Goal: Answer question/provide support: Share knowledge or assist other users

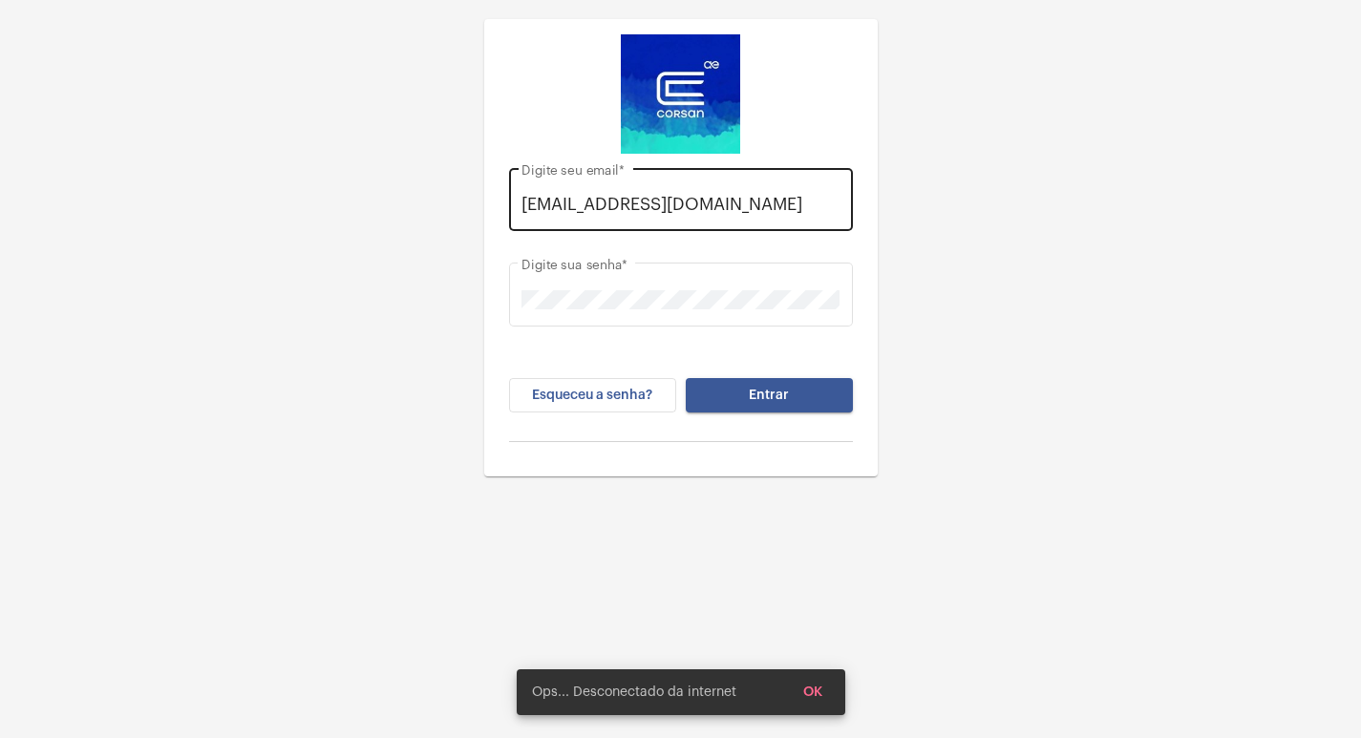
click at [837, 222] on div "[EMAIL_ADDRESS][DOMAIN_NAME] Digite seu email *" at bounding box center [680, 197] width 318 height 68
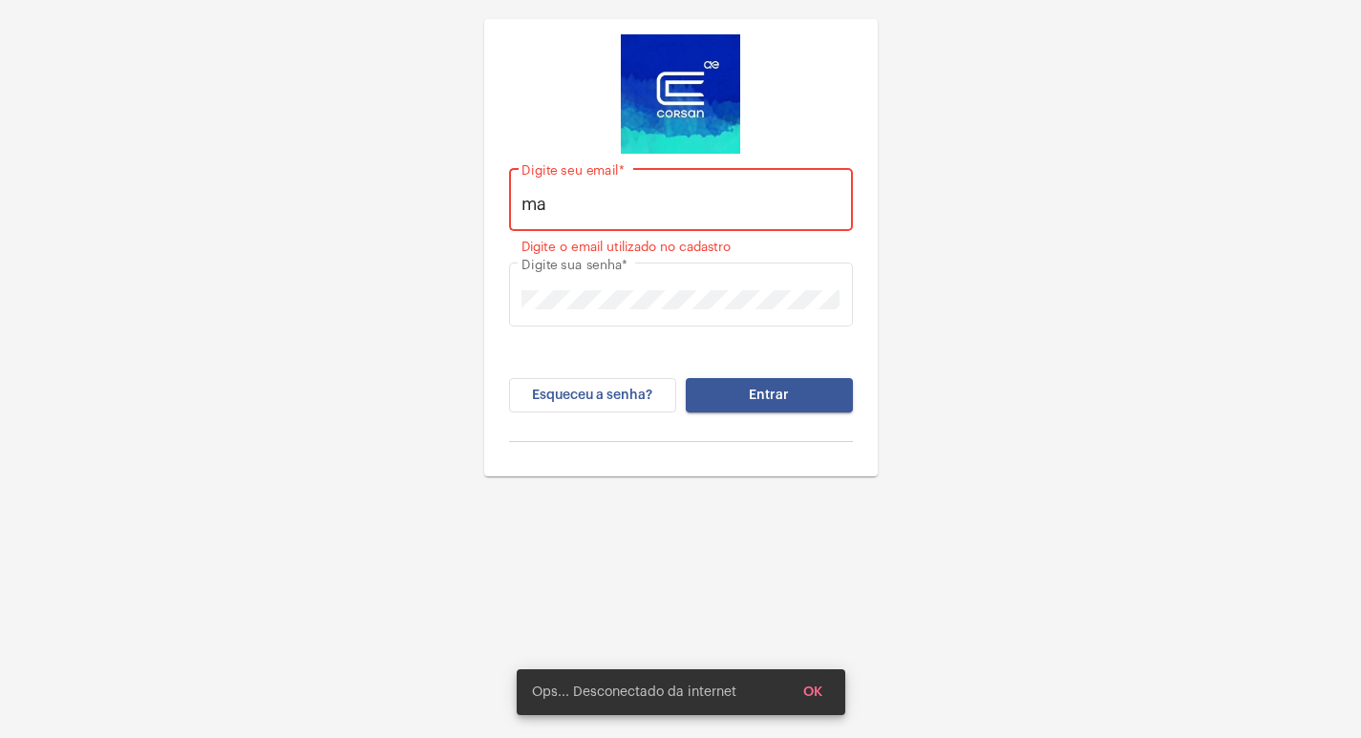
type input "m"
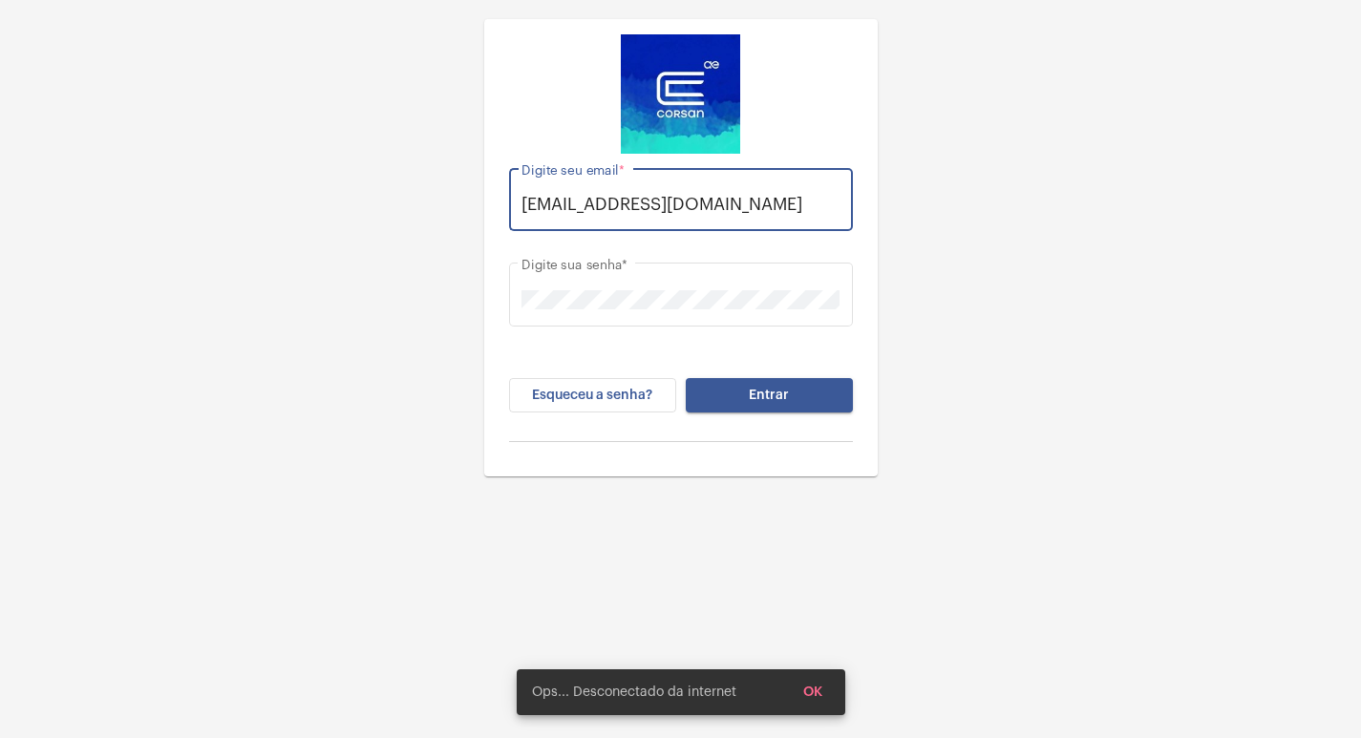
scroll to position [0, 15]
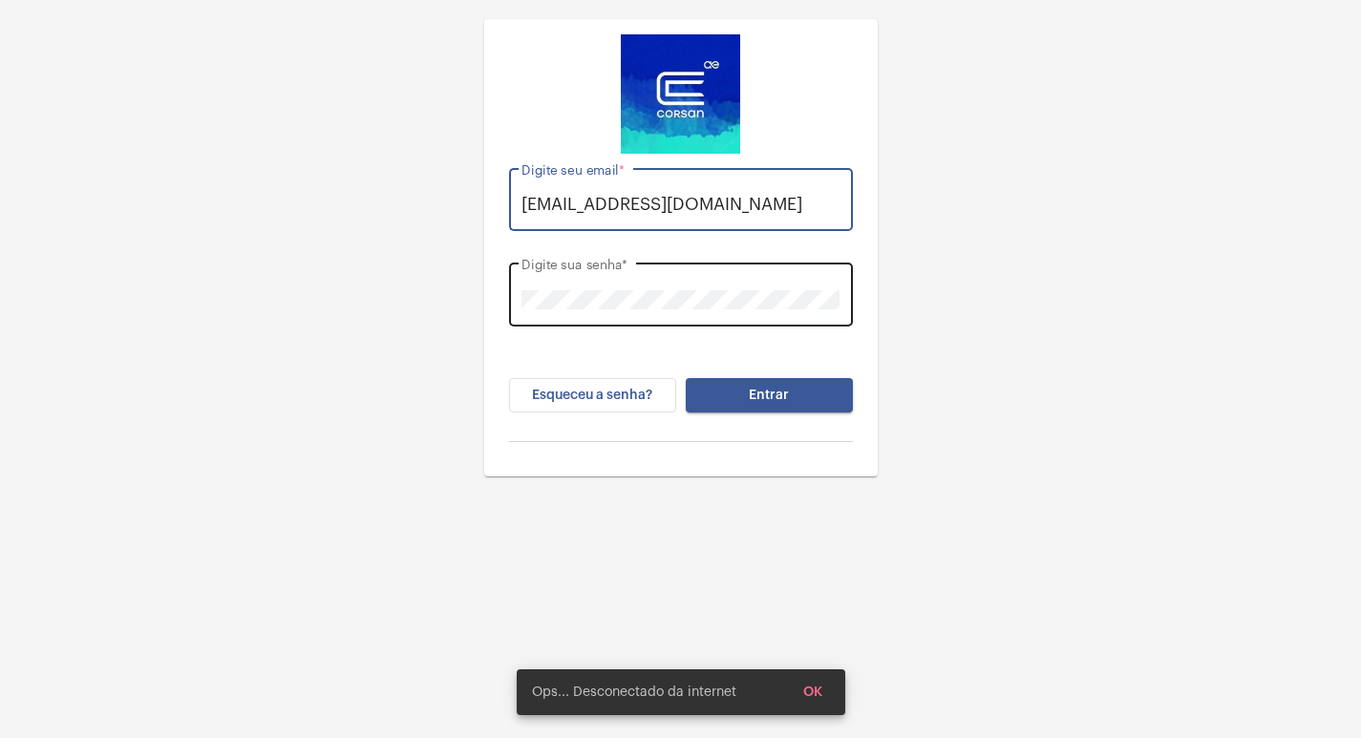
type input "[EMAIL_ADDRESS][DOMAIN_NAME]"
click at [816, 287] on div "Digite sua senha *" at bounding box center [680, 293] width 318 height 68
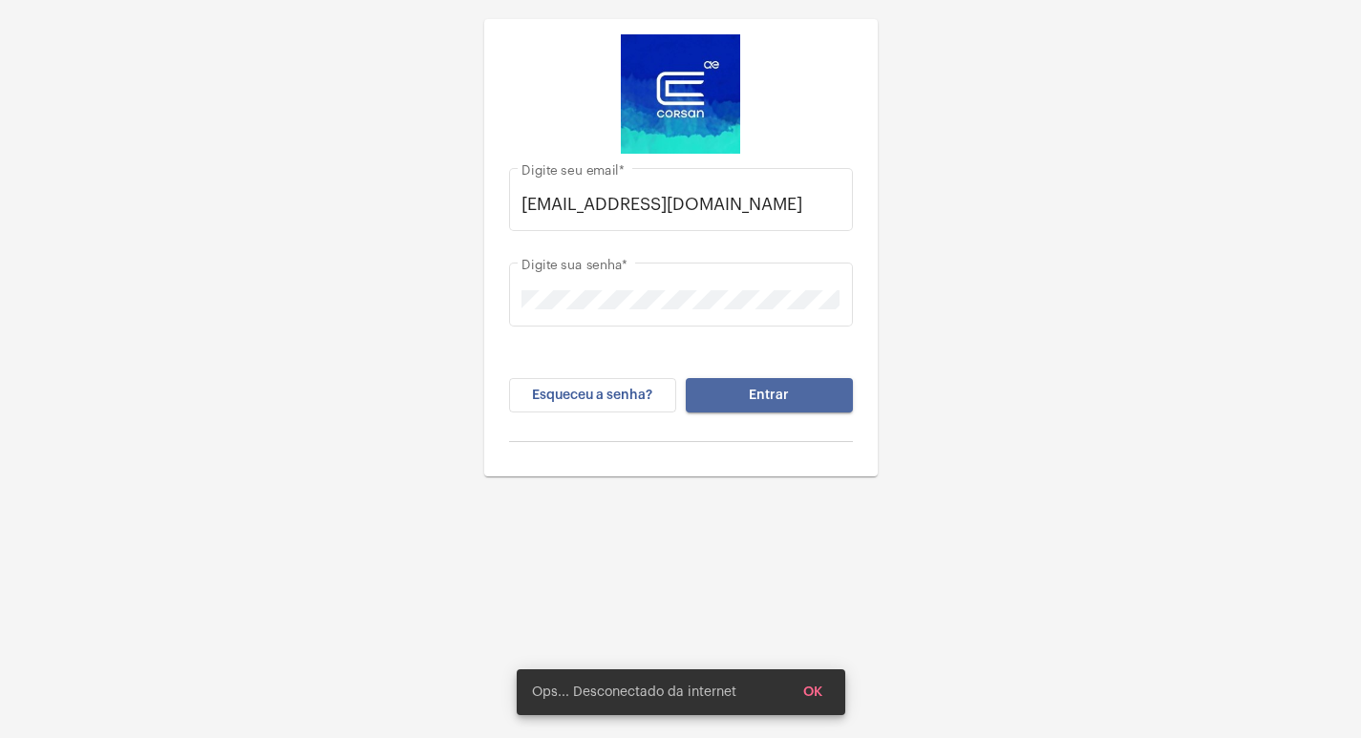
click at [795, 384] on button "Entrar" at bounding box center [769, 395] width 167 height 34
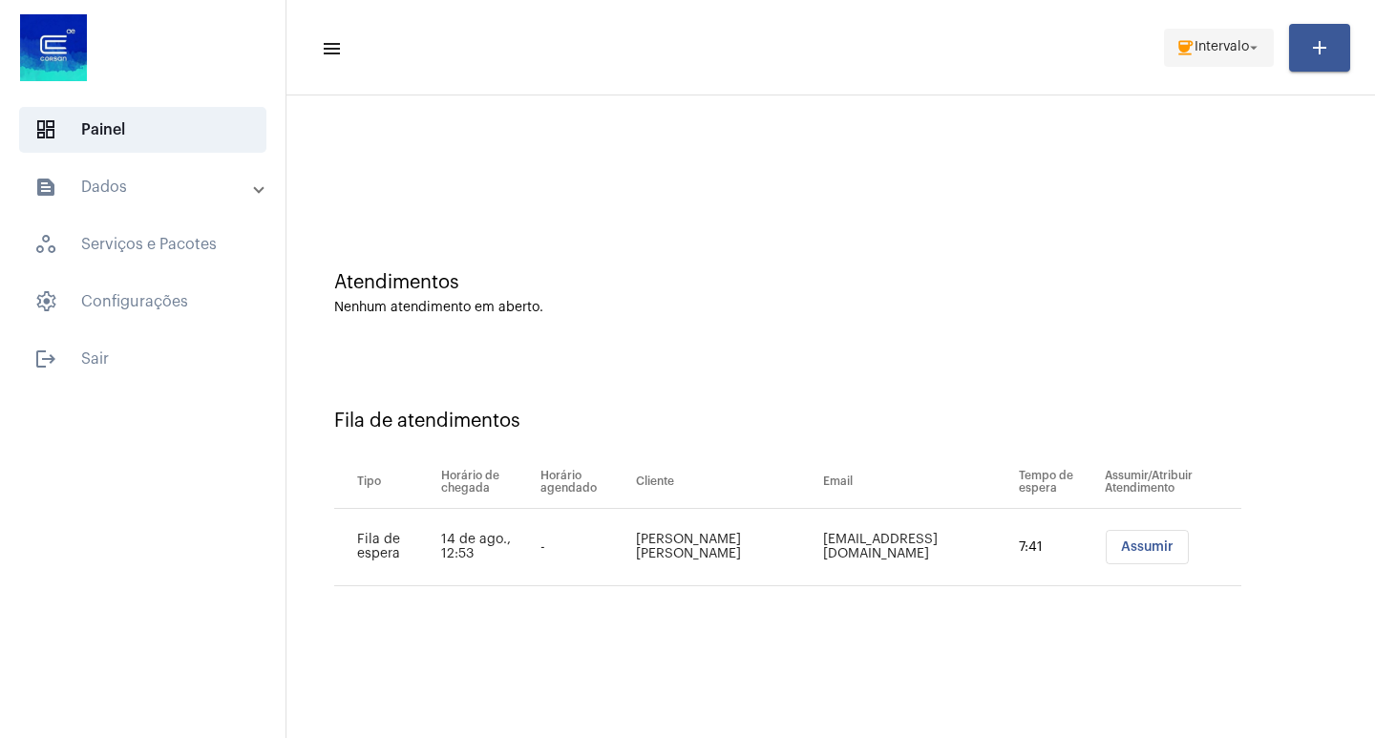
click at [1182, 44] on mat-icon "coffee" at bounding box center [1185, 47] width 19 height 19
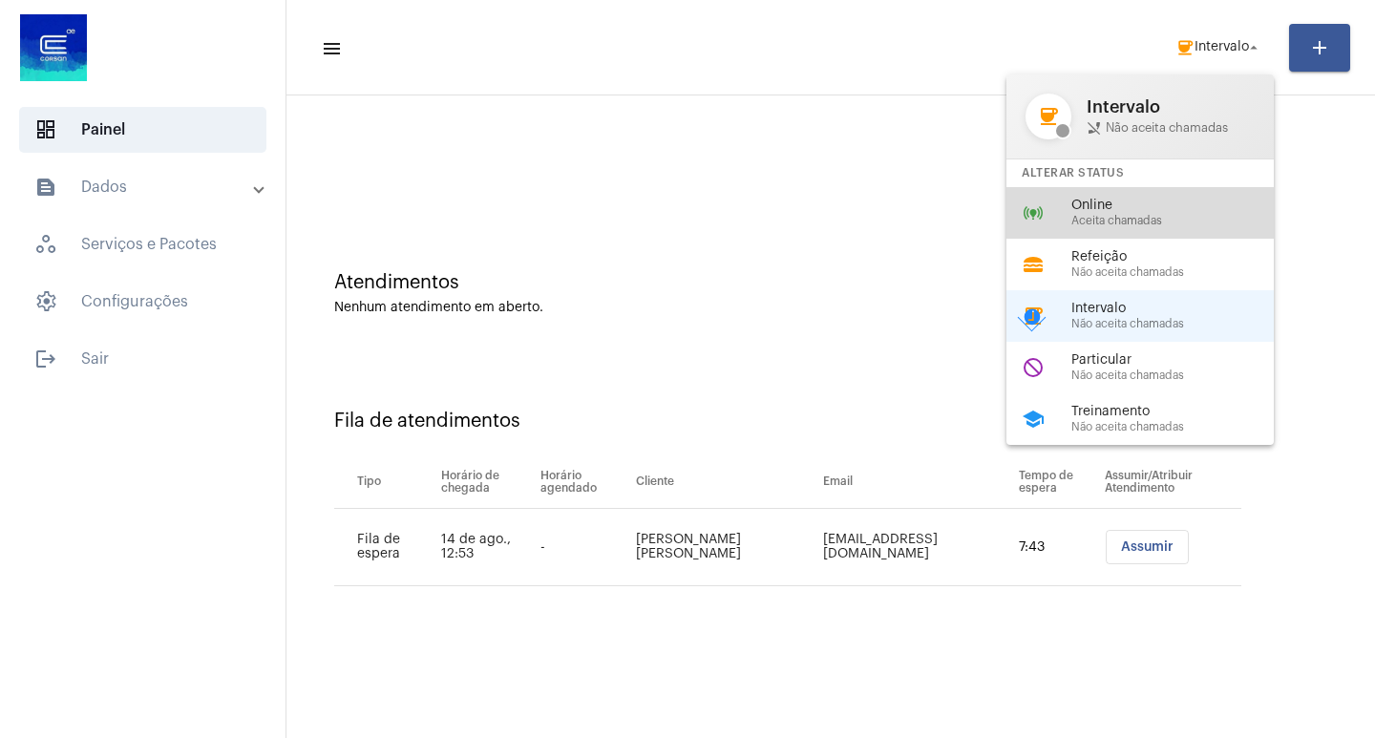
click at [1198, 226] on span "Aceita chamadas" at bounding box center [1180, 221] width 218 height 12
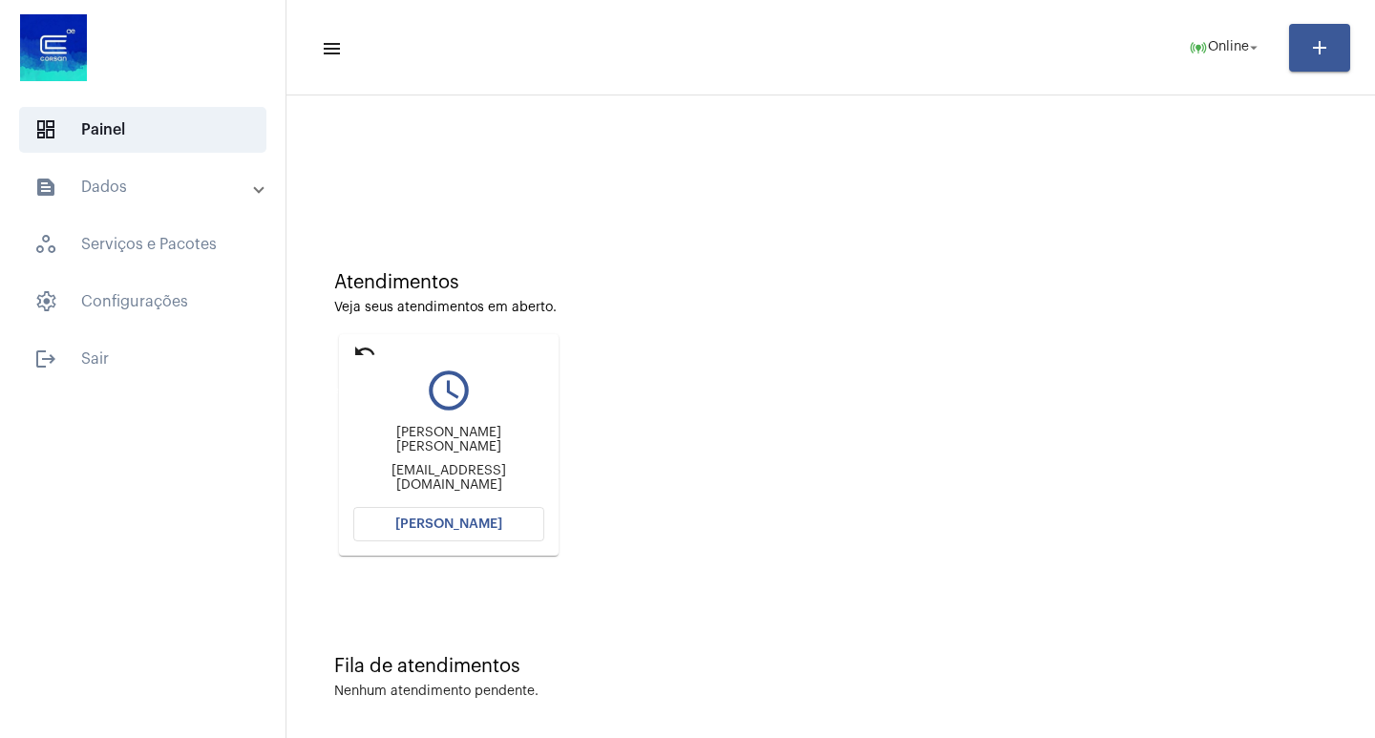
click at [371, 346] on mat-icon "undo" at bounding box center [364, 351] width 23 height 23
click at [473, 530] on span "[PERSON_NAME]" at bounding box center [448, 524] width 107 height 13
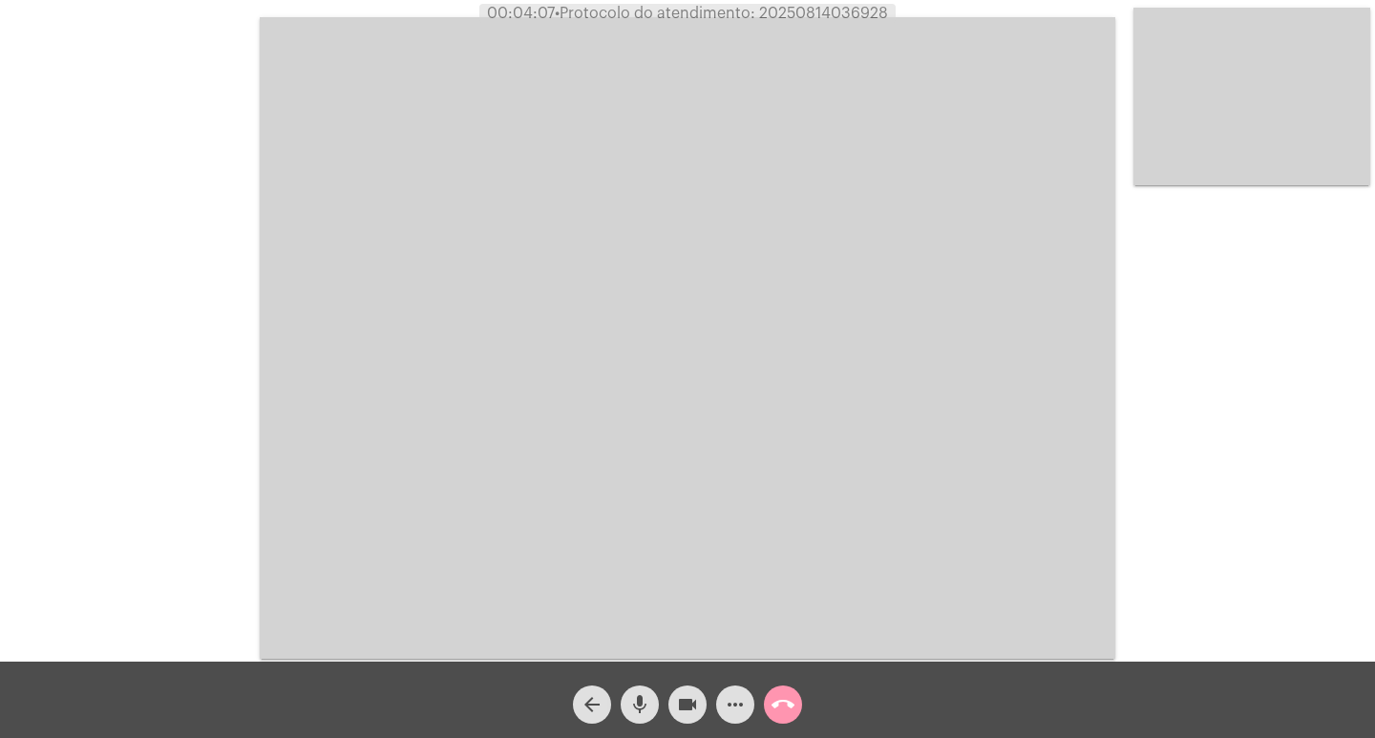
click at [831, 15] on span "• Protocolo do atendimento: 20250814036928" at bounding box center [721, 13] width 333 height 15
click at [831, 15] on span "• Protocolo do atendimento: 20250814036928" at bounding box center [723, 13] width 333 height 15
copy span "20250814036928"
click at [254, 347] on div "Acessando Câmera e Microfone..." at bounding box center [687, 336] width 1371 height 662
click at [775, 690] on span "call_end" at bounding box center [783, 705] width 23 height 38
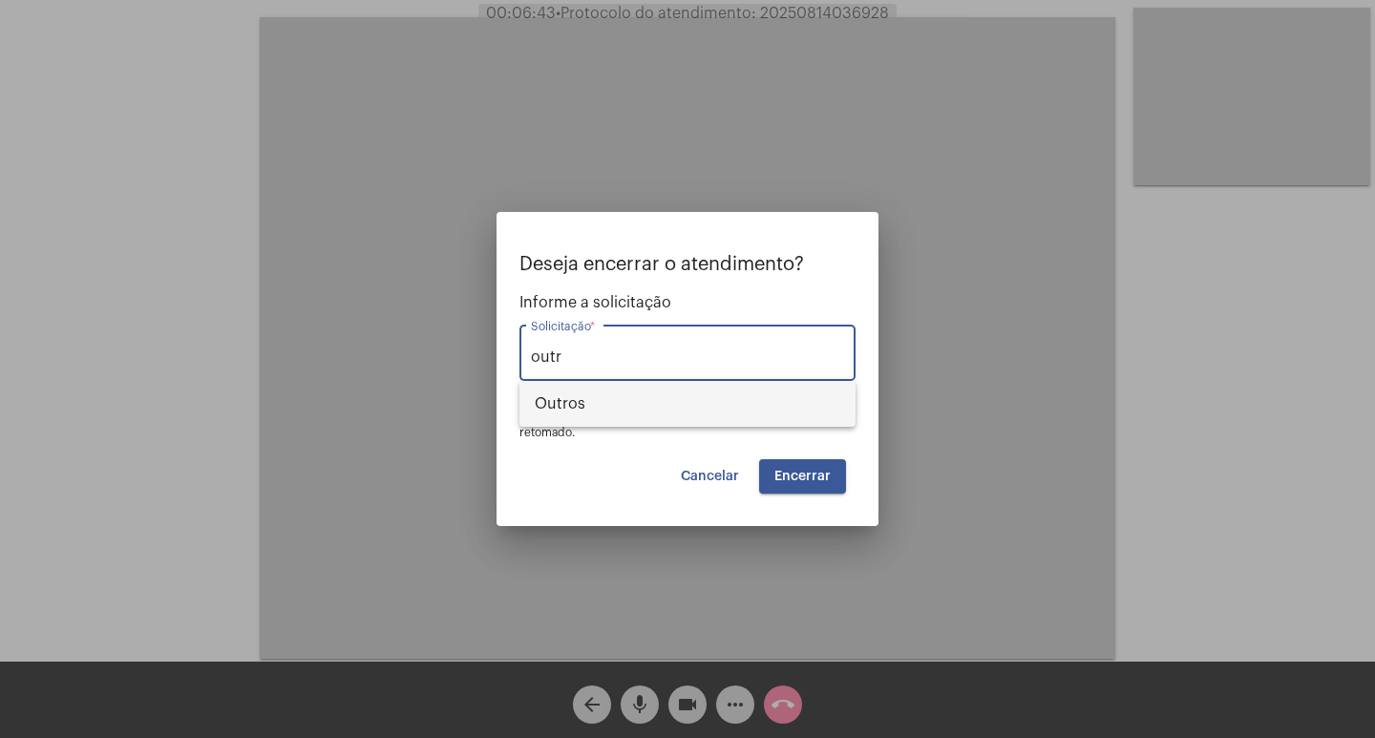
click at [790, 405] on span "Outros" at bounding box center [688, 404] width 306 height 46
type input "Outros"
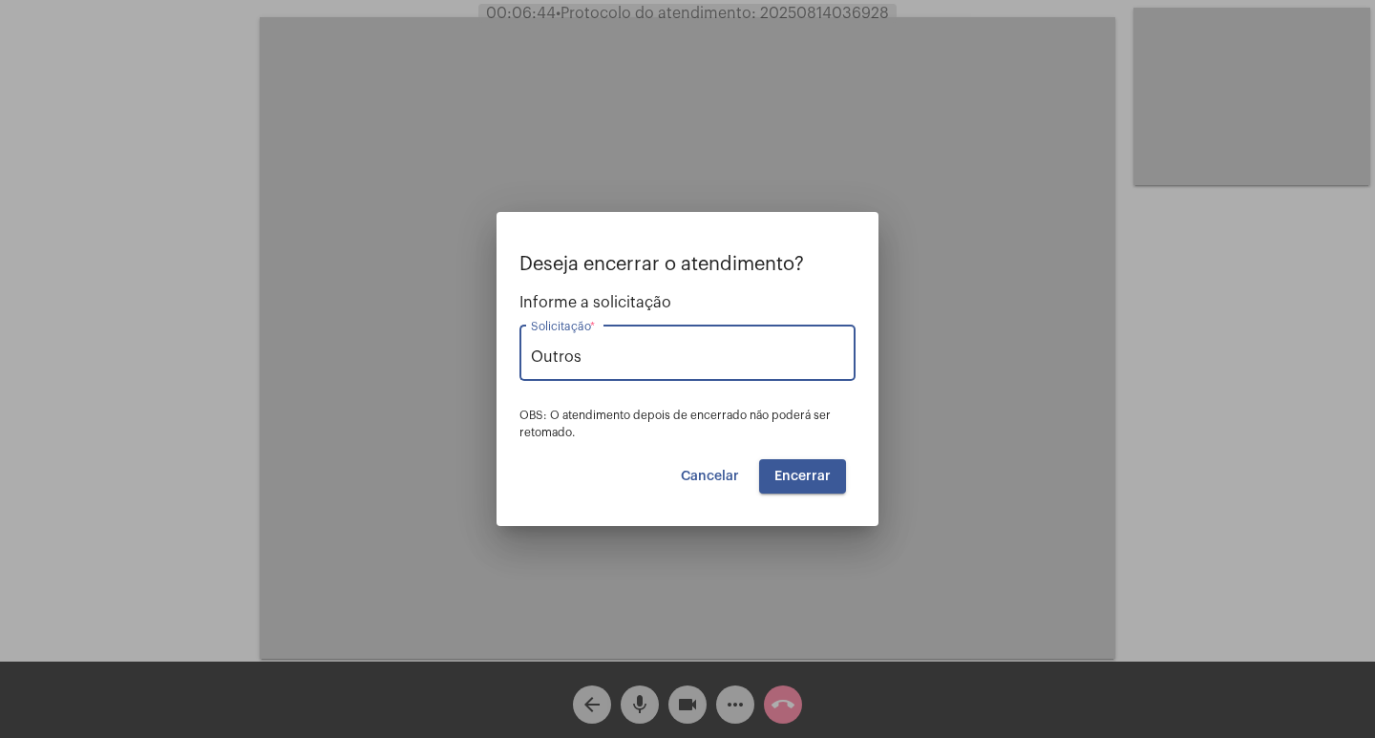
click at [818, 488] on button "Encerrar" at bounding box center [802, 476] width 87 height 34
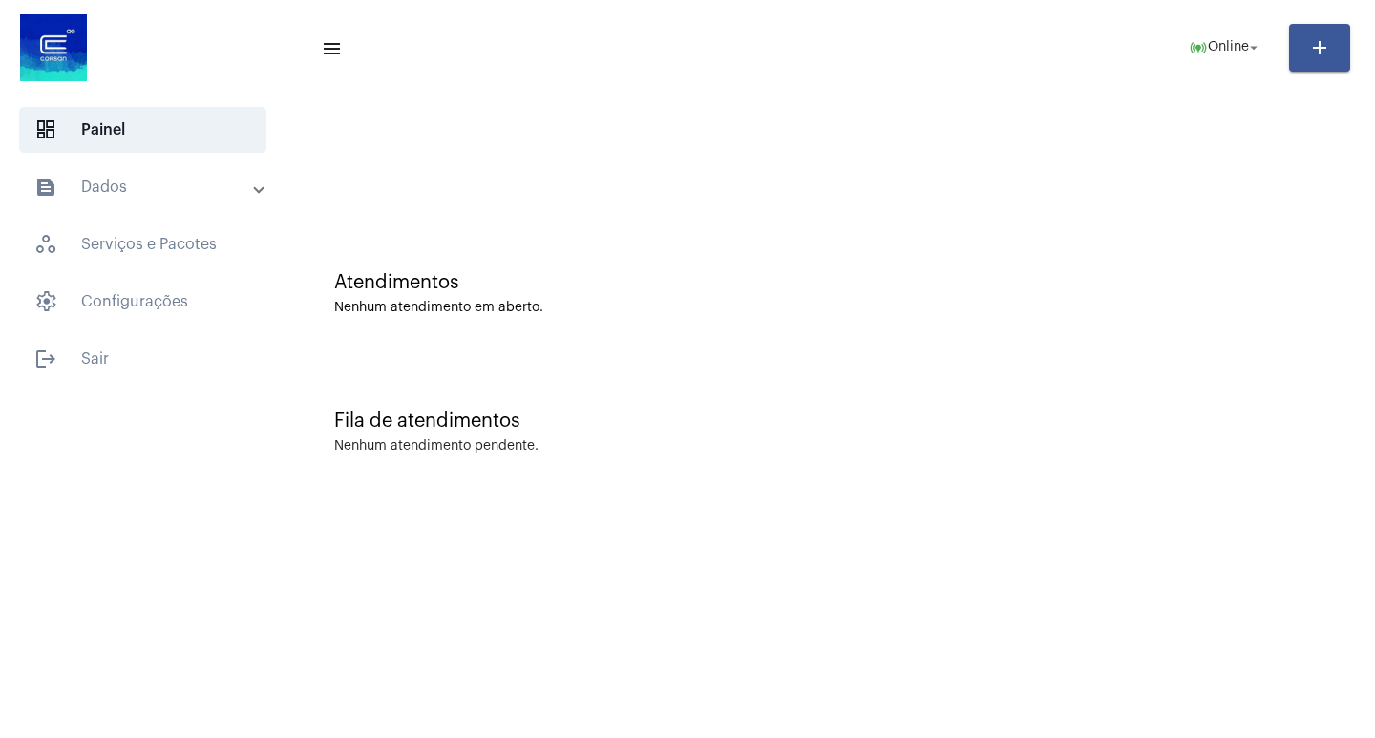
click at [680, 192] on div at bounding box center [831, 160] width 1070 height 110
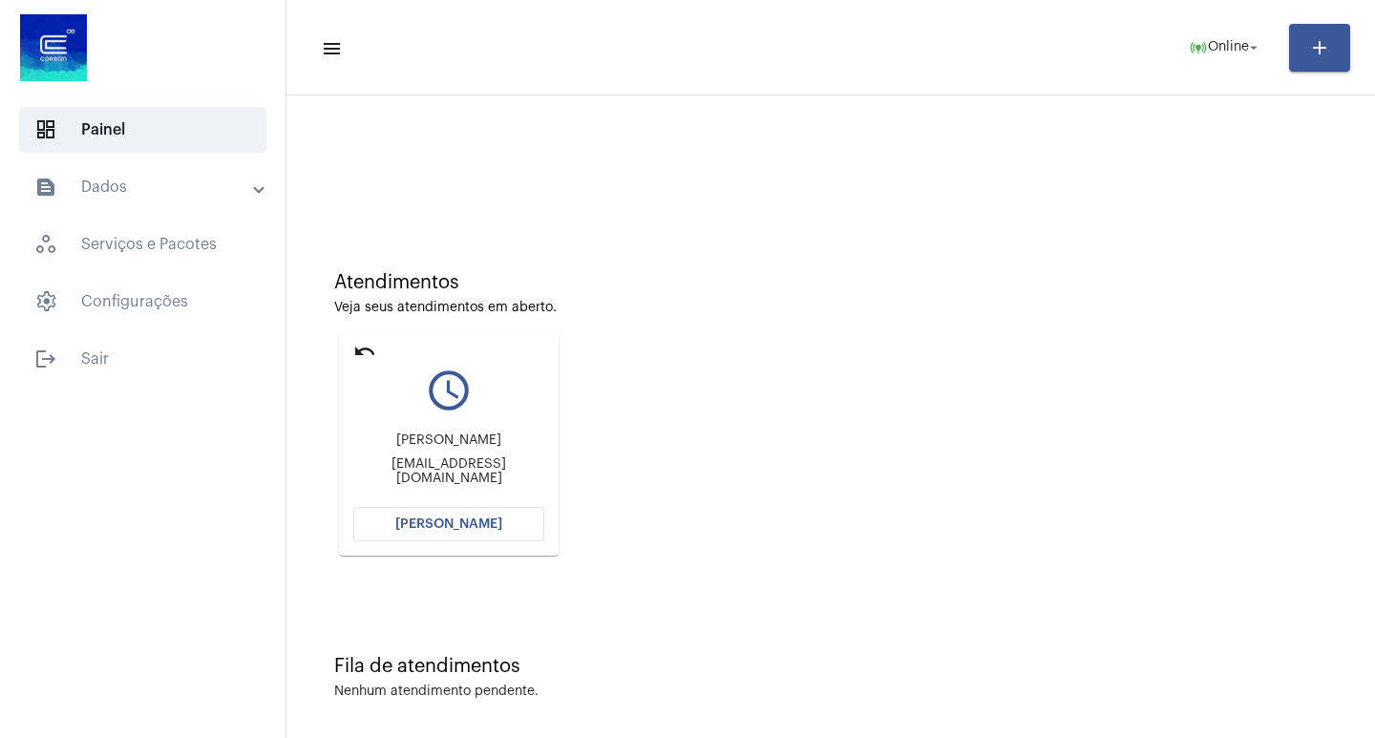
click at [527, 547] on mat-card "undo query_builder [PERSON_NAME] [EMAIL_ADDRESS][DOMAIN_NAME] [PERSON_NAME]" at bounding box center [449, 445] width 220 height 222
click at [523, 533] on button "[PERSON_NAME]" at bounding box center [448, 524] width 191 height 34
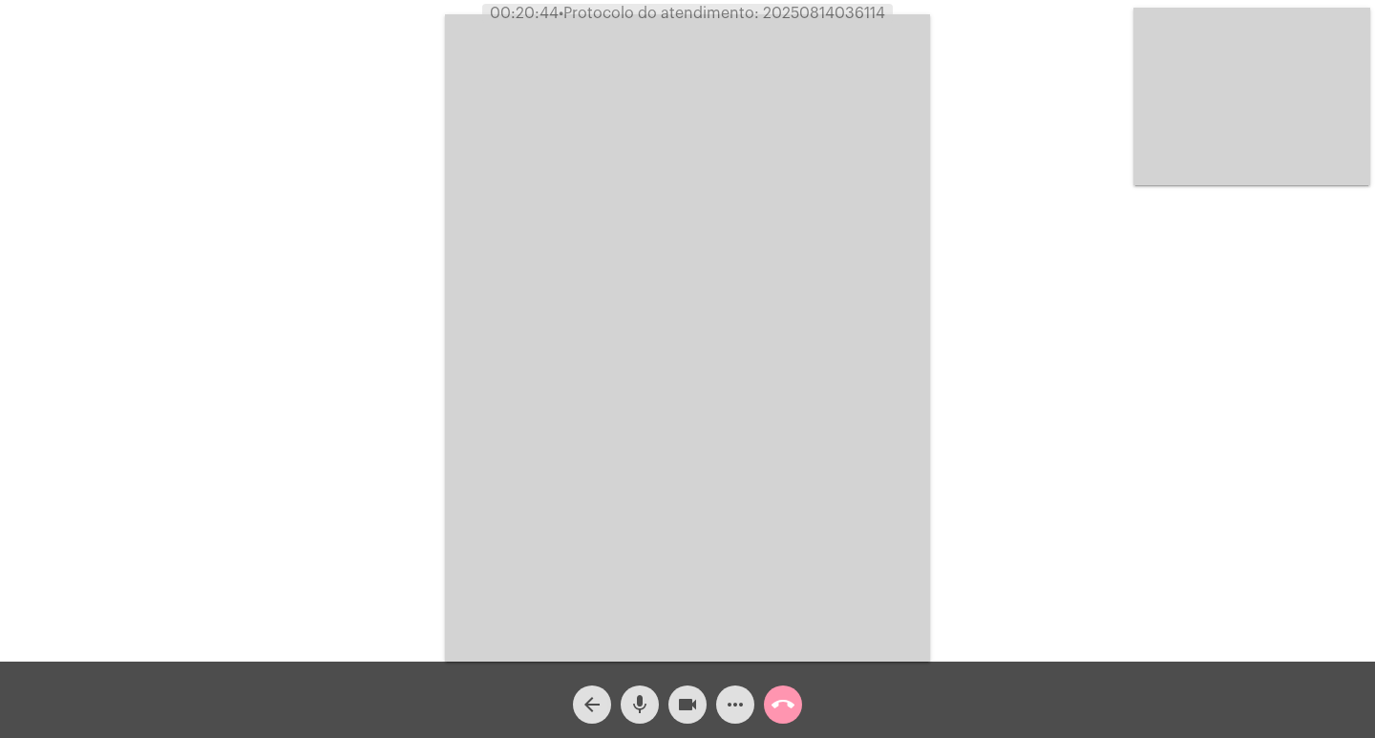
click at [737, 697] on mat-icon "more_horiz" at bounding box center [735, 704] width 23 height 23
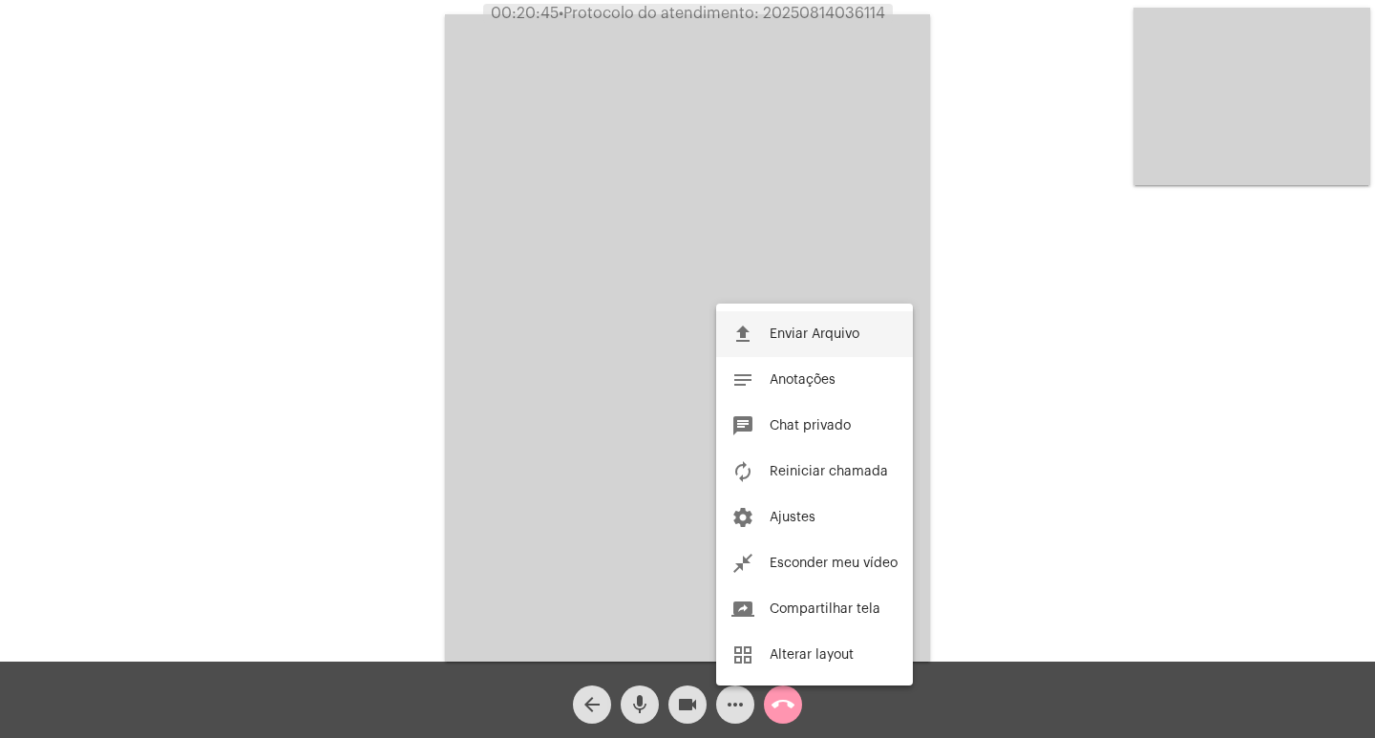
click at [753, 344] on mat-icon "file_upload" at bounding box center [742, 334] width 23 height 23
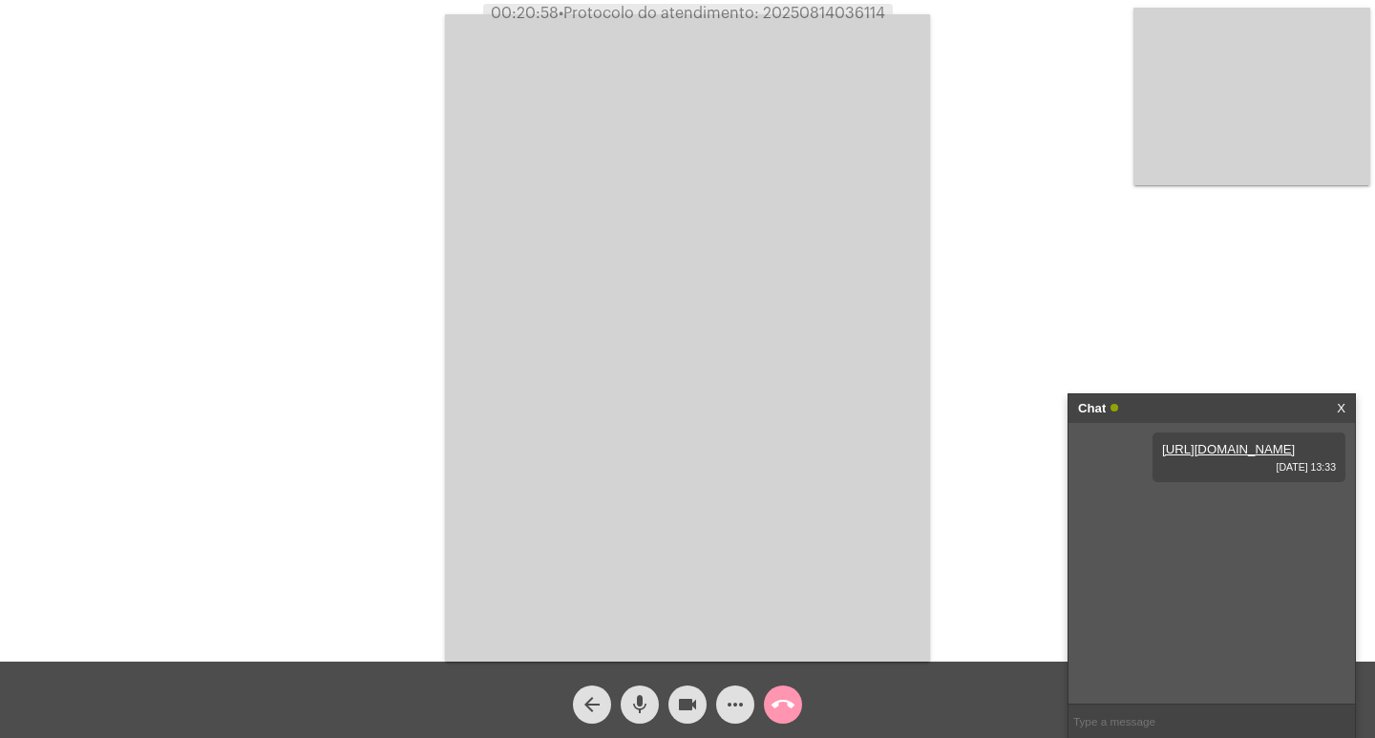
click at [819, 11] on span "• Protocolo do atendimento: 20250814036114" at bounding box center [722, 13] width 327 height 15
copy span "20250814036114"
click at [721, 715] on button "more_horiz" at bounding box center [735, 705] width 38 height 38
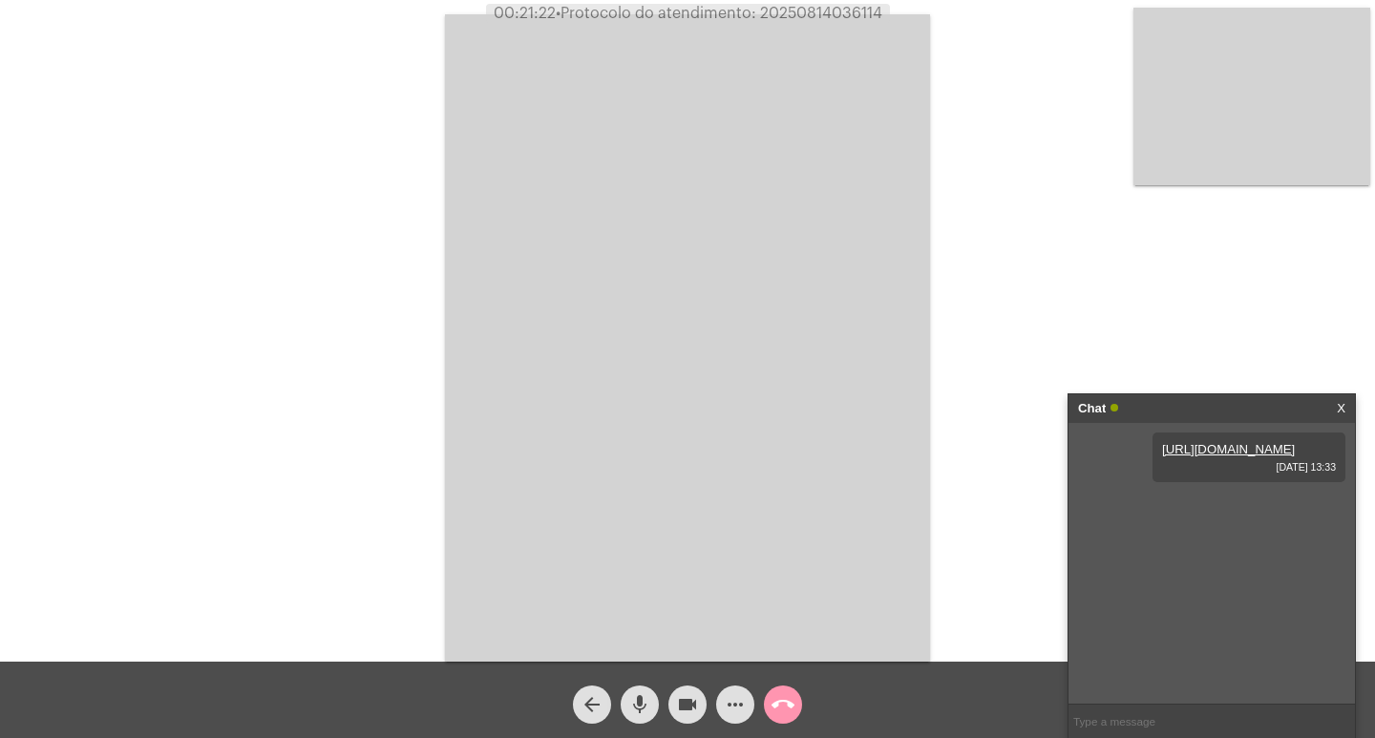
click at [726, 723] on span "more_horiz" at bounding box center [735, 705] width 23 height 38
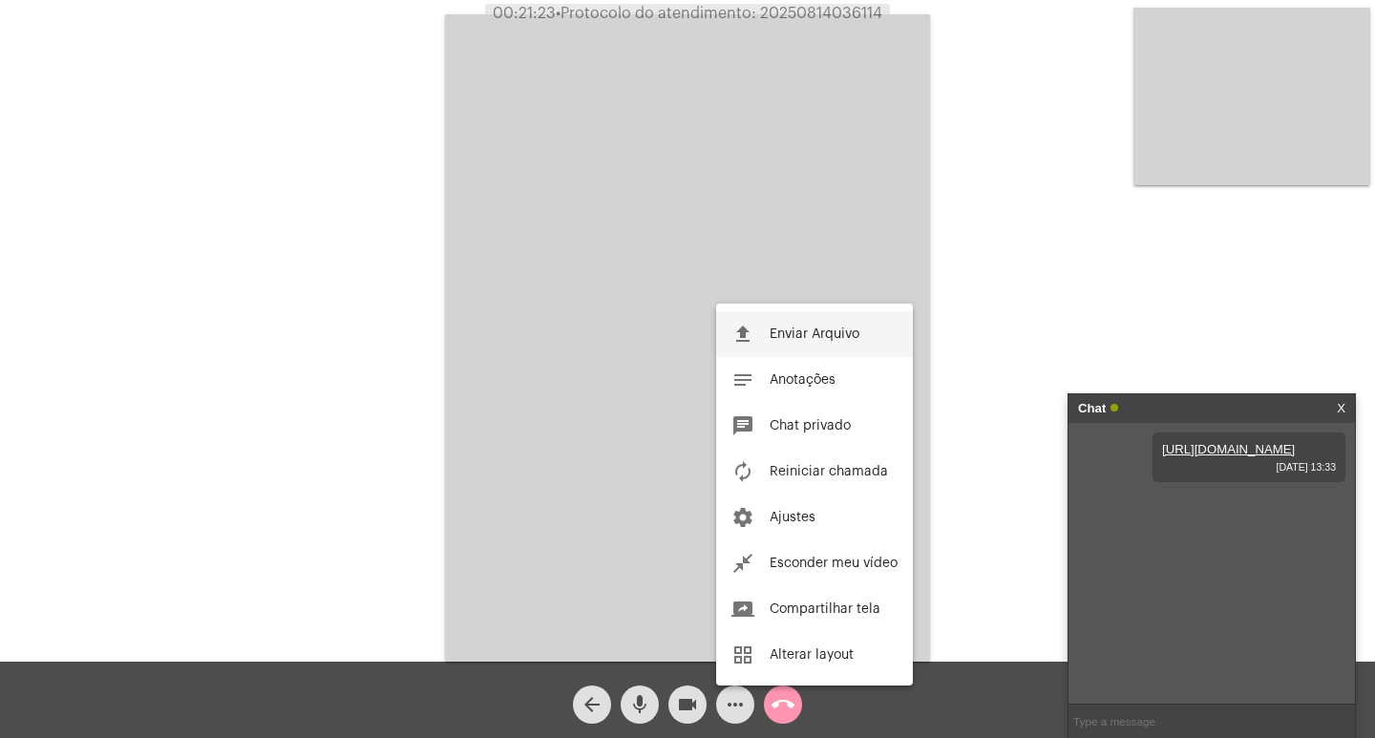
click at [789, 328] on span "Enviar Arquivo" at bounding box center [815, 334] width 90 height 13
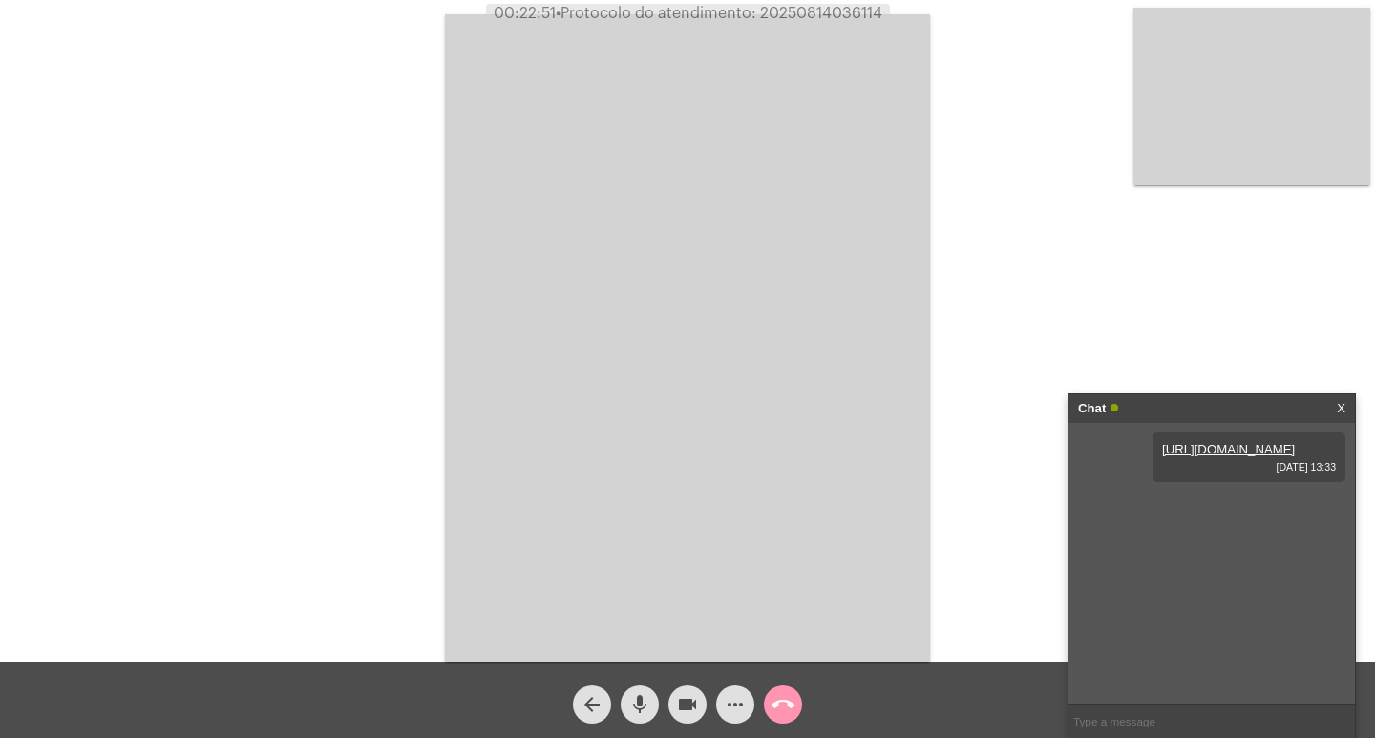
click at [778, 697] on mat-icon "call_end" at bounding box center [783, 704] width 23 height 23
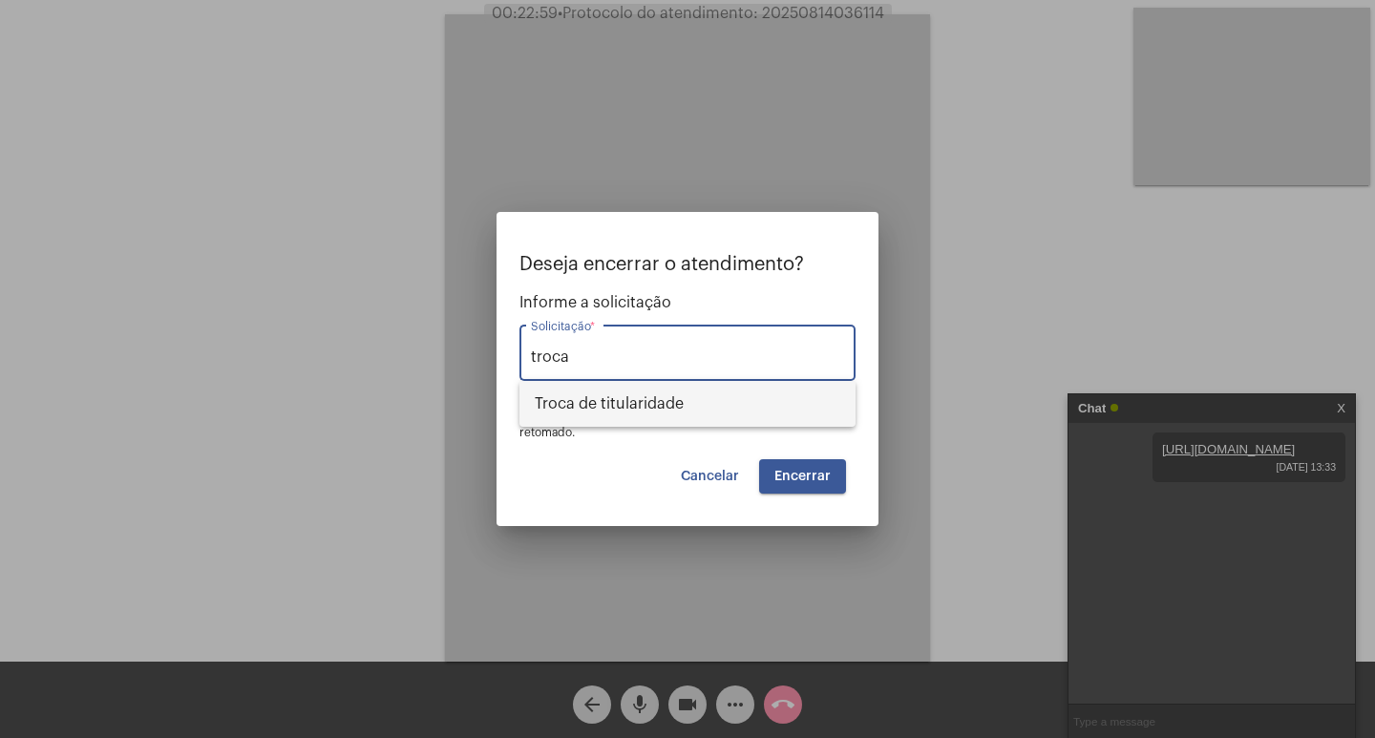
click at [794, 424] on span "Troca de titularidade" at bounding box center [688, 404] width 306 height 46
type input "Troca de titularidade"
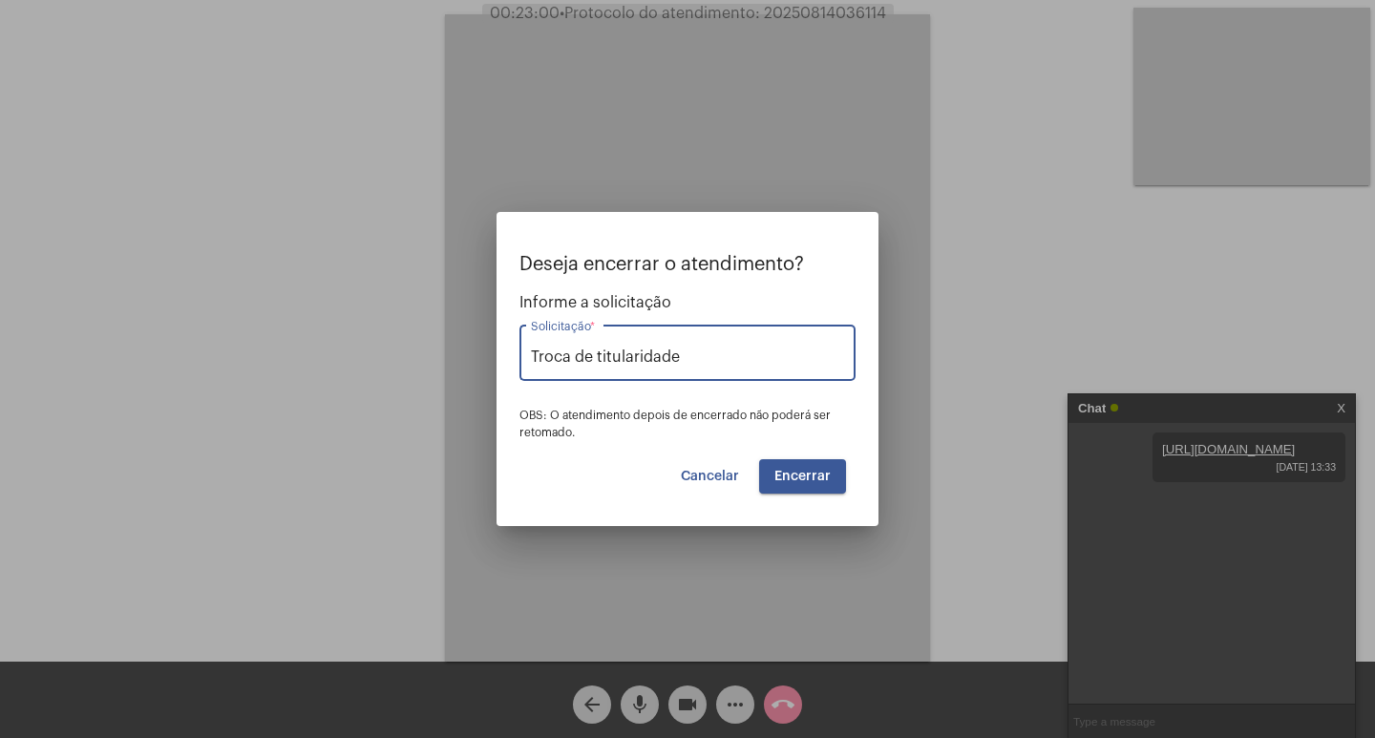
click at [819, 459] on button "Encerrar" at bounding box center [802, 476] width 87 height 34
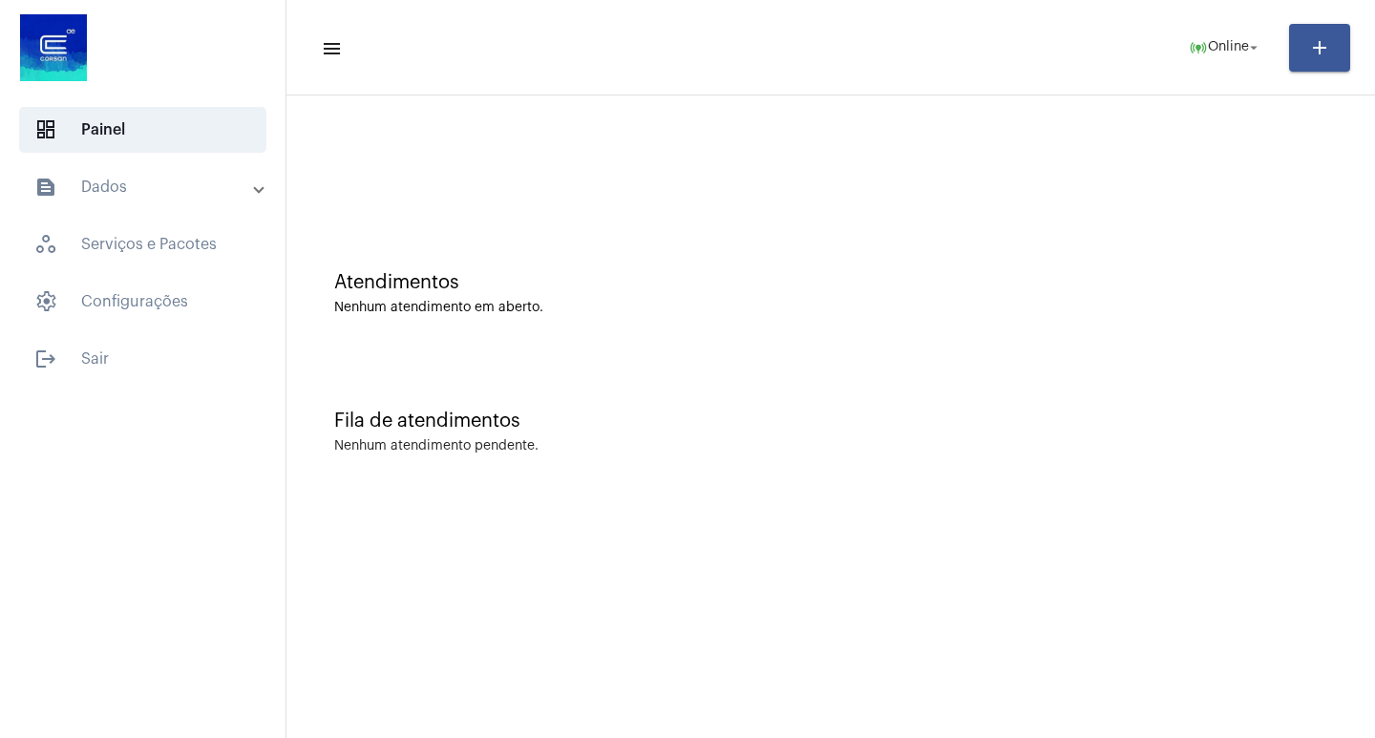
click at [116, 199] on mat-expansion-panel-header "text_snippet_outlined Dados" at bounding box center [148, 187] width 274 height 46
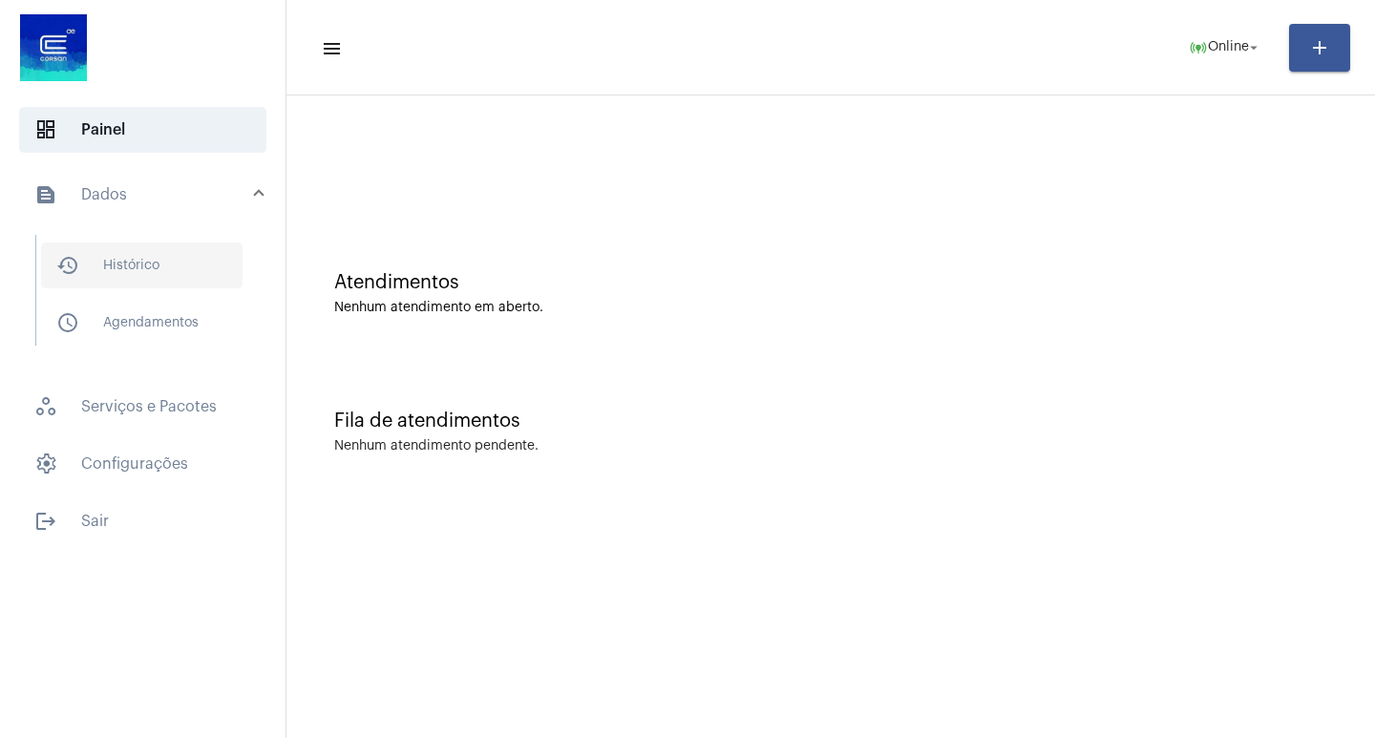
click at [171, 257] on span "history_outlined Histórico" at bounding box center [141, 266] width 201 height 46
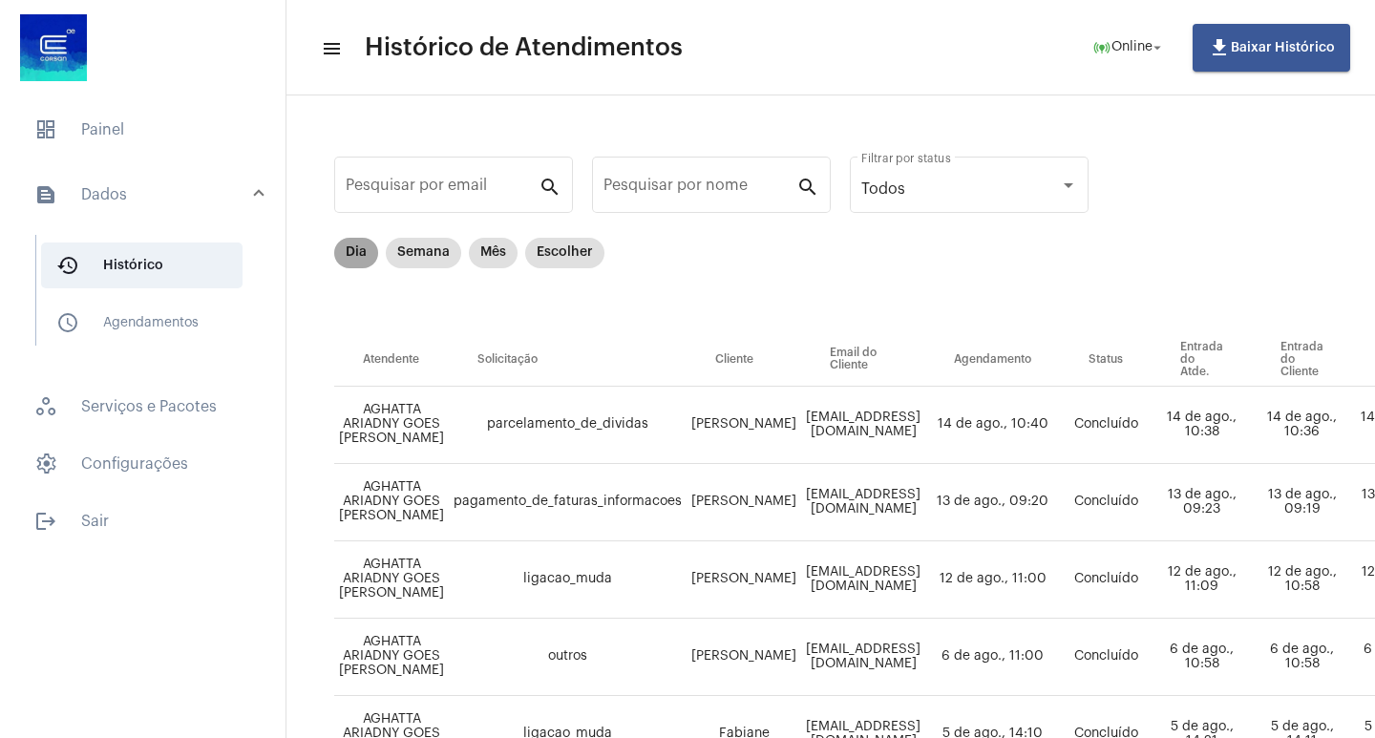
click at [359, 255] on mat-chip "Dia" at bounding box center [356, 253] width 44 height 31
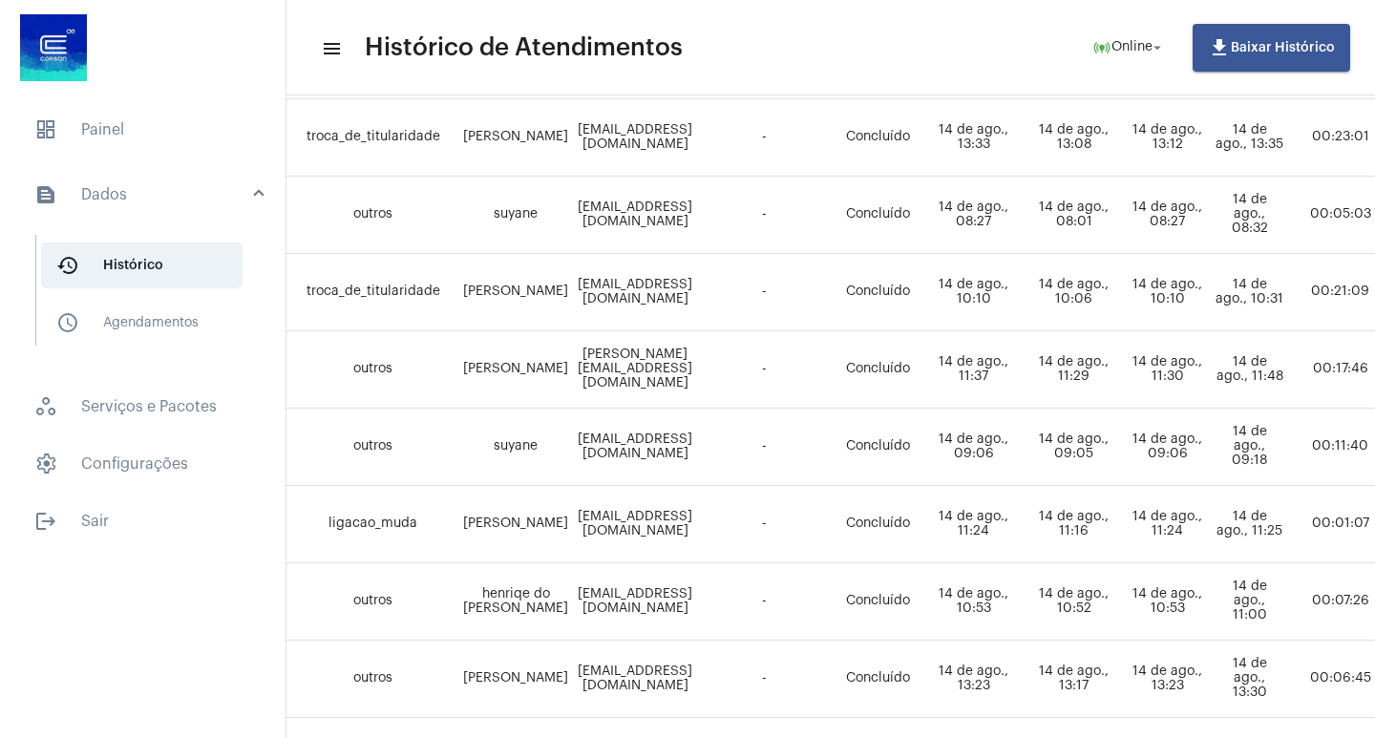
scroll to position [365, 0]
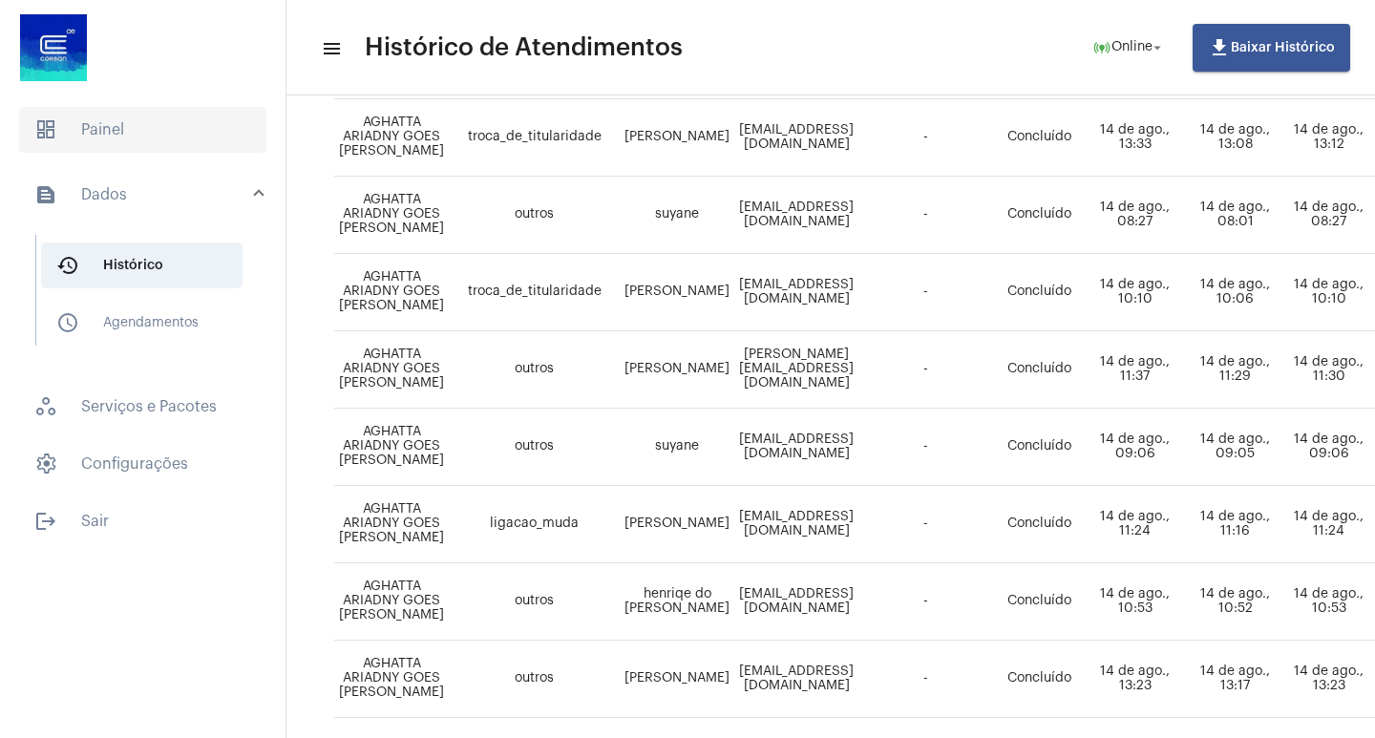
click at [159, 131] on span "dashboard Painel" at bounding box center [142, 130] width 247 height 46
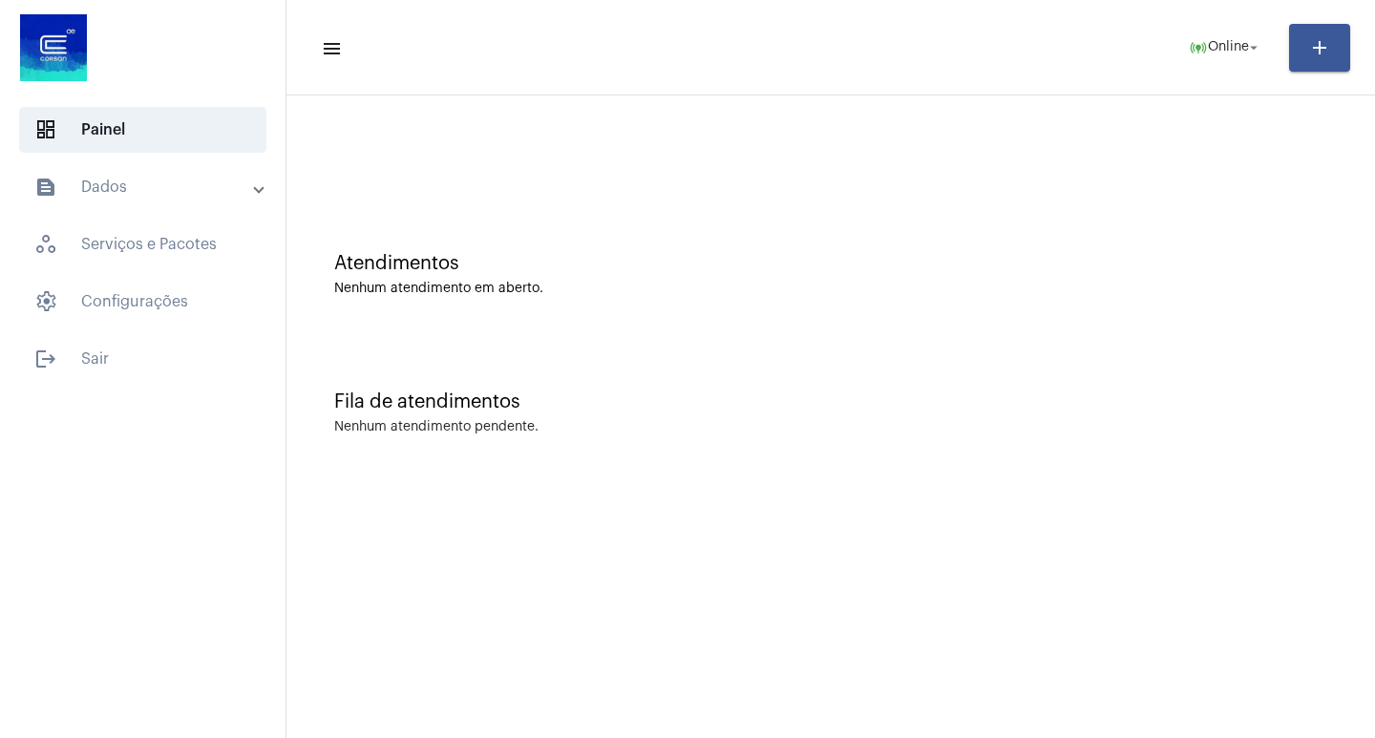
click at [209, 178] on mat-panel-title "text_snippet_outlined Dados" at bounding box center [144, 187] width 221 height 23
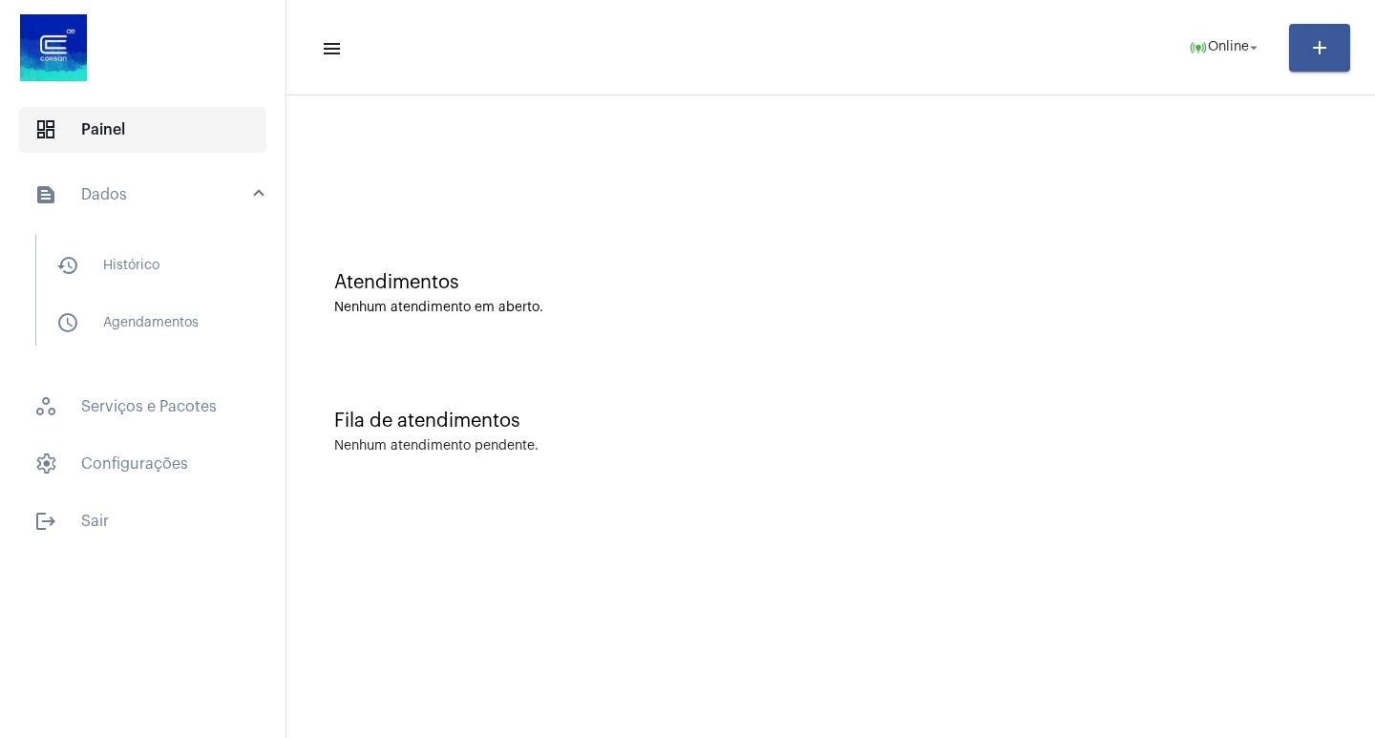
click at [237, 139] on span "dashboard Painel" at bounding box center [142, 130] width 247 height 46
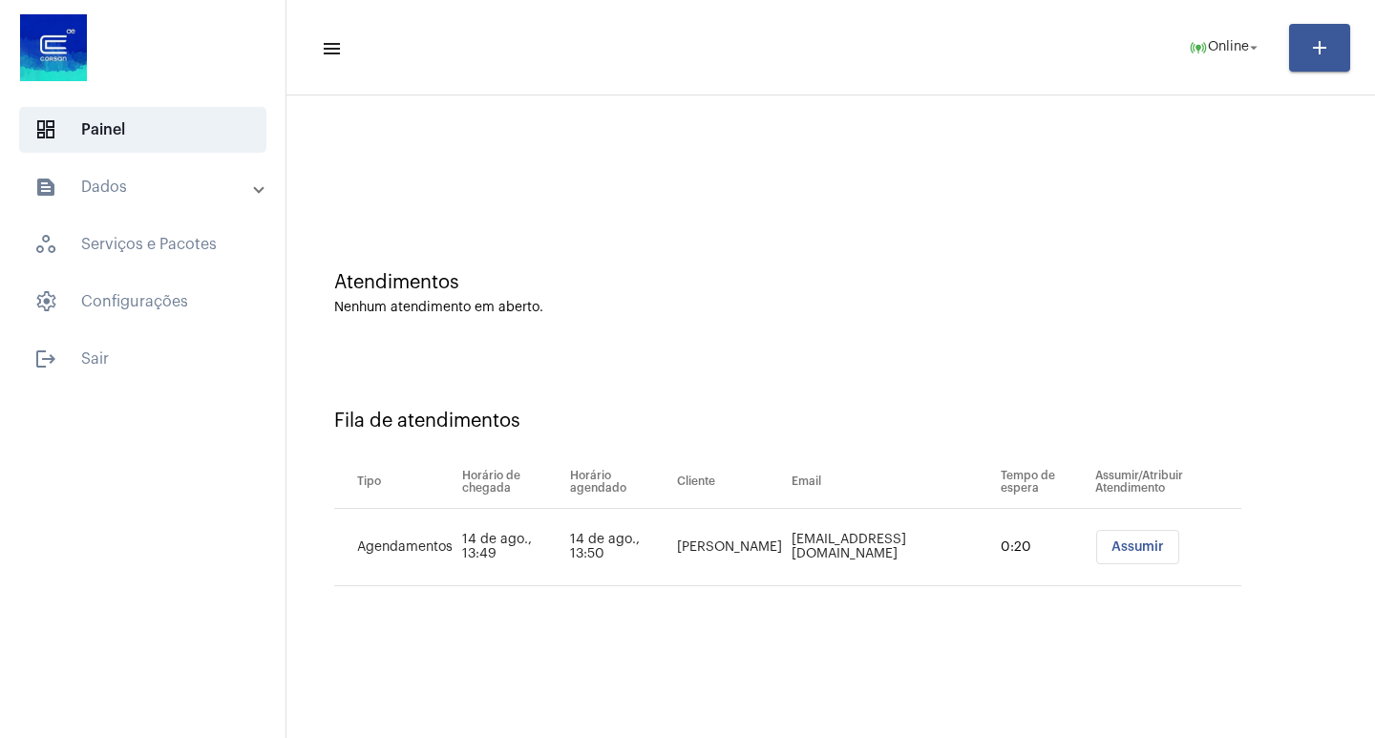
click at [1160, 543] on span "Assumir" at bounding box center [1138, 546] width 53 height 13
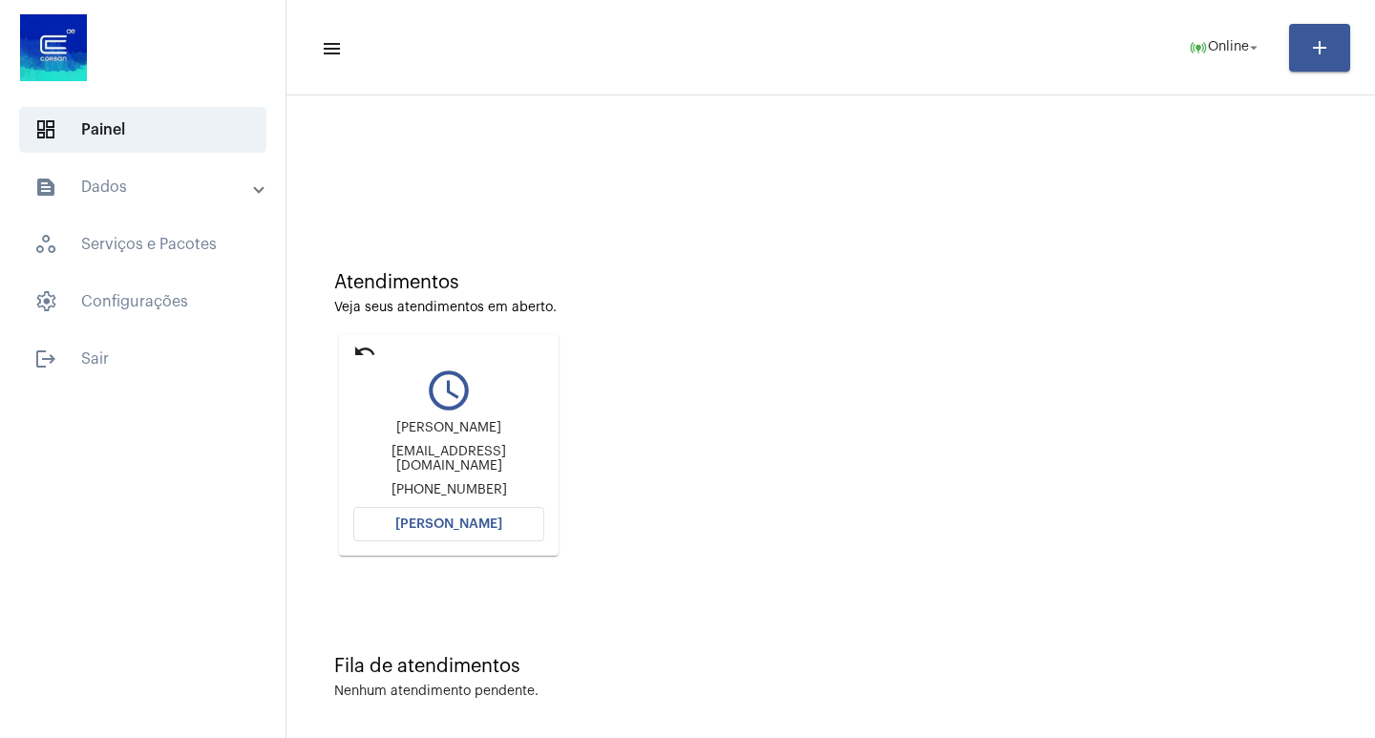
click at [436, 519] on span "[PERSON_NAME]" at bounding box center [448, 524] width 107 height 13
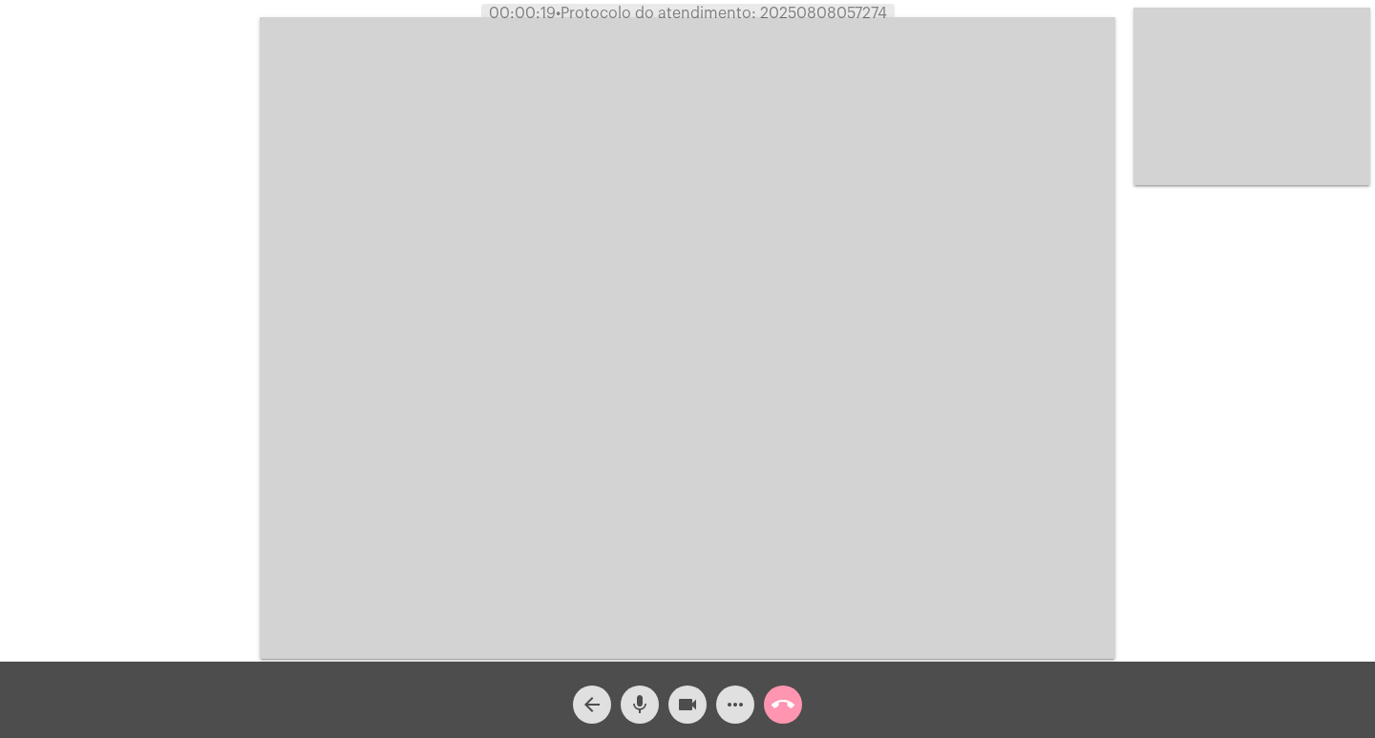
click at [800, 12] on span "• Protocolo do atendimento: 20250808057274" at bounding box center [721, 13] width 331 height 15
copy span "20250808057274"
click at [214, 36] on div "Acessando Câmera e Microfone..." at bounding box center [687, 336] width 1371 height 662
click at [792, 700] on mat-icon "call_end" at bounding box center [783, 704] width 23 height 23
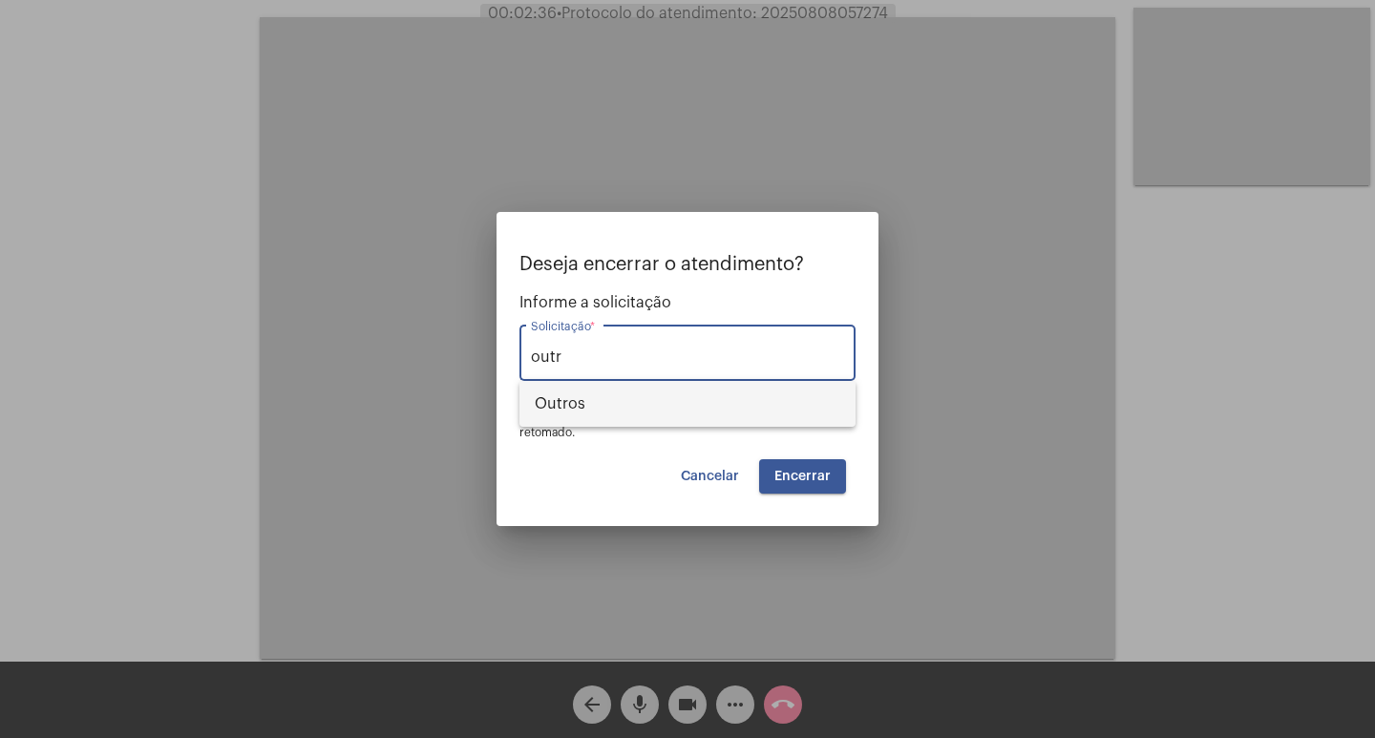
click at [703, 417] on span "Outros" at bounding box center [688, 404] width 306 height 46
type input "Outros"
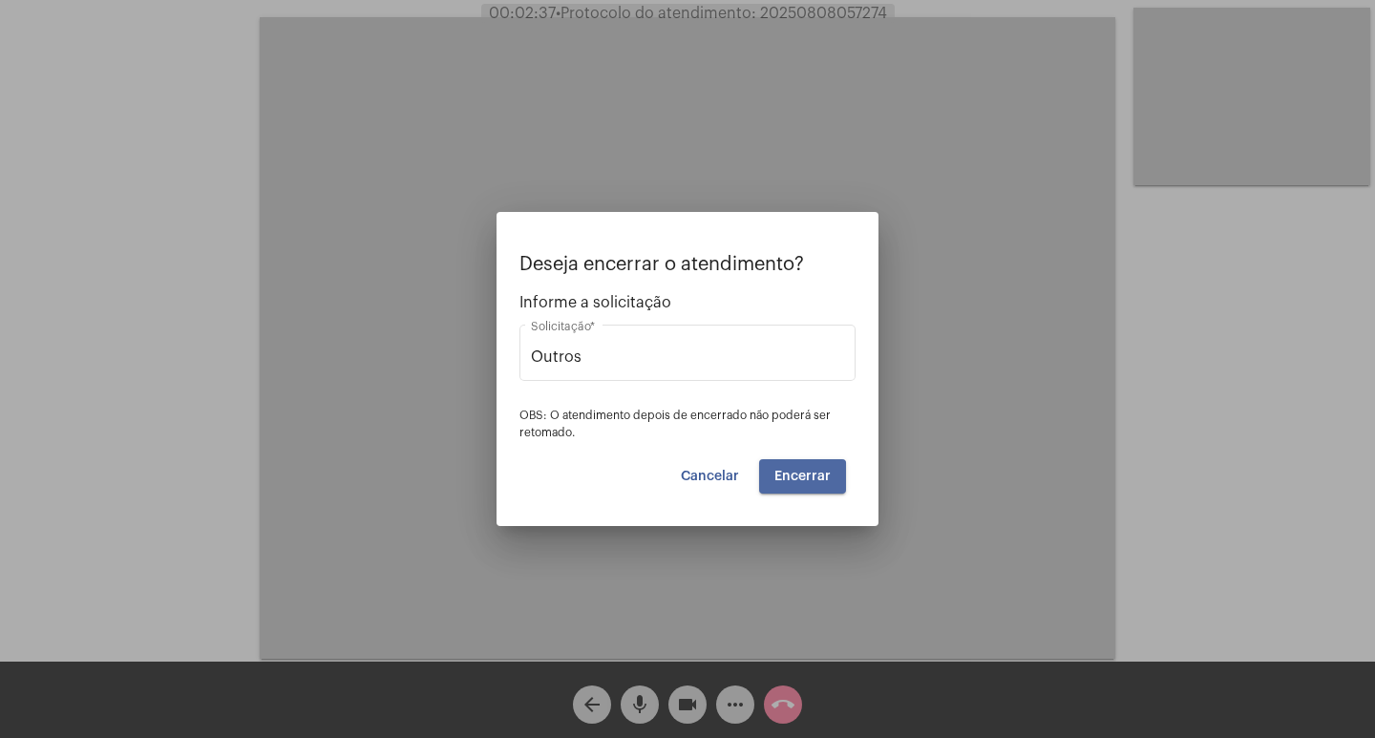
click at [800, 485] on button "Encerrar" at bounding box center [802, 476] width 87 height 34
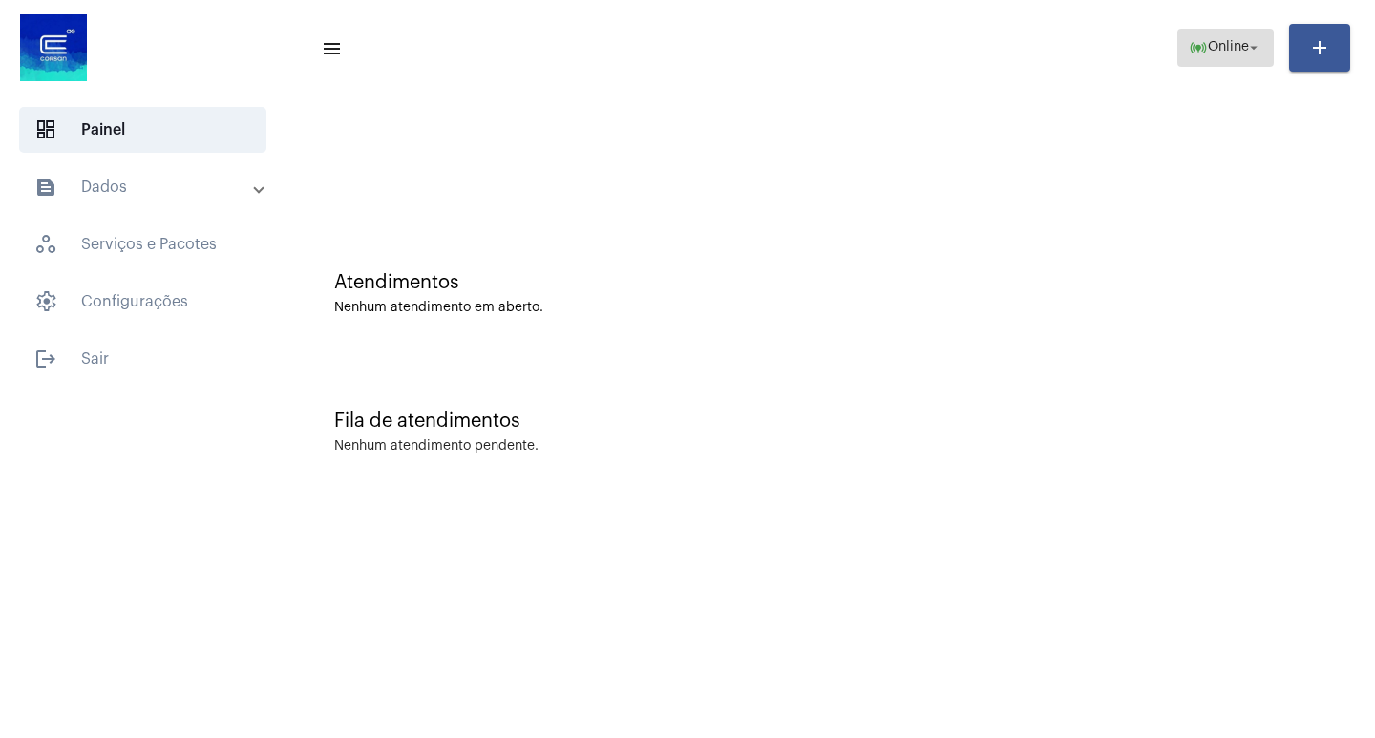
click at [1264, 51] on button "online_prediction Online arrow_drop_down" at bounding box center [1225, 48] width 96 height 38
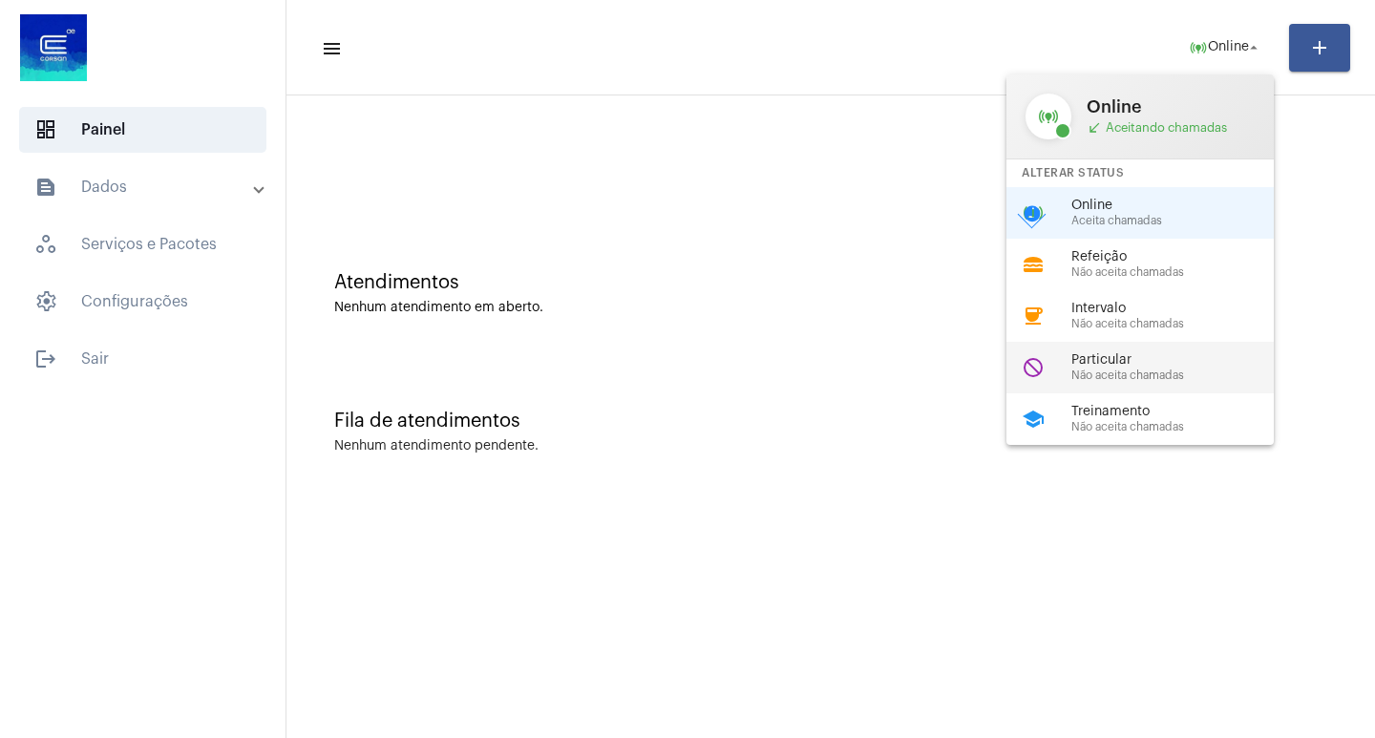
click at [1186, 390] on div "do_not_disturb Particular Não aceita chamadas" at bounding box center [1155, 368] width 298 height 52
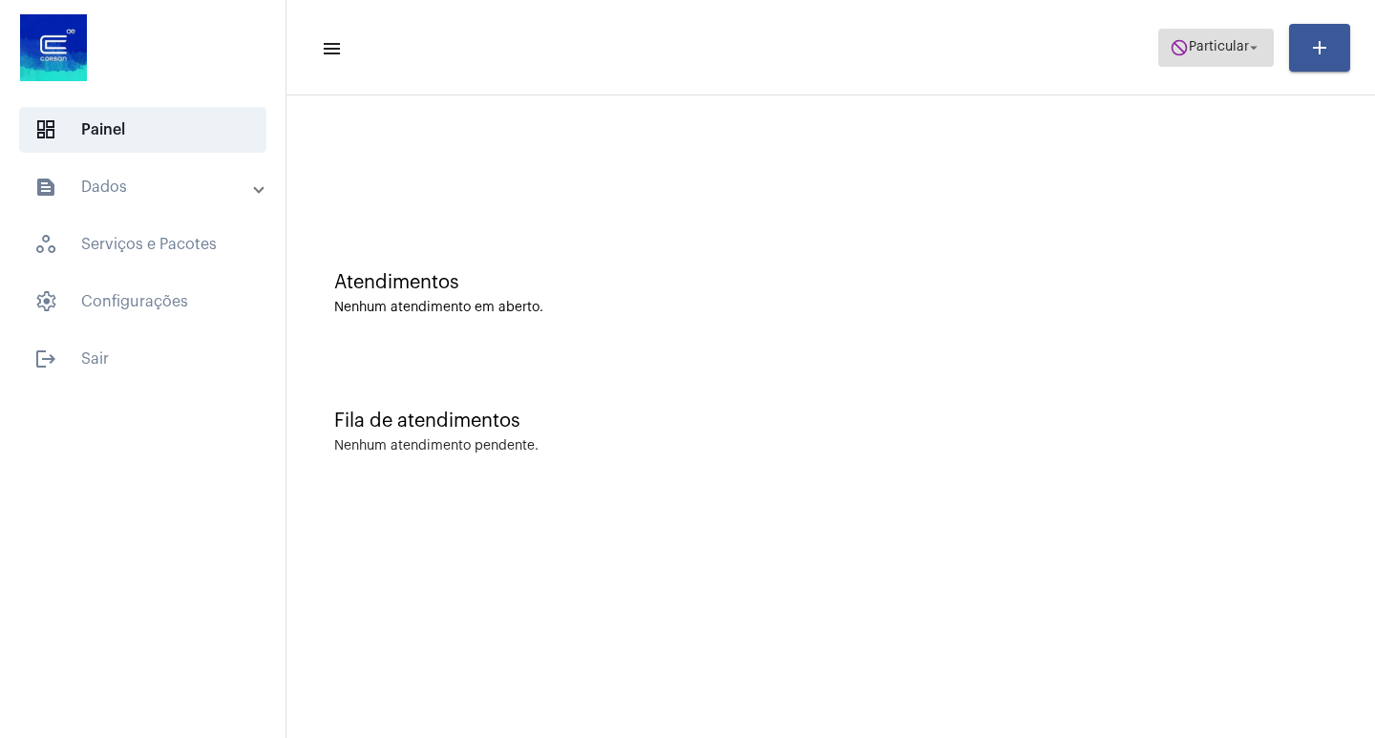
click at [1199, 53] on span "Particular" at bounding box center [1219, 47] width 60 height 13
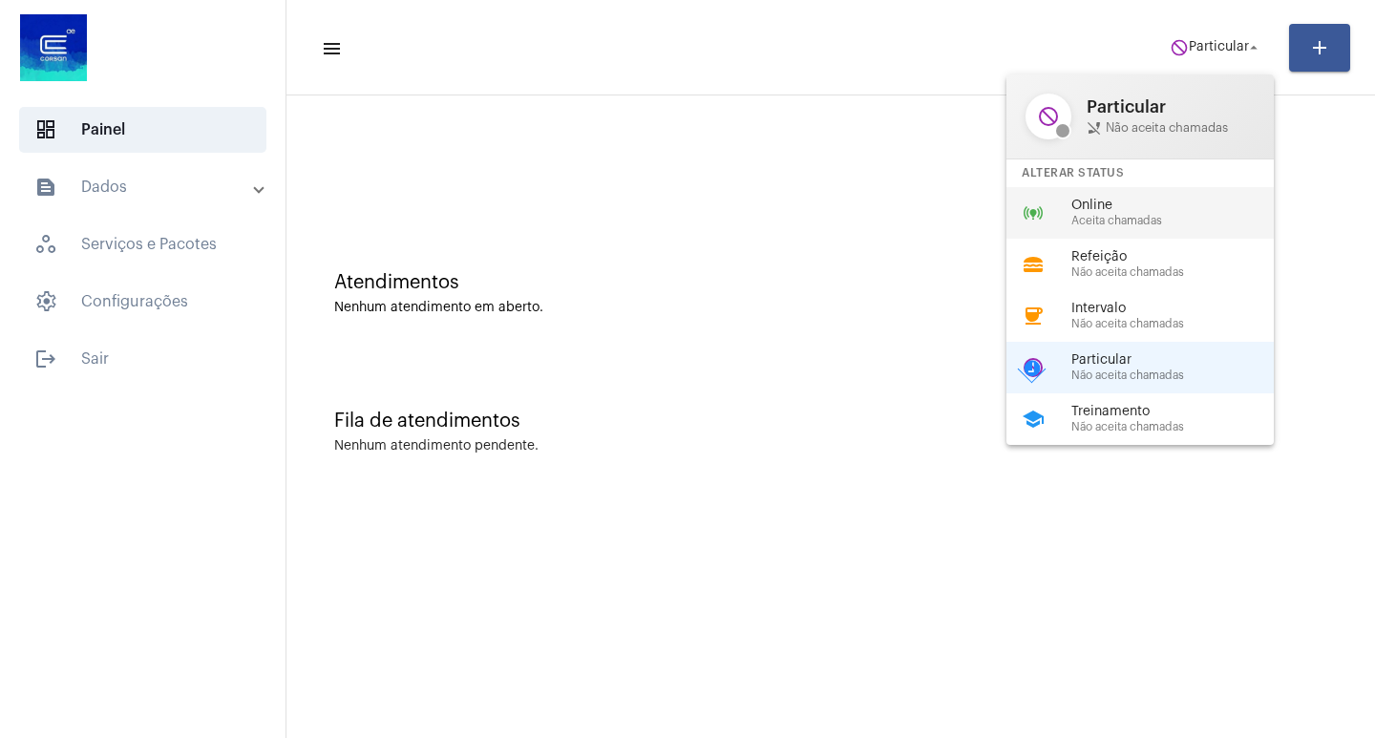
click at [1143, 212] on span "Online" at bounding box center [1180, 206] width 218 height 14
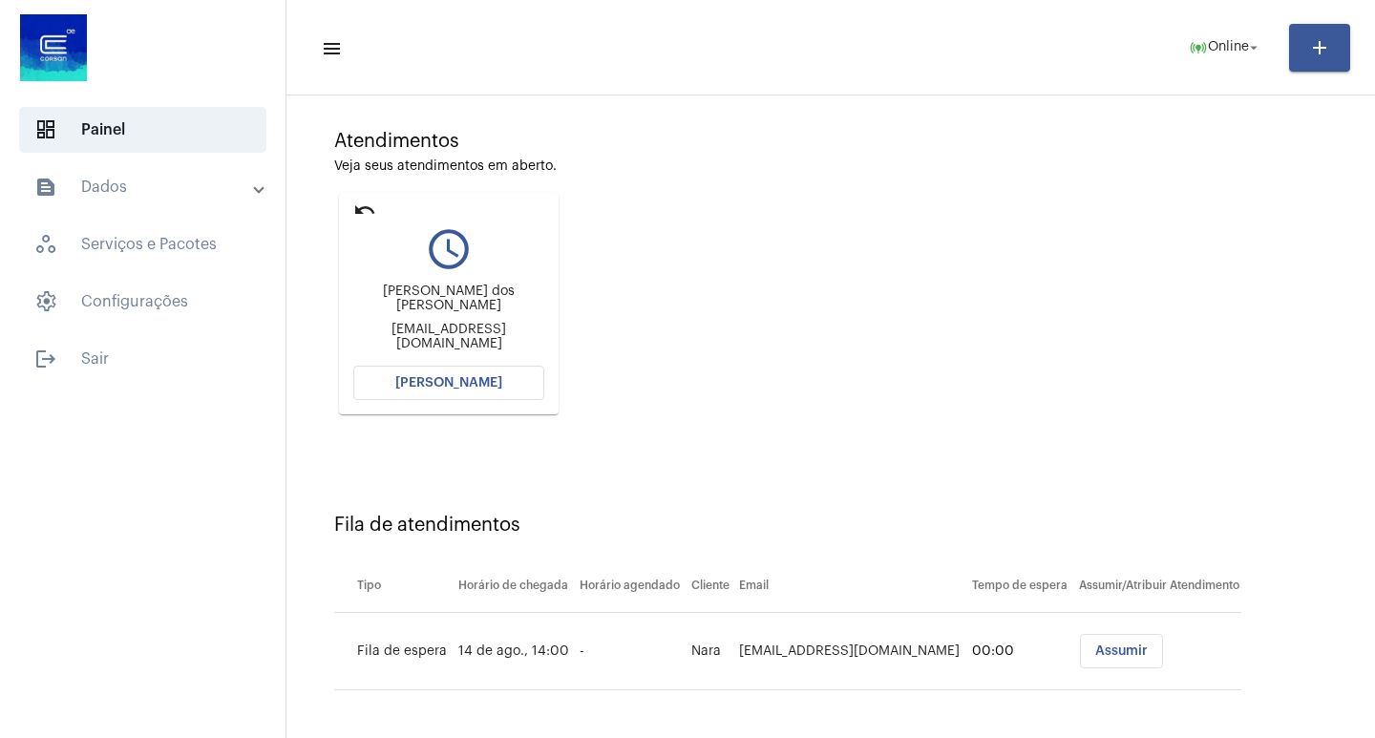
scroll to position [145, 0]
click at [535, 395] on button "[PERSON_NAME]" at bounding box center [448, 379] width 191 height 34
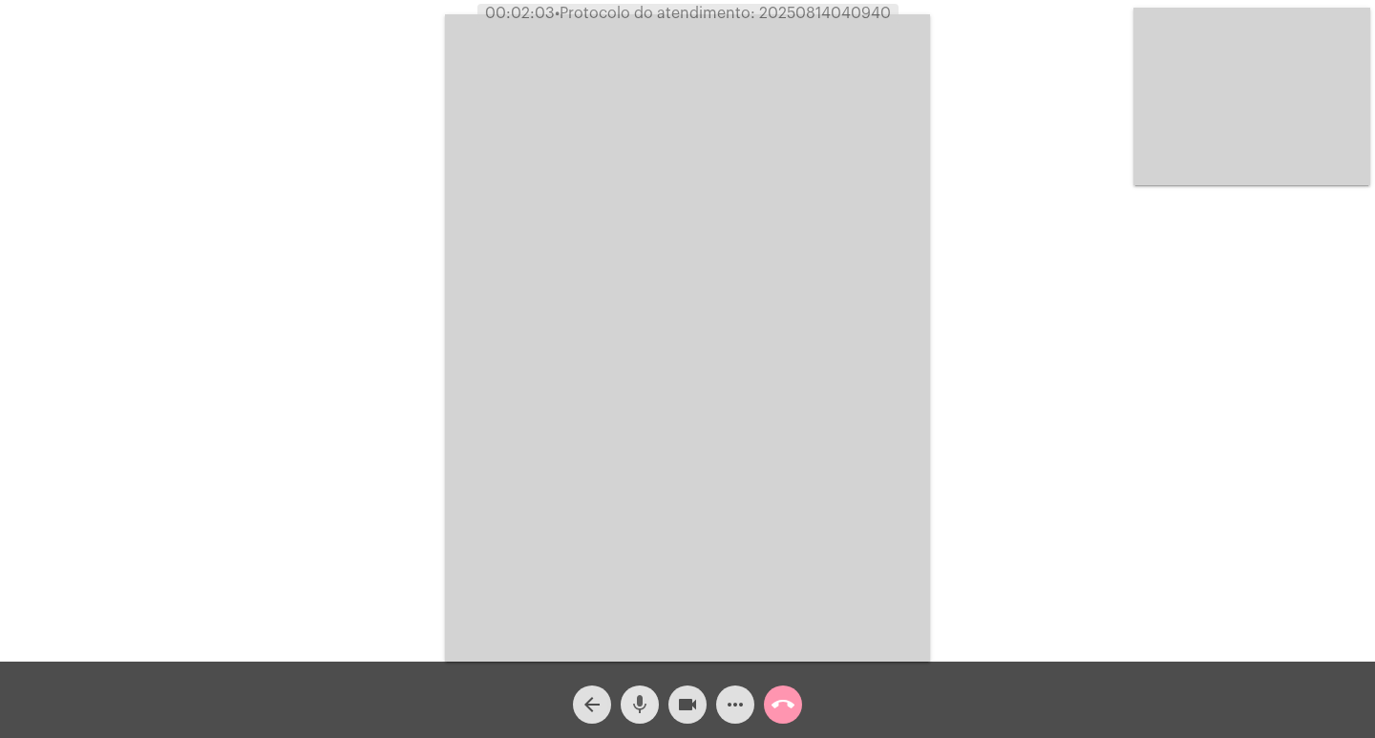
click at [635, 705] on mat-icon "mic" at bounding box center [639, 704] width 23 height 23
click at [682, 720] on span "videocam" at bounding box center [687, 705] width 23 height 38
click at [639, 721] on span "mic_off" at bounding box center [639, 705] width 23 height 38
click at [662, 713] on div "mic" at bounding box center [640, 700] width 48 height 48
click at [662, 713] on div "mic_off" at bounding box center [640, 700] width 48 height 48
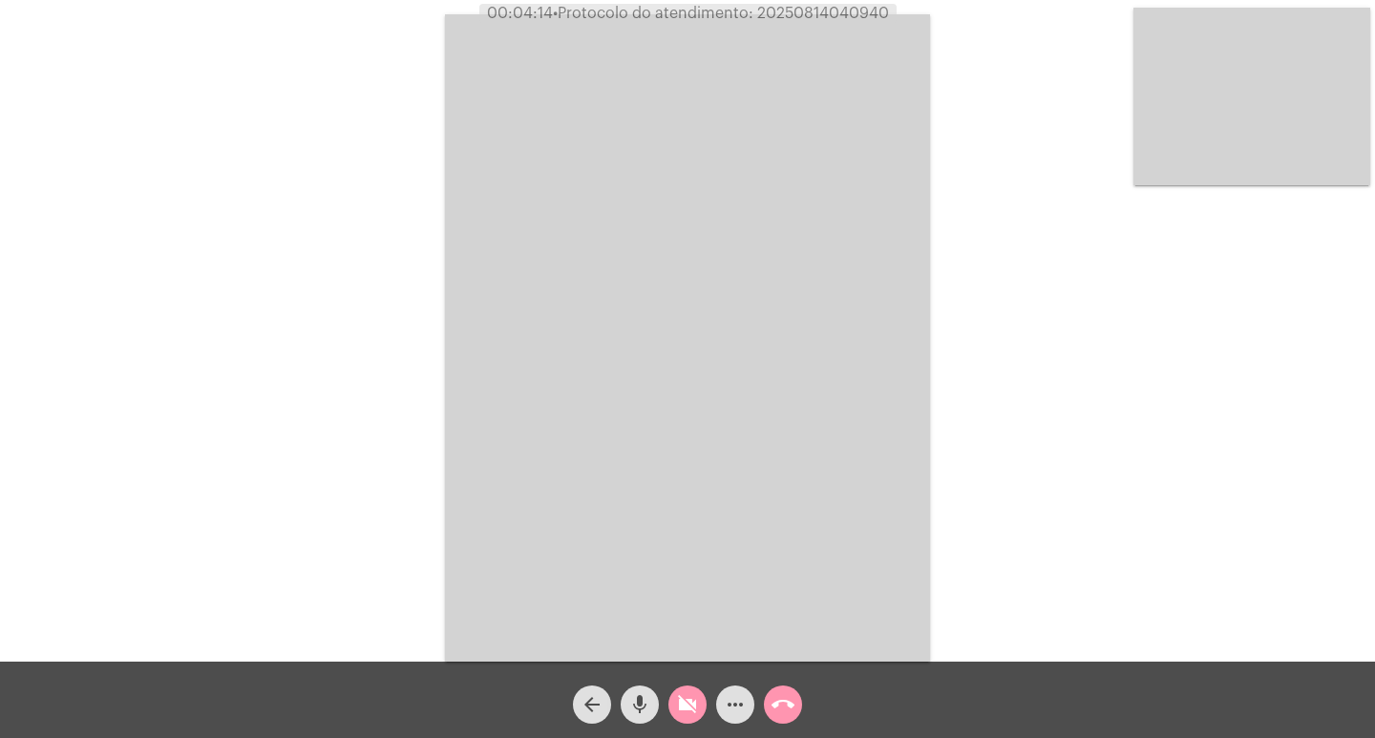
click at [685, 713] on mat-icon "videocam_off" at bounding box center [687, 704] width 23 height 23
click at [840, 10] on span "• Protocolo do atendimento: 20250814040940" at bounding box center [720, 13] width 336 height 15
copy span "20250814040940"
click at [795, 695] on button "call_end" at bounding box center [783, 705] width 38 height 38
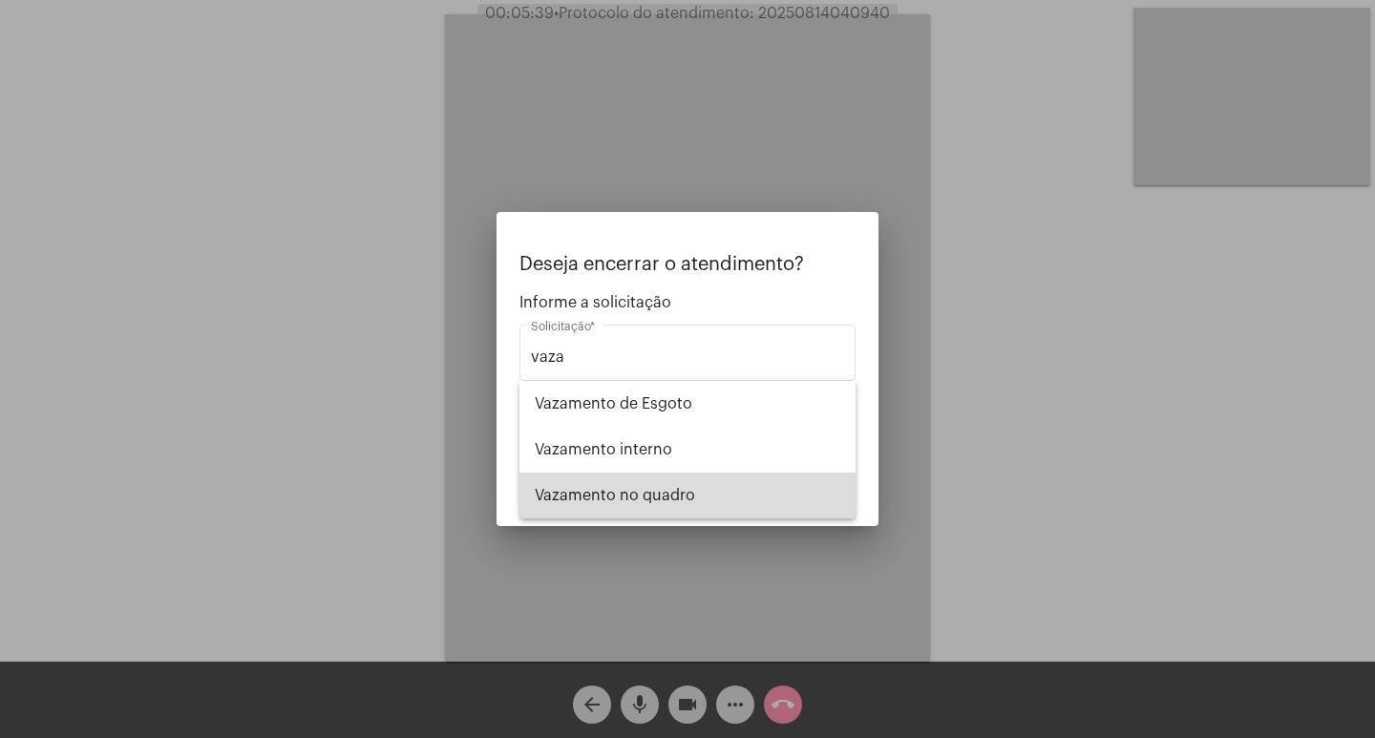
click at [710, 511] on span "Vazamento no quadro" at bounding box center [688, 496] width 306 height 46
type input "Vazamento no quadro"
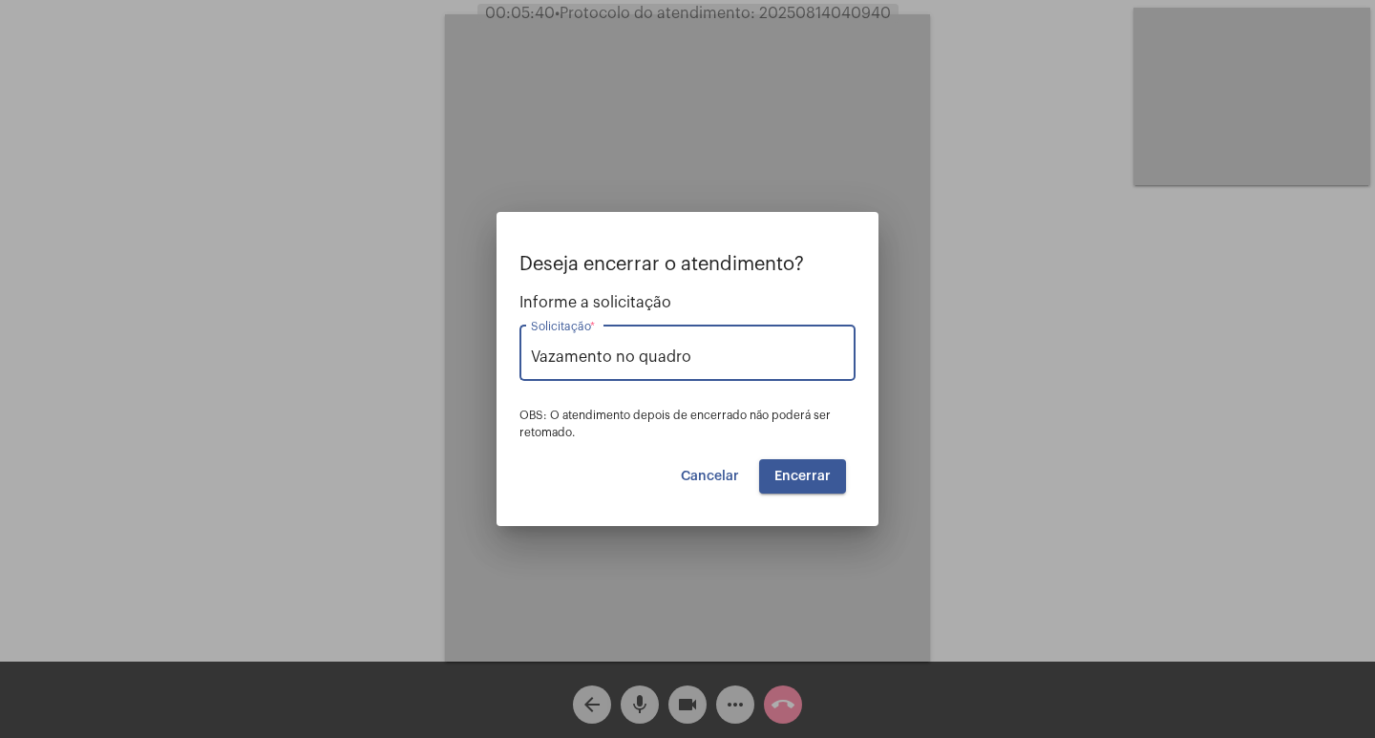
click at [821, 482] on span "Encerrar" at bounding box center [802, 476] width 56 height 13
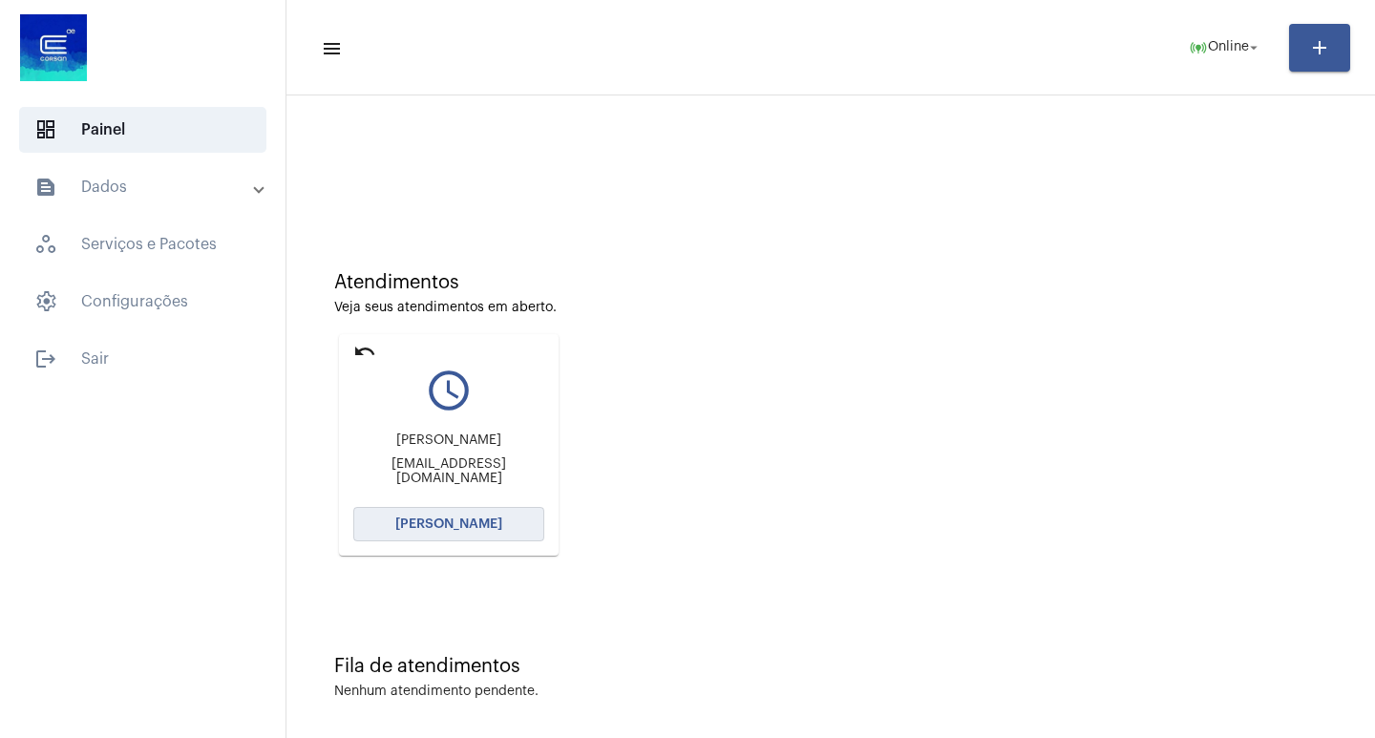
click at [454, 511] on button "[PERSON_NAME]" at bounding box center [448, 524] width 191 height 34
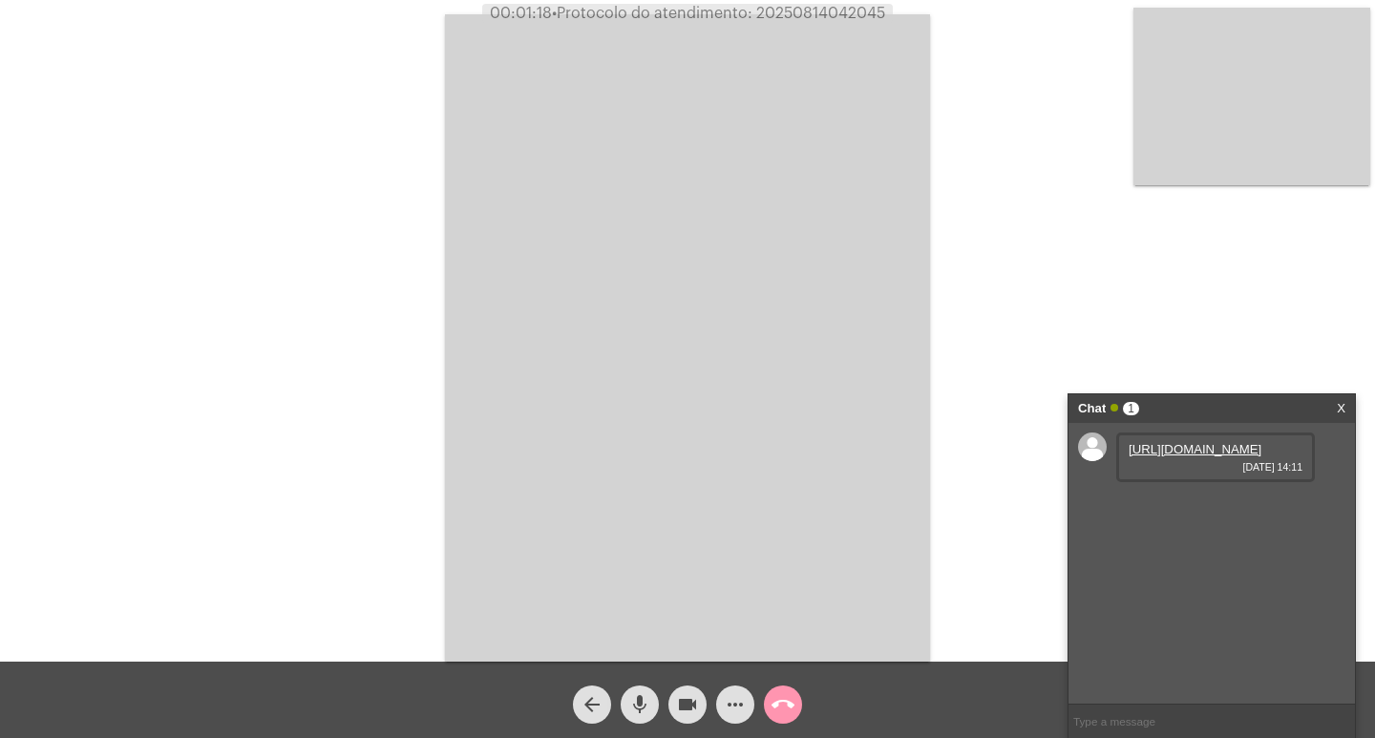
click at [1166, 456] on link "[URL][DOMAIN_NAME]" at bounding box center [1195, 449] width 133 height 14
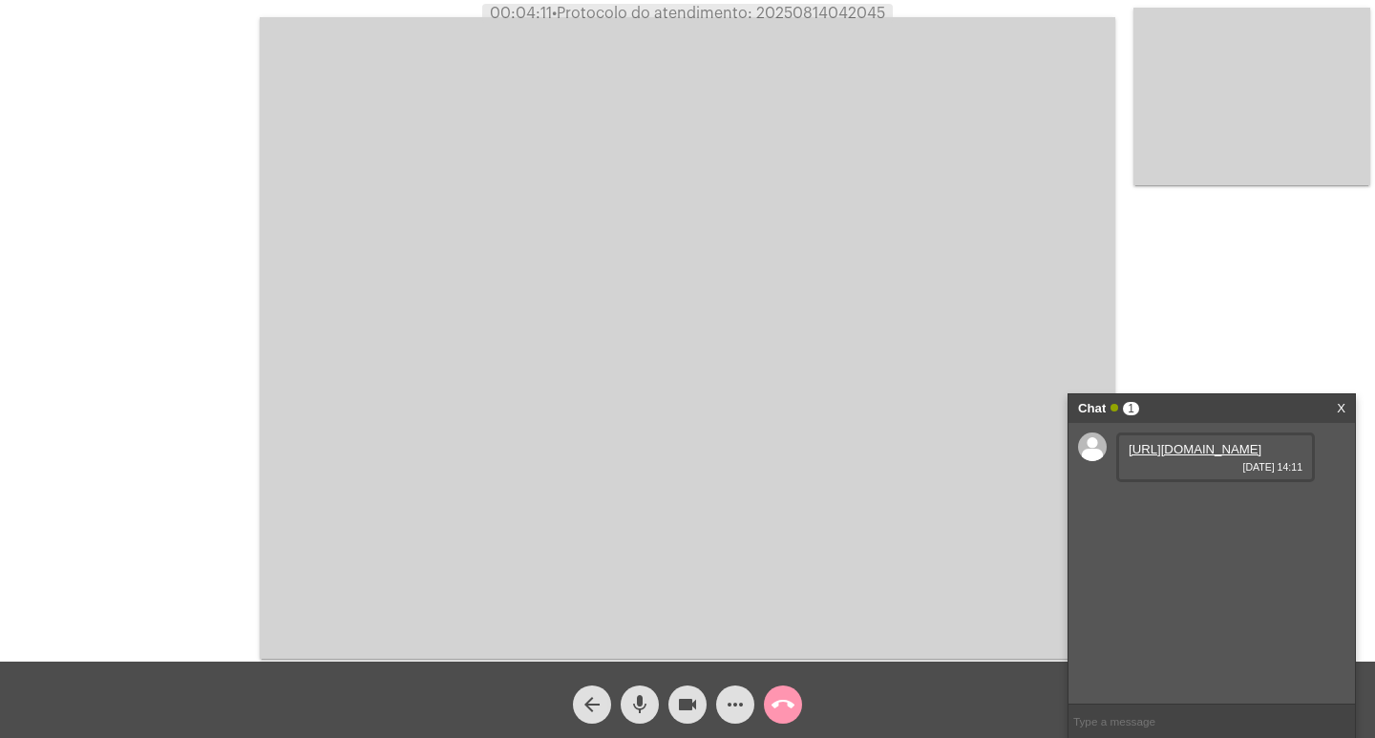
click at [674, 701] on button "videocam" at bounding box center [687, 705] width 38 height 38
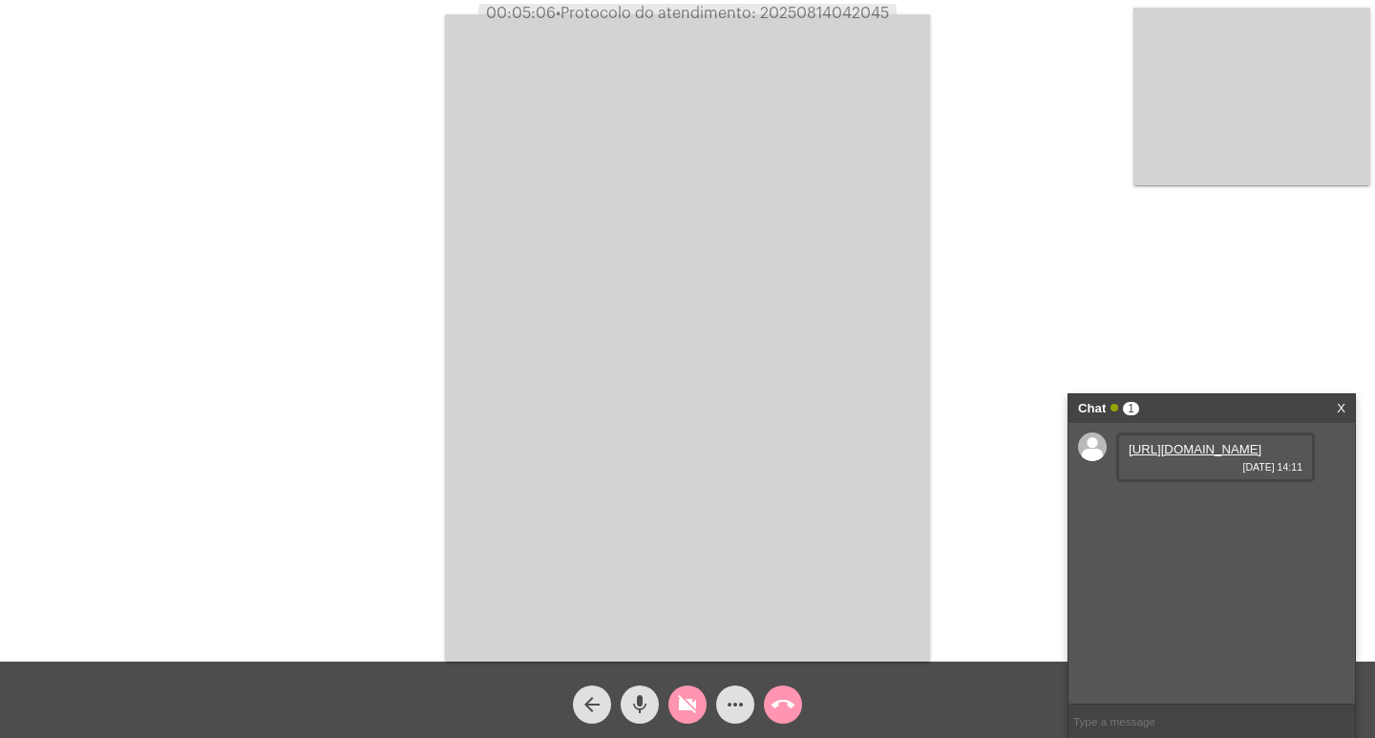
click at [683, 714] on mat-icon "videocam_off" at bounding box center [687, 704] width 23 height 23
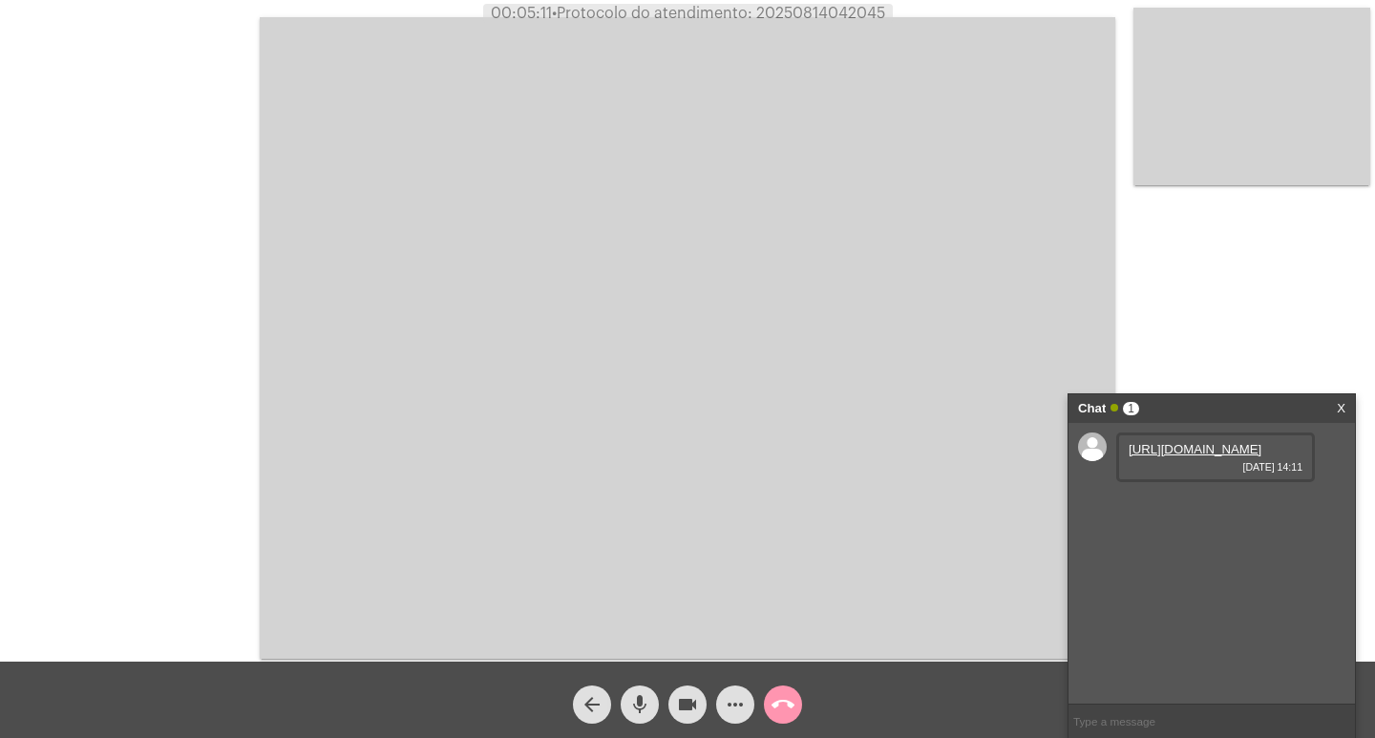
click at [683, 714] on mat-icon "videocam" at bounding box center [687, 704] width 23 height 23
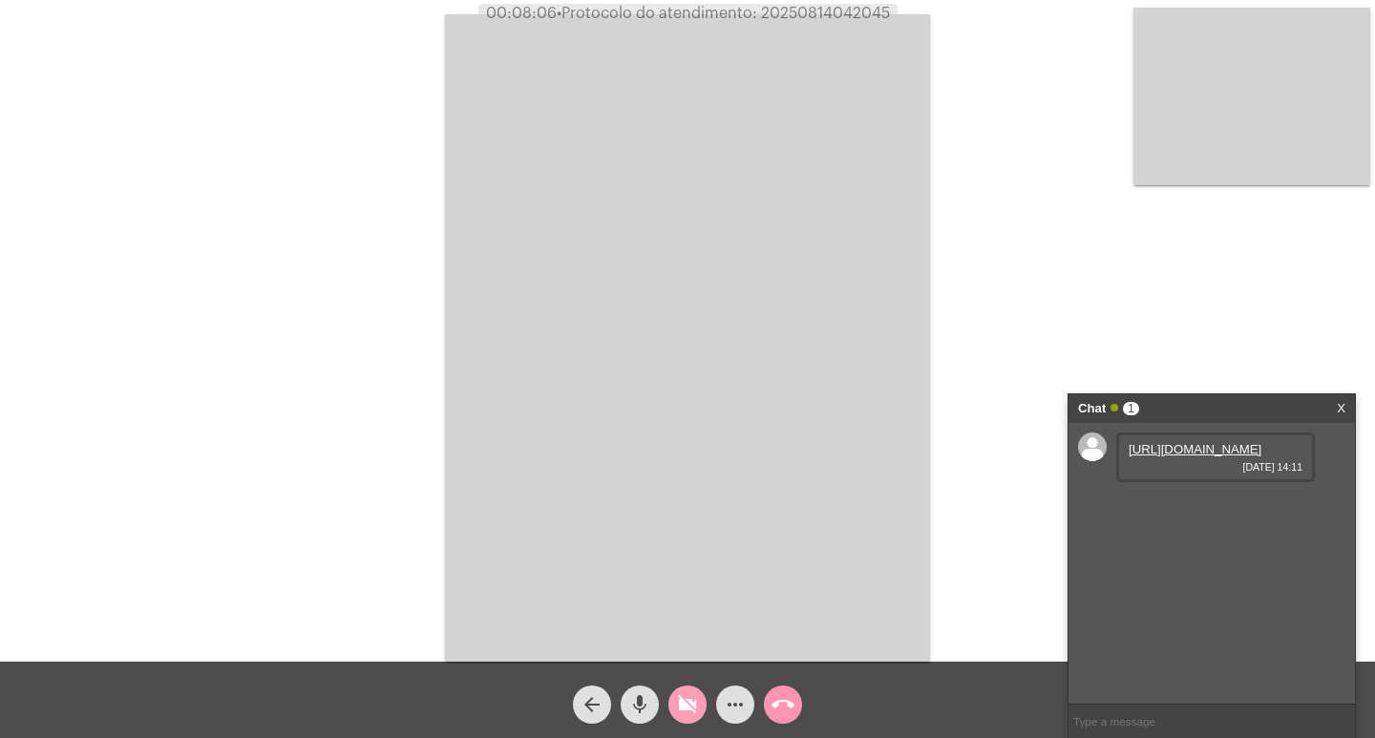
click at [683, 714] on mat-icon "videocam_off" at bounding box center [687, 704] width 23 height 23
click at [1206, 511] on link "[URL][DOMAIN_NAME]" at bounding box center [1195, 504] width 133 height 14
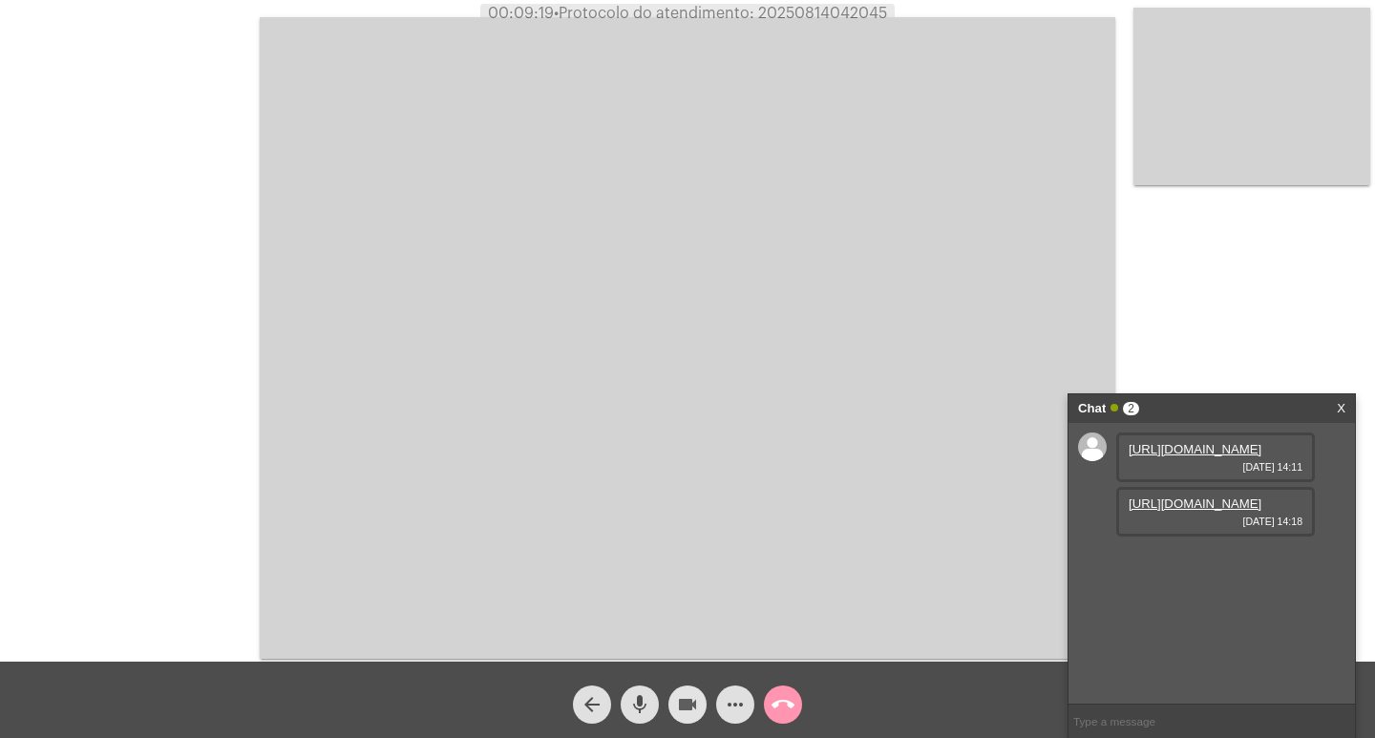
click at [679, 716] on mat-icon "videocam" at bounding box center [687, 704] width 23 height 23
click at [704, 708] on button "videocam_off" at bounding box center [687, 705] width 38 height 38
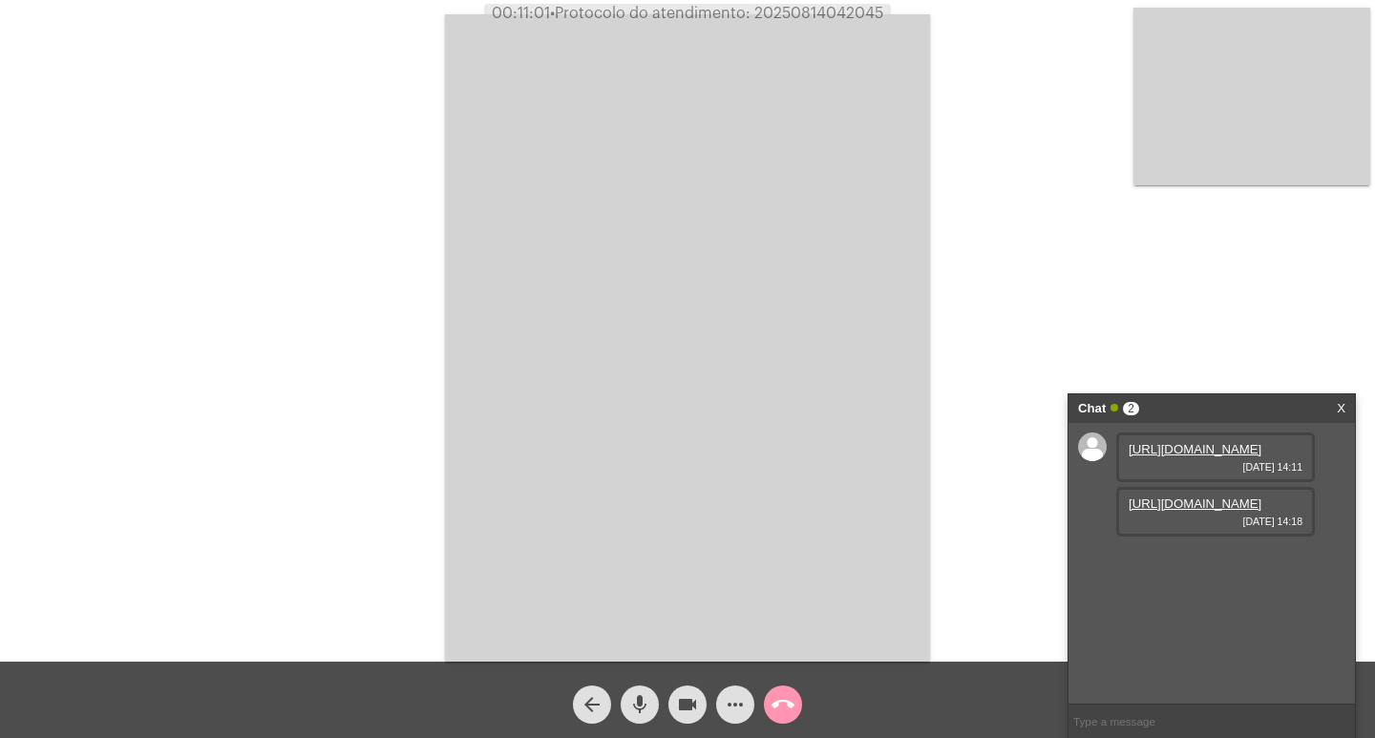
click at [812, 9] on span "• Protocolo do atendimento: 20250814042045" at bounding box center [716, 13] width 333 height 15
click at [812, 9] on span "• Protocolo do atendimento: 20250814042045" at bounding box center [718, 13] width 333 height 15
copy span "20250814042045"
drag, startPoint x: 687, startPoint y: 710, endPoint x: 631, endPoint y: 698, distance: 56.6
click at [686, 710] on mat-icon "videocam" at bounding box center [687, 704] width 23 height 23
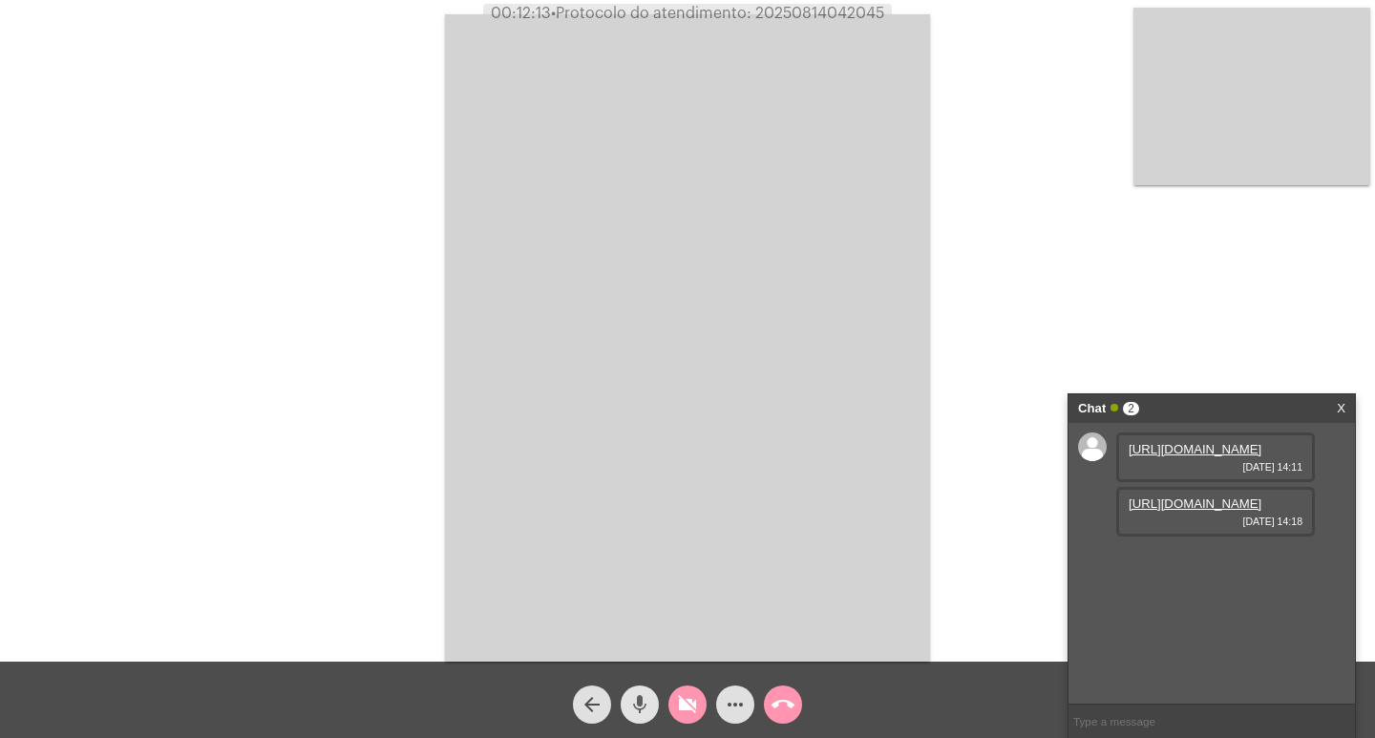
click at [631, 698] on mat-icon "mic" at bounding box center [639, 704] width 23 height 23
click at [631, 698] on mat-icon "mic_off" at bounding box center [639, 704] width 23 height 23
click at [691, 702] on mat-icon "videocam_off" at bounding box center [687, 704] width 23 height 23
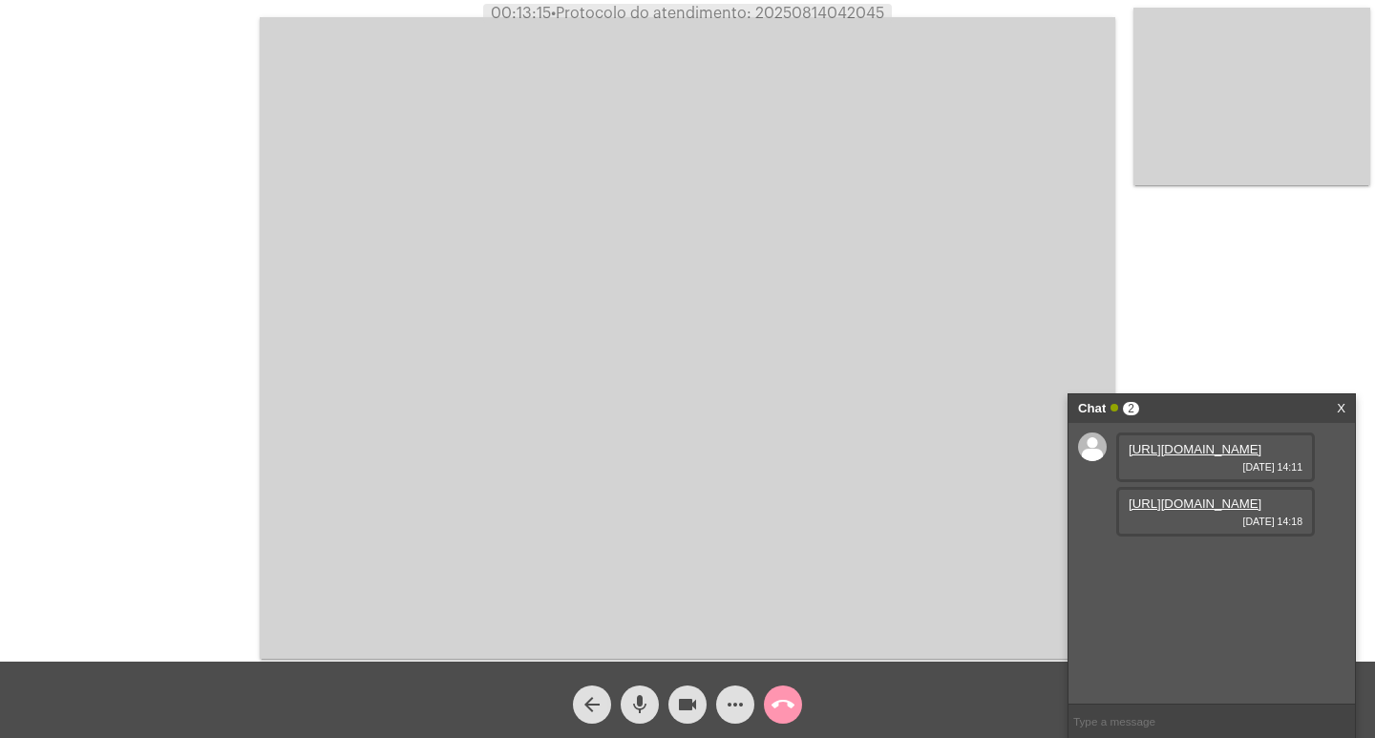
click at [778, 719] on span "call_end" at bounding box center [783, 705] width 23 height 38
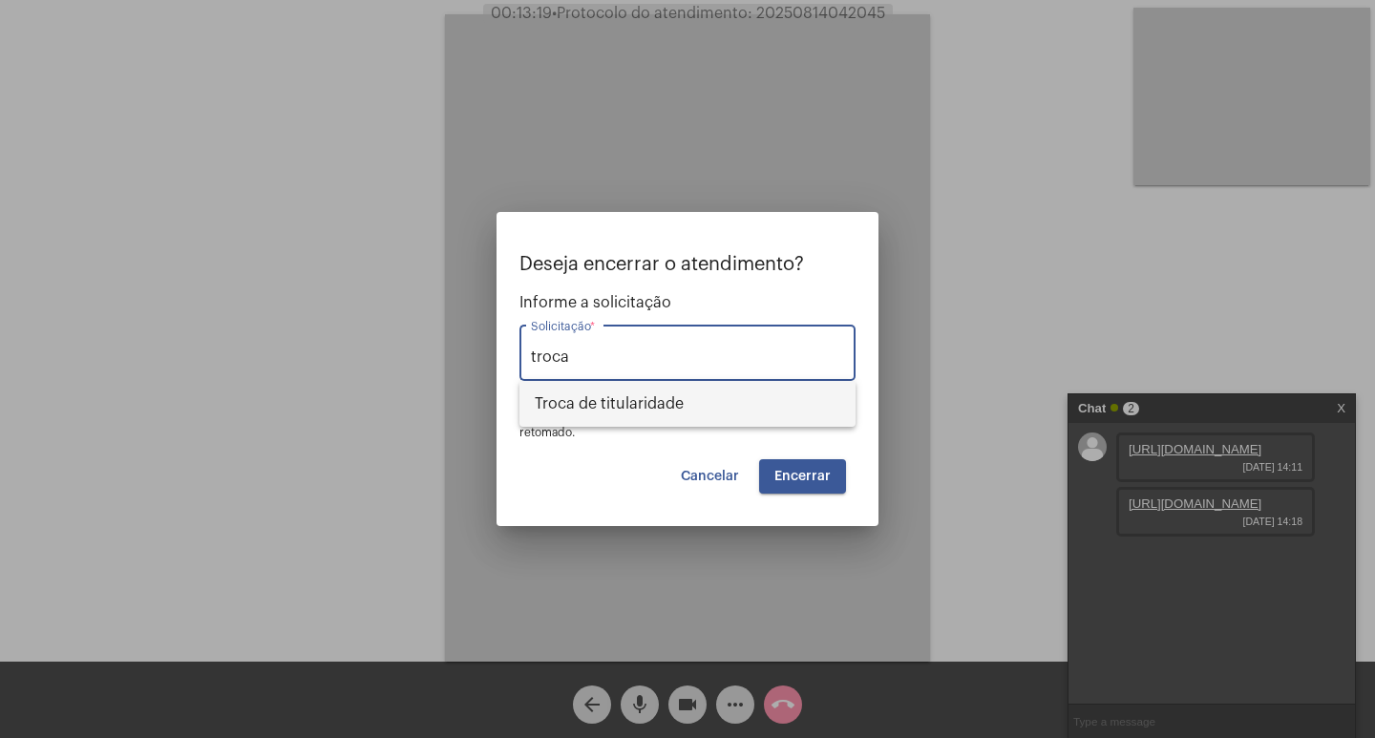
click at [686, 396] on span "Troca de titularidade" at bounding box center [688, 404] width 306 height 46
type input "Troca de titularidade"
click at [686, 396] on div "Troca de titularidade Solicitação *" at bounding box center [687, 363] width 336 height 77
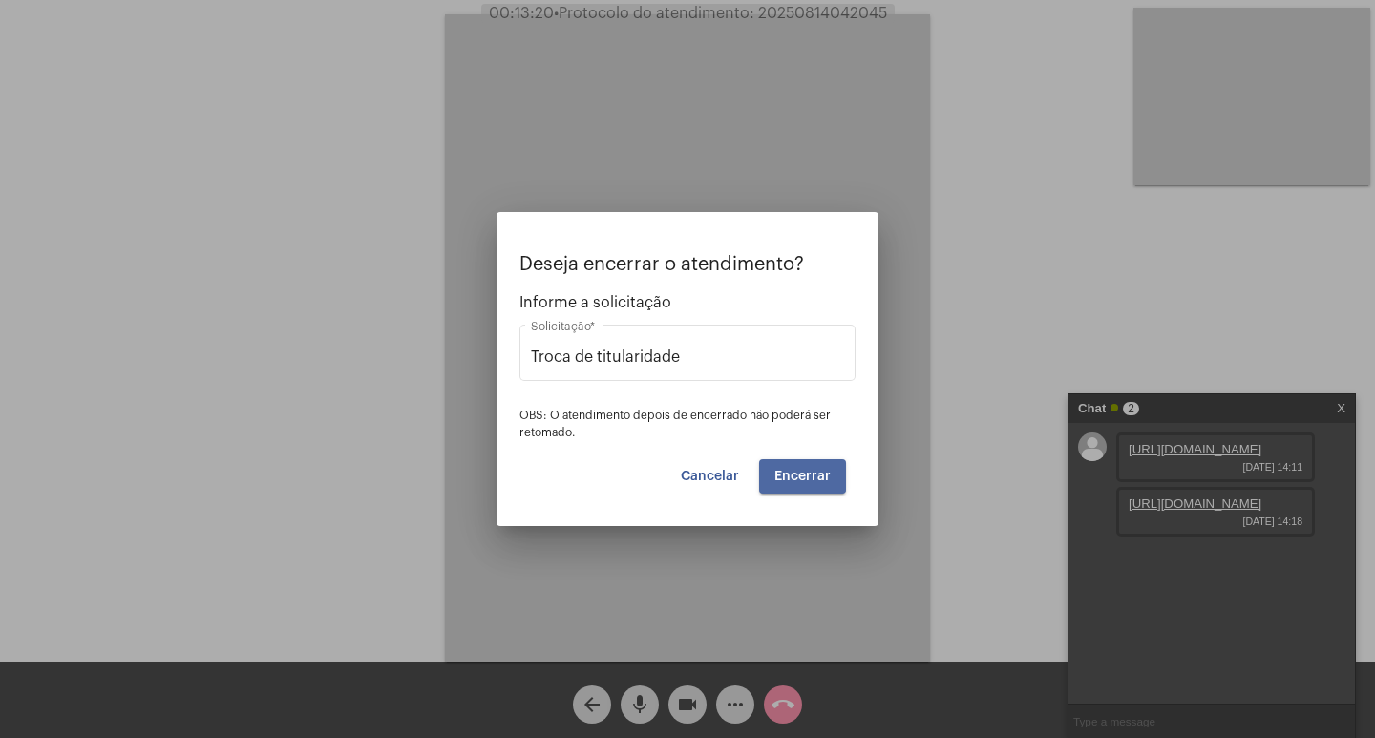
click at [790, 470] on span "Encerrar" at bounding box center [802, 476] width 56 height 13
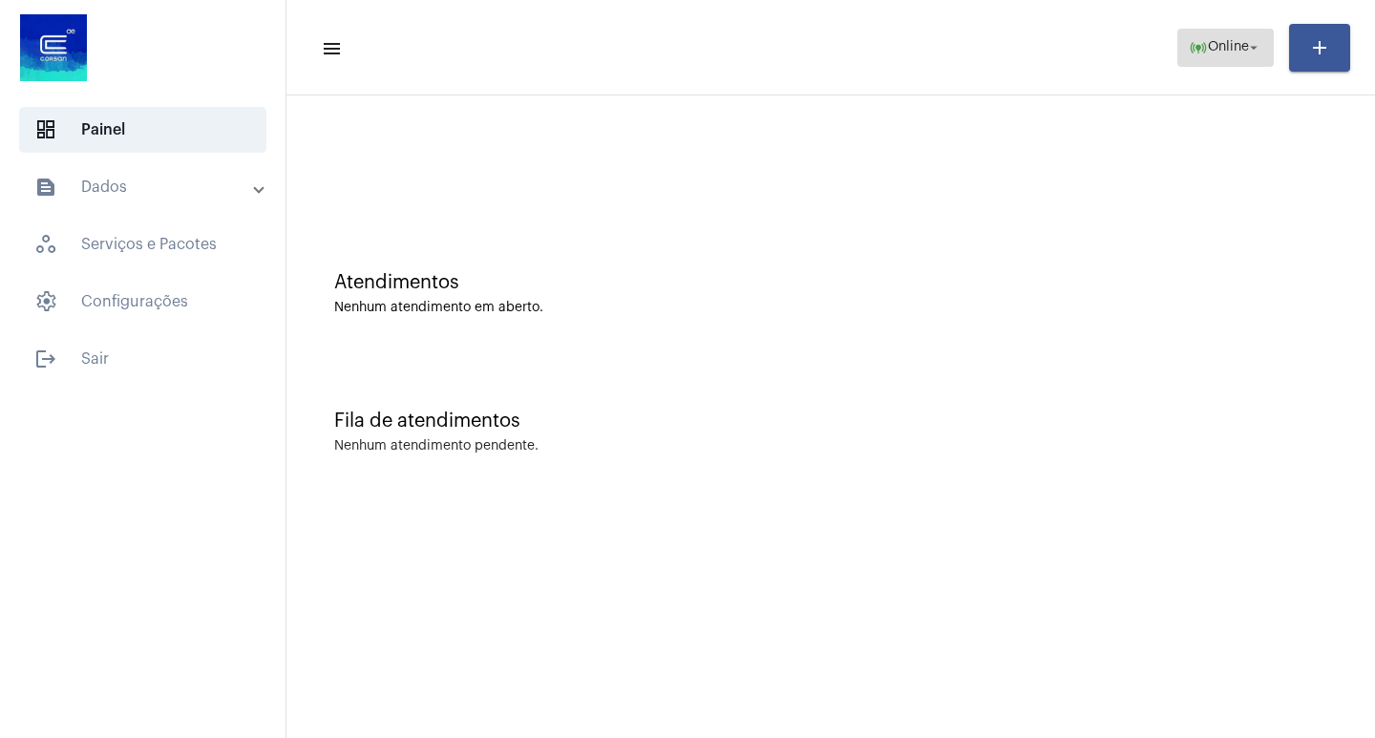
click at [1202, 65] on button "online_prediction Online arrow_drop_down" at bounding box center [1225, 48] width 96 height 38
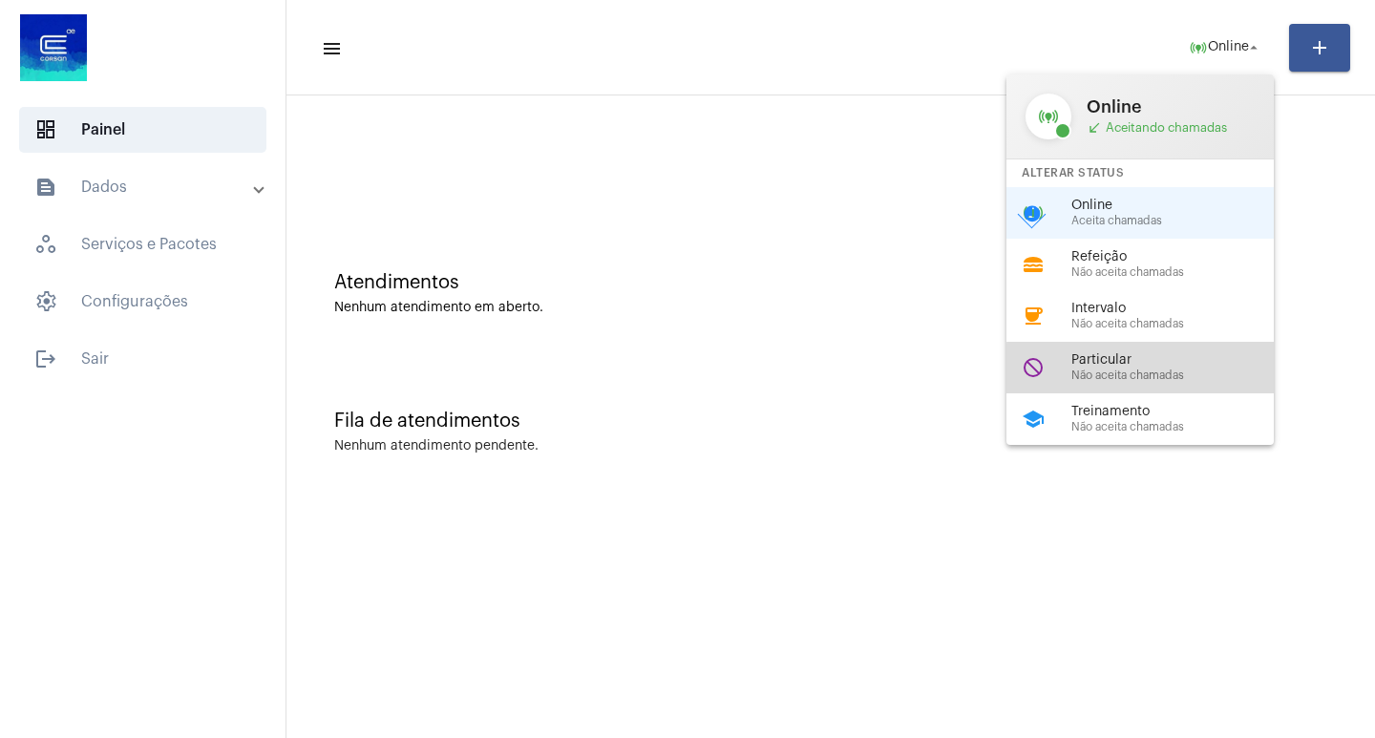
click at [1208, 371] on span "Não aceita chamadas" at bounding box center [1180, 376] width 218 height 12
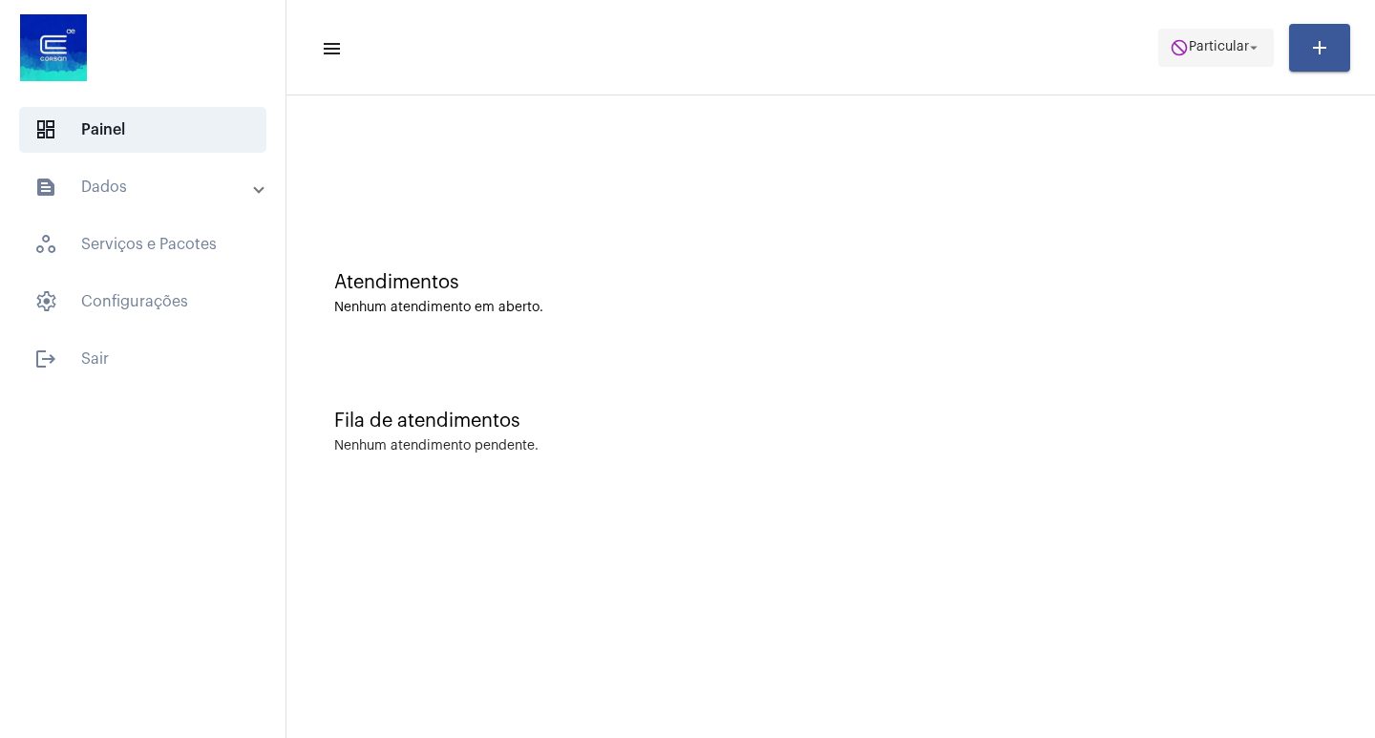
click at [1189, 39] on mat-icon "do_not_disturb" at bounding box center [1179, 47] width 19 height 19
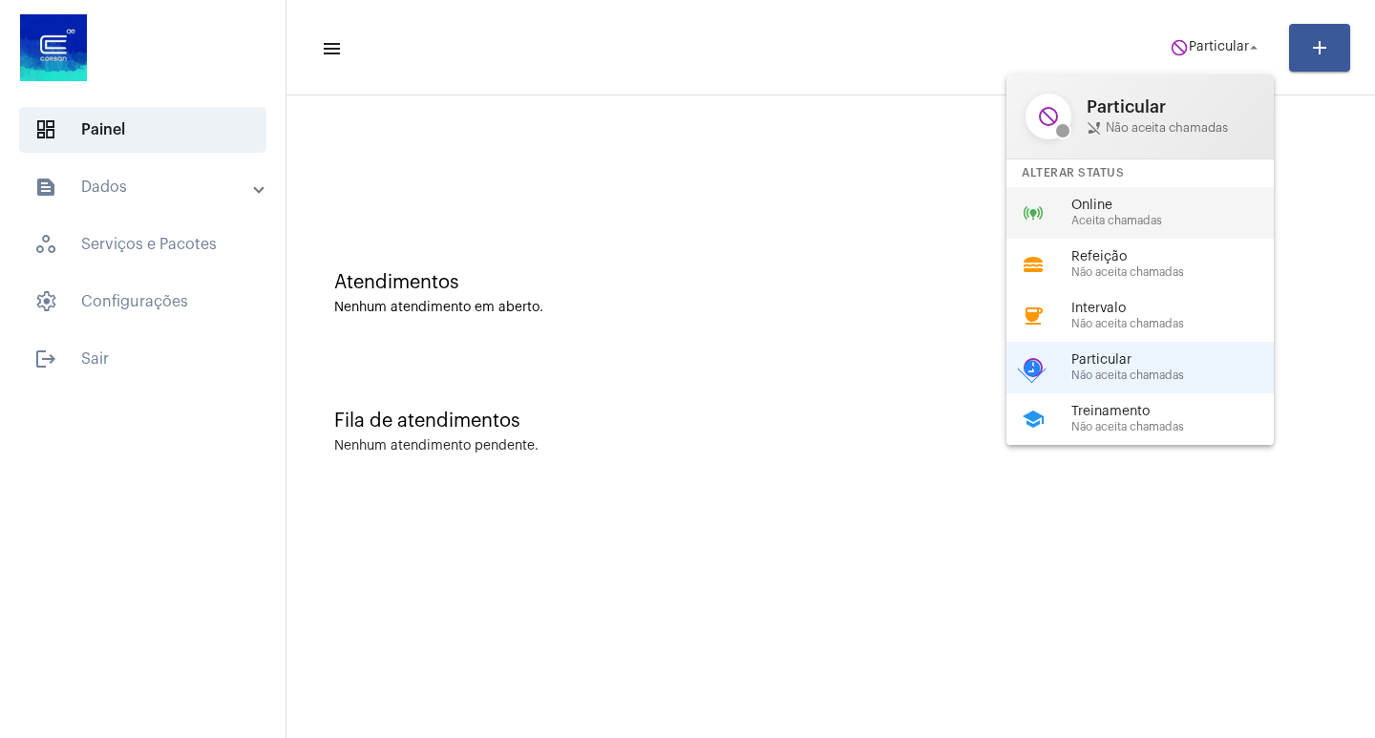
click at [1113, 223] on span "Aceita chamadas" at bounding box center [1180, 221] width 218 height 12
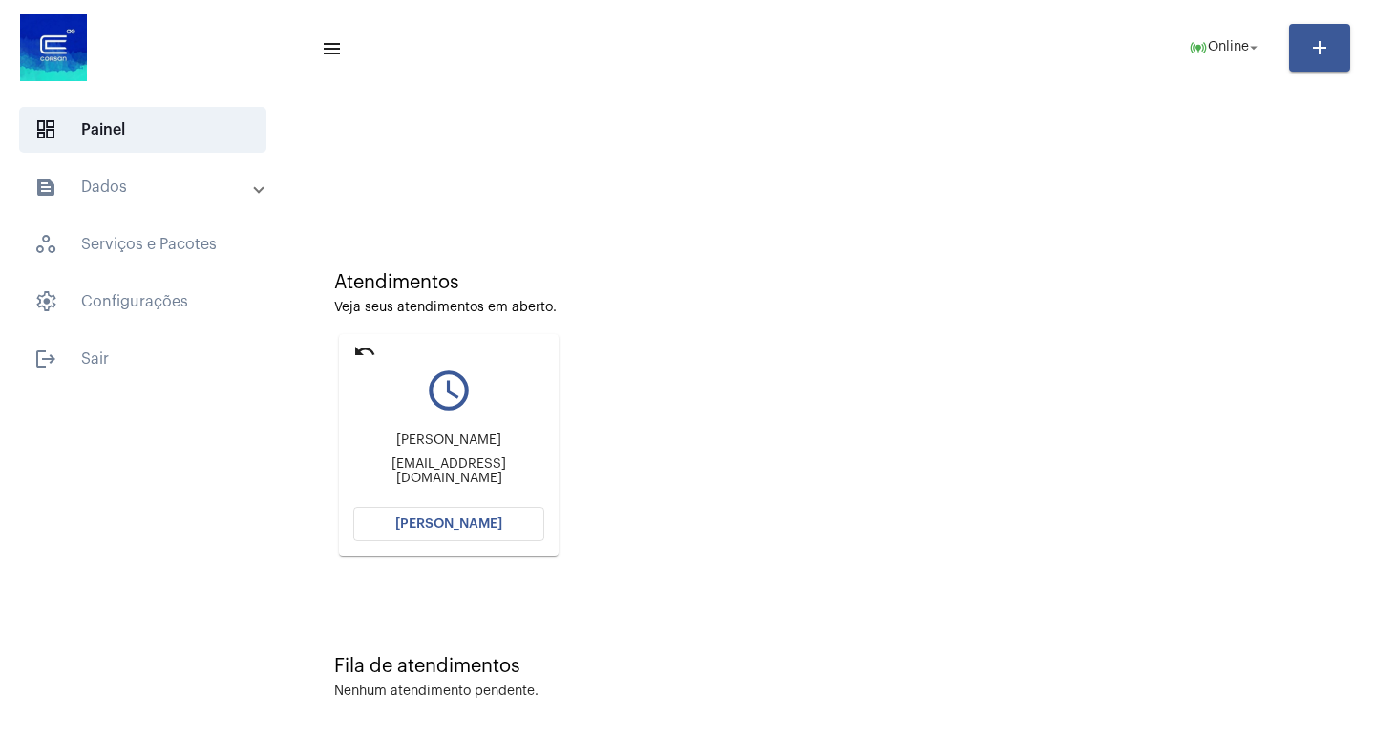
click at [415, 527] on span "[PERSON_NAME]" at bounding box center [448, 524] width 107 height 13
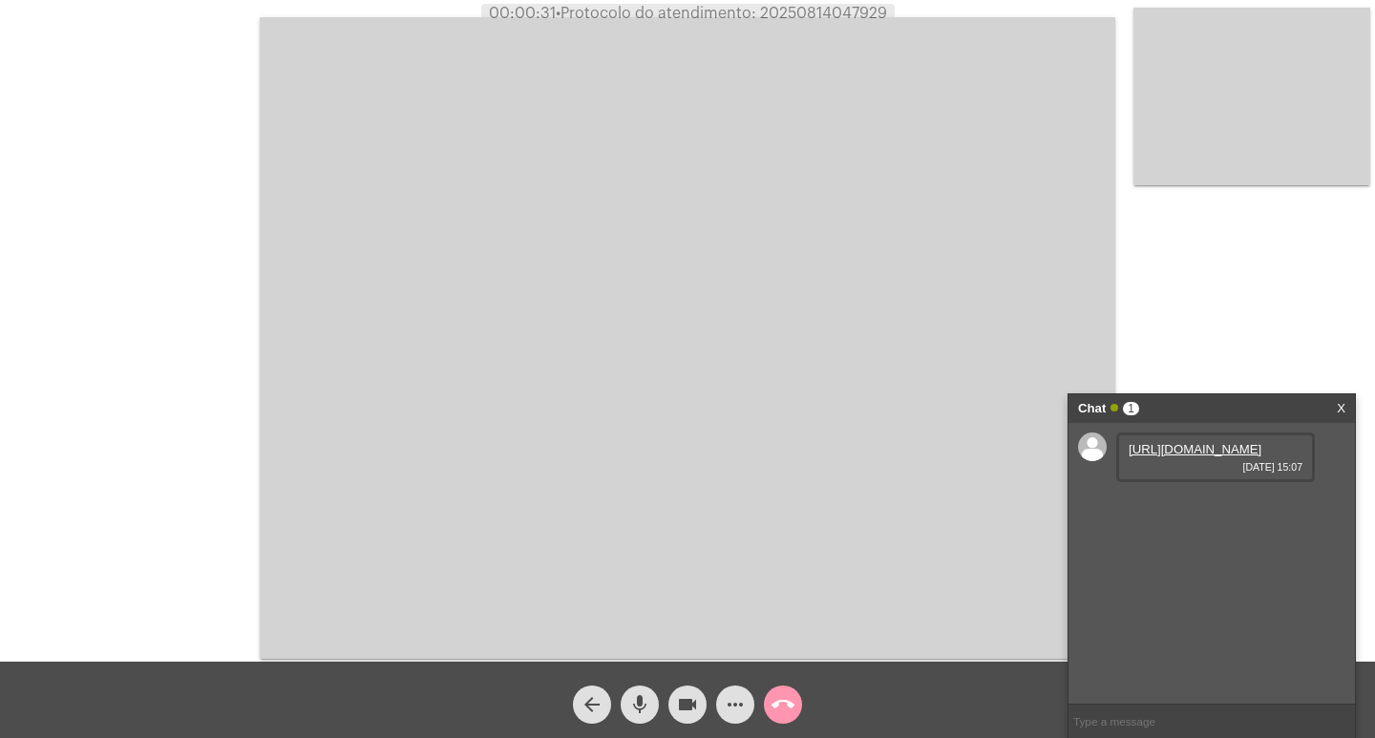
click at [1194, 454] on link "[URL][DOMAIN_NAME]" at bounding box center [1195, 449] width 133 height 14
click at [1177, 511] on link "[URL][DOMAIN_NAME]" at bounding box center [1195, 504] width 133 height 14
click at [1198, 565] on link "[URL][DOMAIN_NAME]" at bounding box center [1195, 558] width 133 height 14
click at [686, 715] on mat-icon "videocam" at bounding box center [687, 704] width 23 height 23
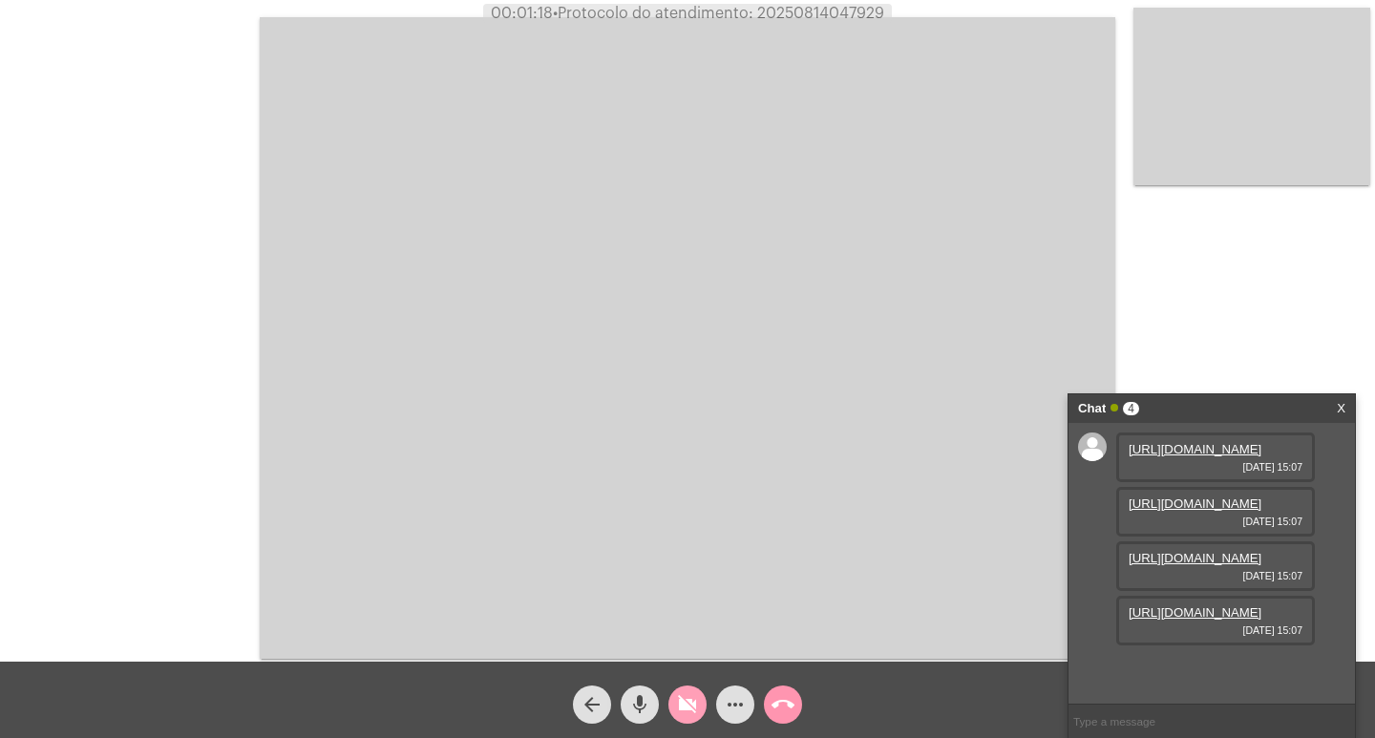
click at [686, 715] on mat-icon "videocam_off" at bounding box center [687, 704] width 23 height 23
click at [1184, 620] on link "[URL][DOMAIN_NAME]" at bounding box center [1195, 612] width 133 height 14
click at [1159, 678] on div "[STREET_ADDRESS] [DATE] 15:08" at bounding box center [1215, 675] width 199 height 50
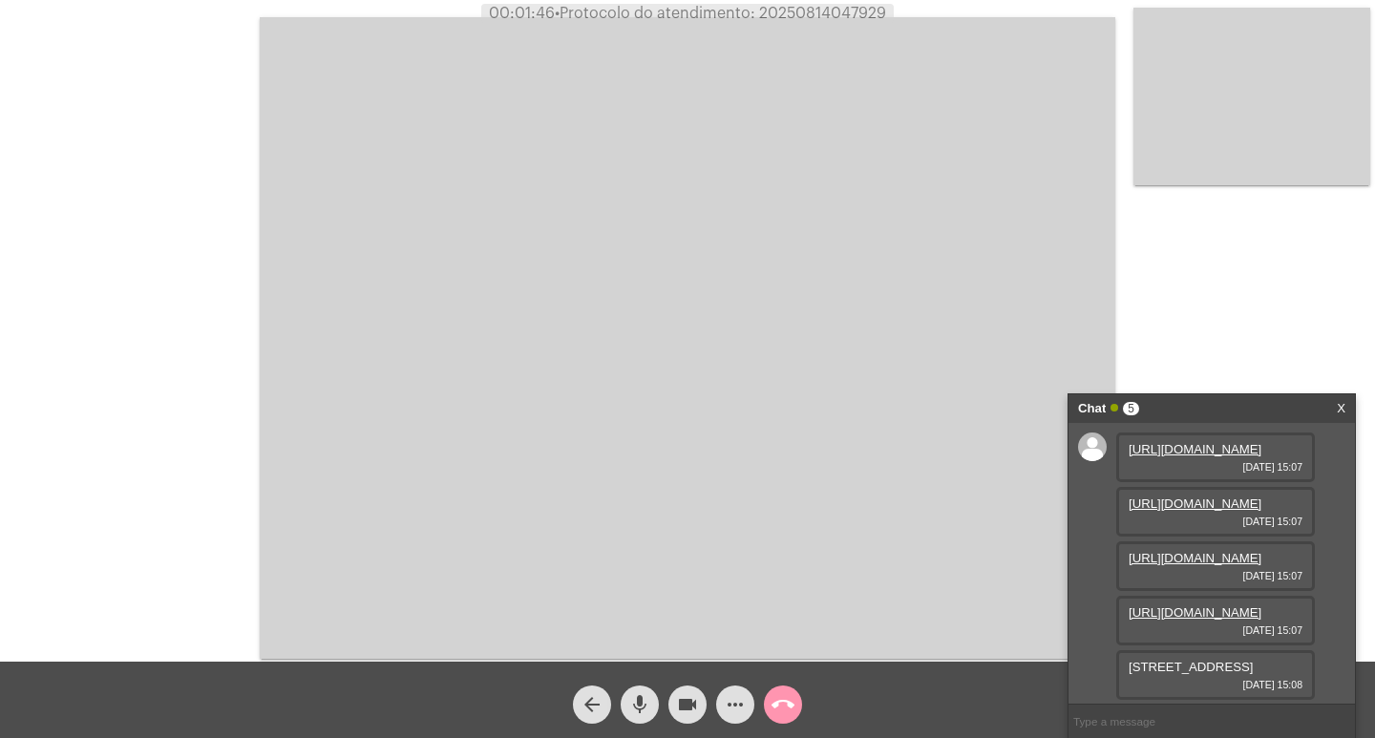
click at [1160, 673] on span "[STREET_ADDRESS]" at bounding box center [1191, 667] width 124 height 14
click at [1128, 609] on div "[STREET_ADDRESS] [DATE] 15:08" at bounding box center [1215, 625] width 199 height 50
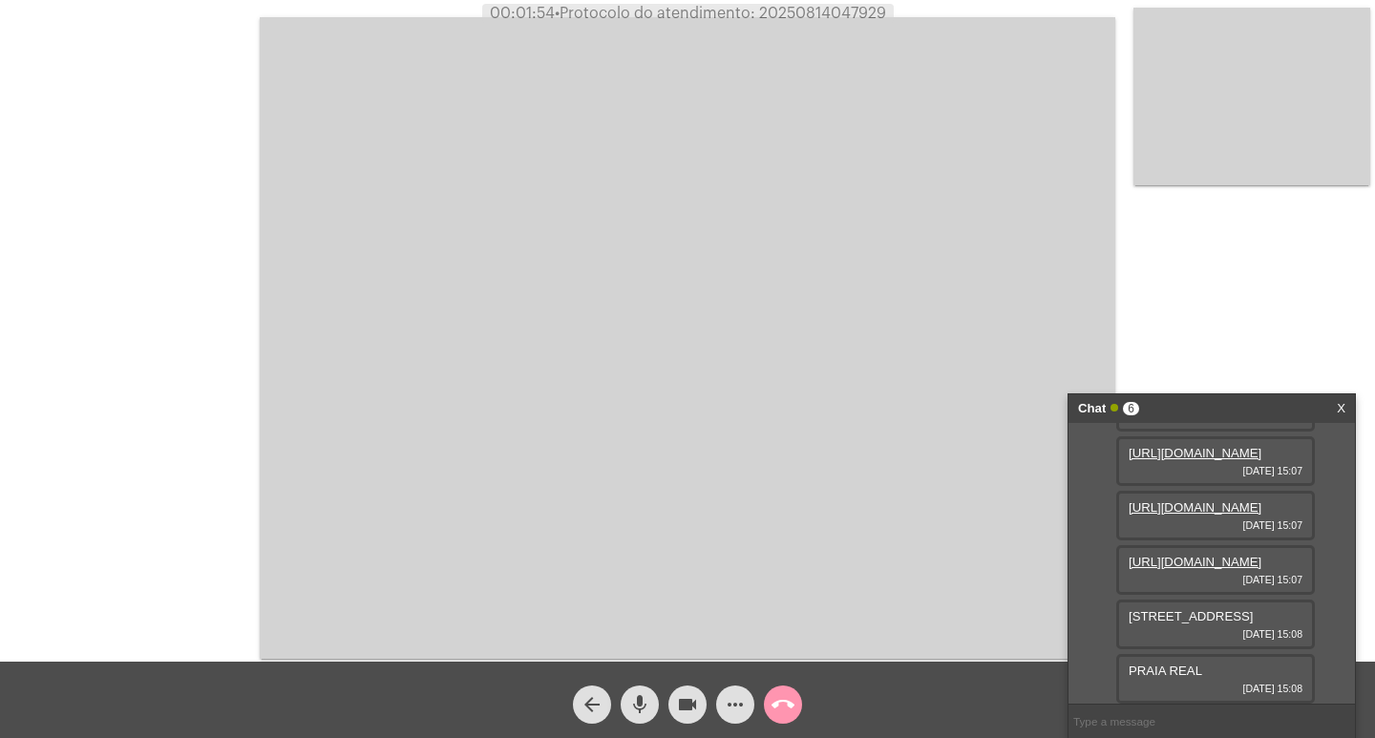
drag, startPoint x: 1132, startPoint y: 618, endPoint x: 1282, endPoint y: 619, distance: 149.9
click at [1282, 619] on div "[STREET_ADDRESS] [DATE] 15:08" at bounding box center [1215, 625] width 199 height 50
copy span "[STREET_ADDRESS]"
click at [695, 688] on span "videocam" at bounding box center [687, 705] width 23 height 38
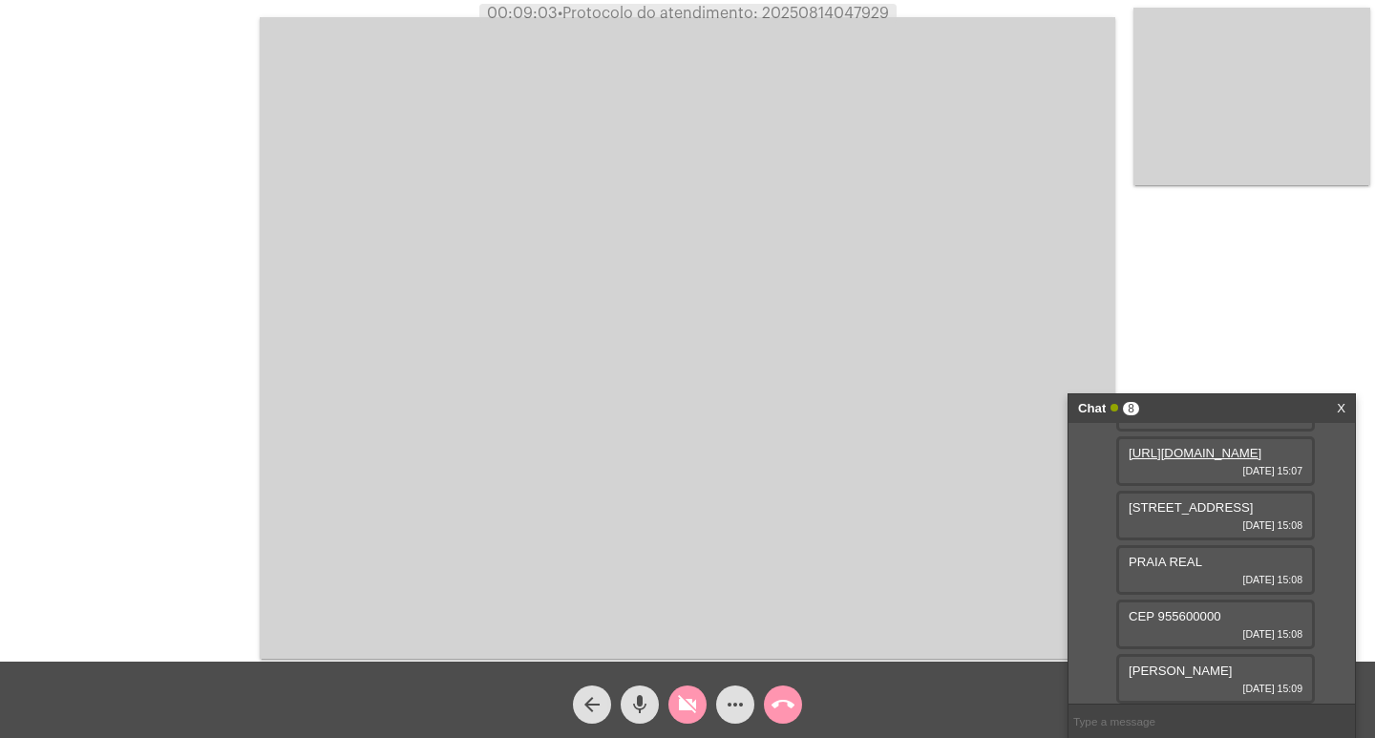
click at [647, 699] on mat-icon "mic" at bounding box center [639, 704] width 23 height 23
click at [721, 701] on button "more_horiz" at bounding box center [735, 705] width 38 height 38
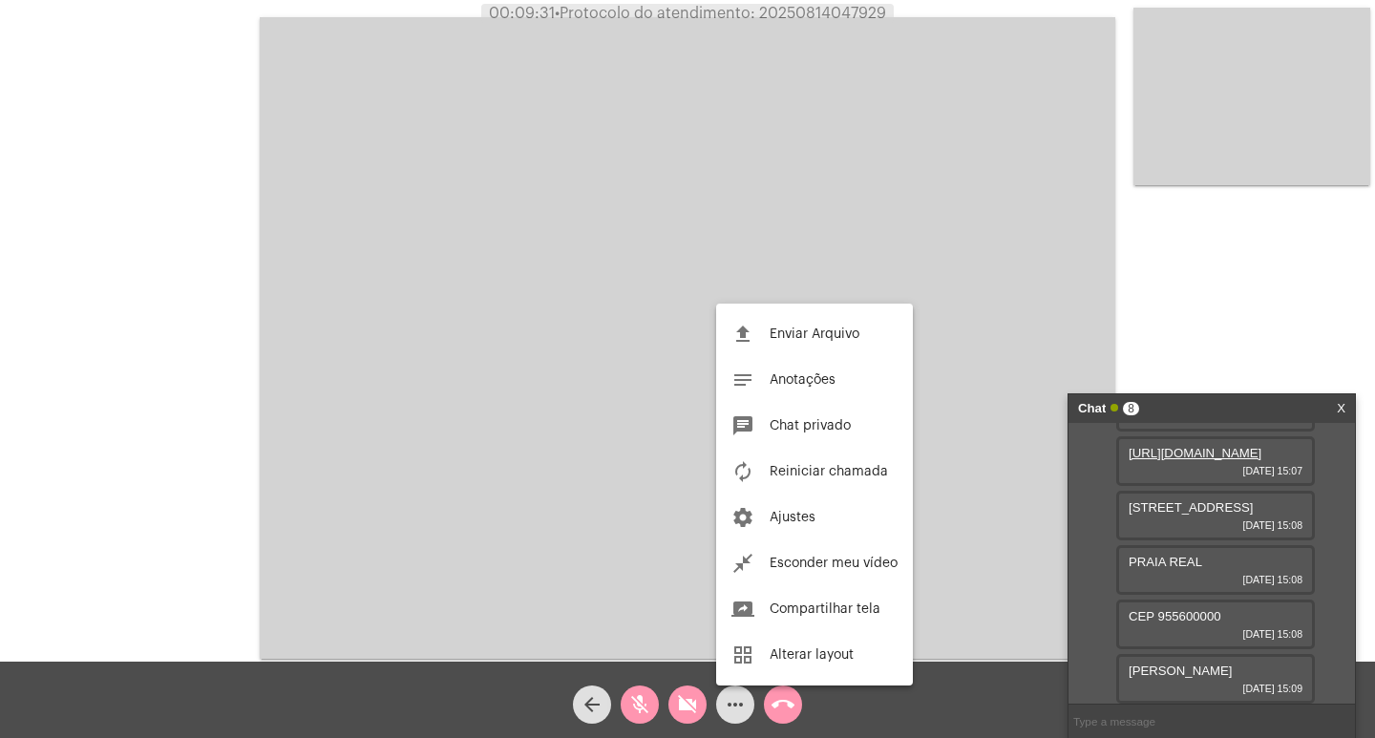
click at [668, 706] on div at bounding box center [687, 369] width 1375 height 738
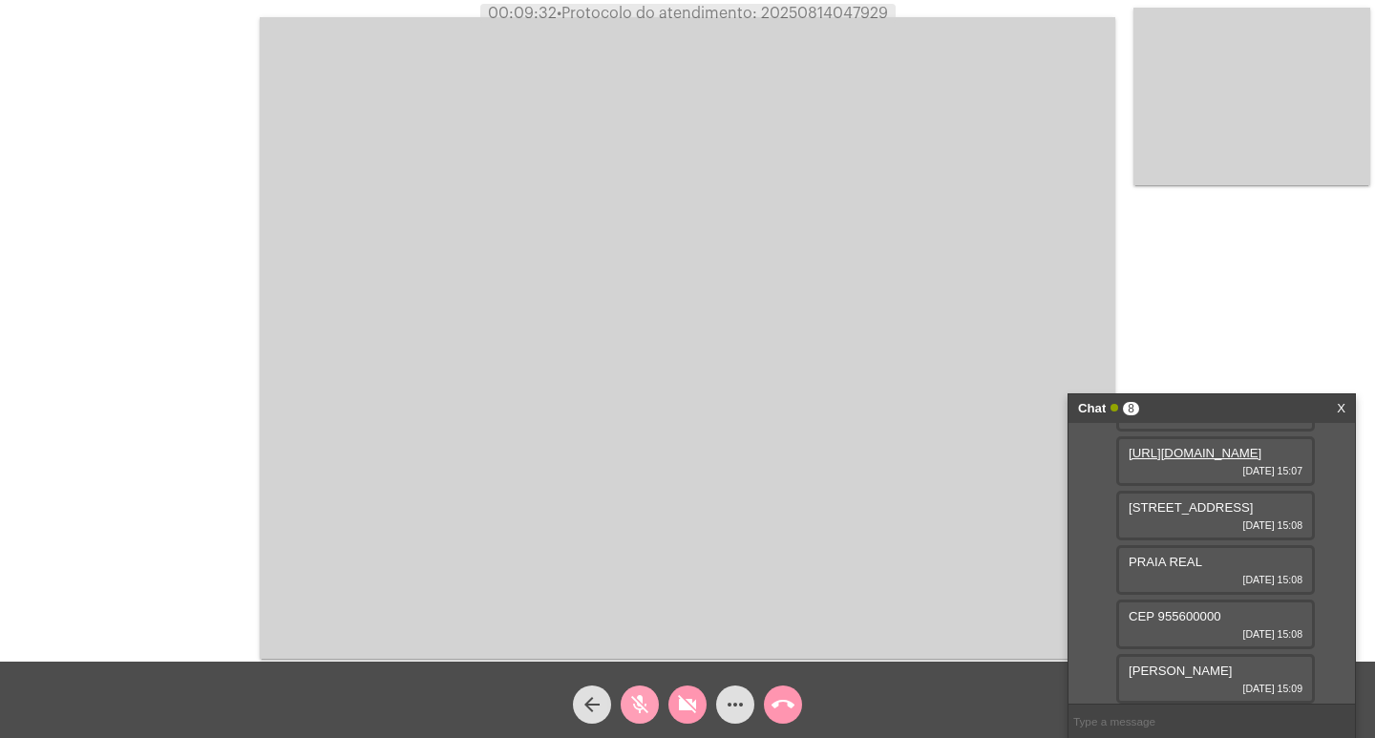
click at [649, 710] on mat-icon "mic_off" at bounding box center [639, 704] width 23 height 23
click at [685, 710] on mat-icon "videocam_off" at bounding box center [687, 704] width 23 height 23
click at [1335, 396] on div "Chat 8 X" at bounding box center [1212, 408] width 286 height 29
click at [744, 692] on span "more_horiz" at bounding box center [735, 705] width 23 height 38
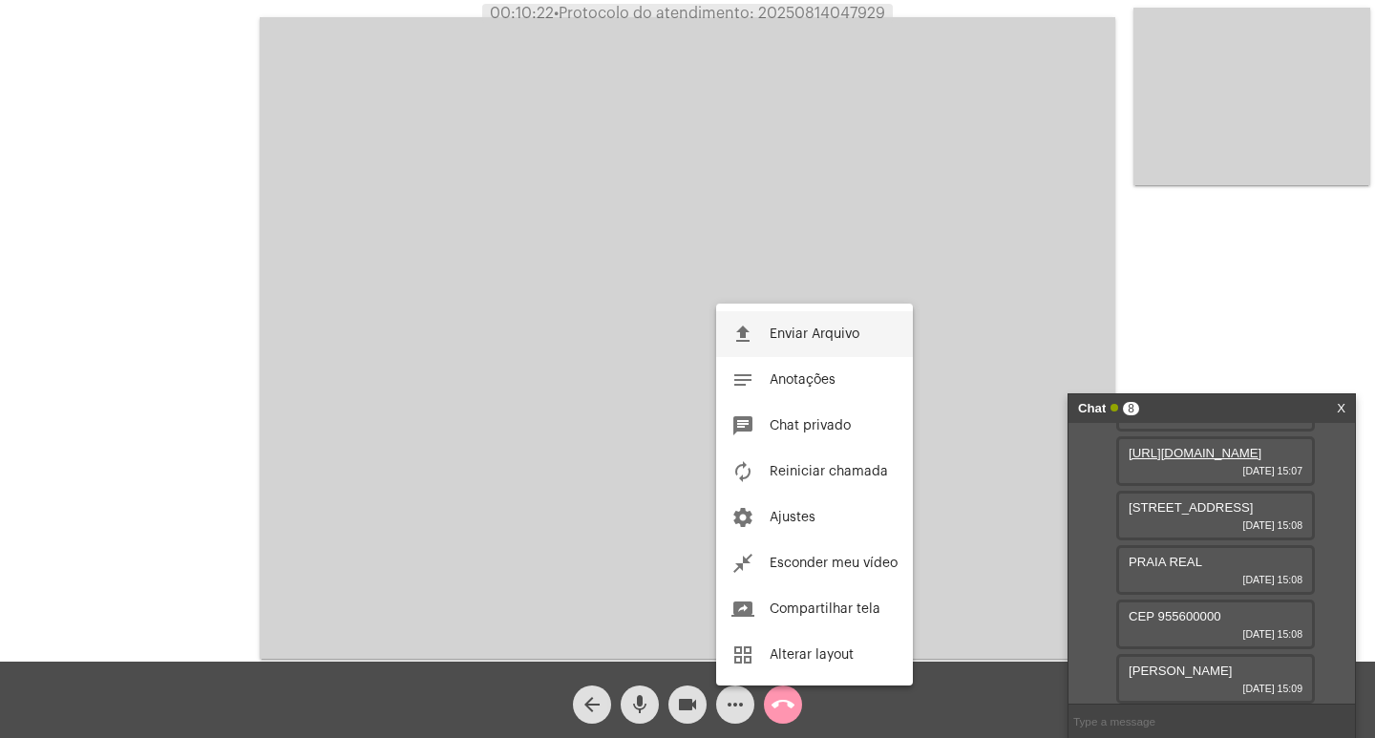
click at [804, 347] on button "file_upload Enviar Arquivo" at bounding box center [814, 334] width 197 height 46
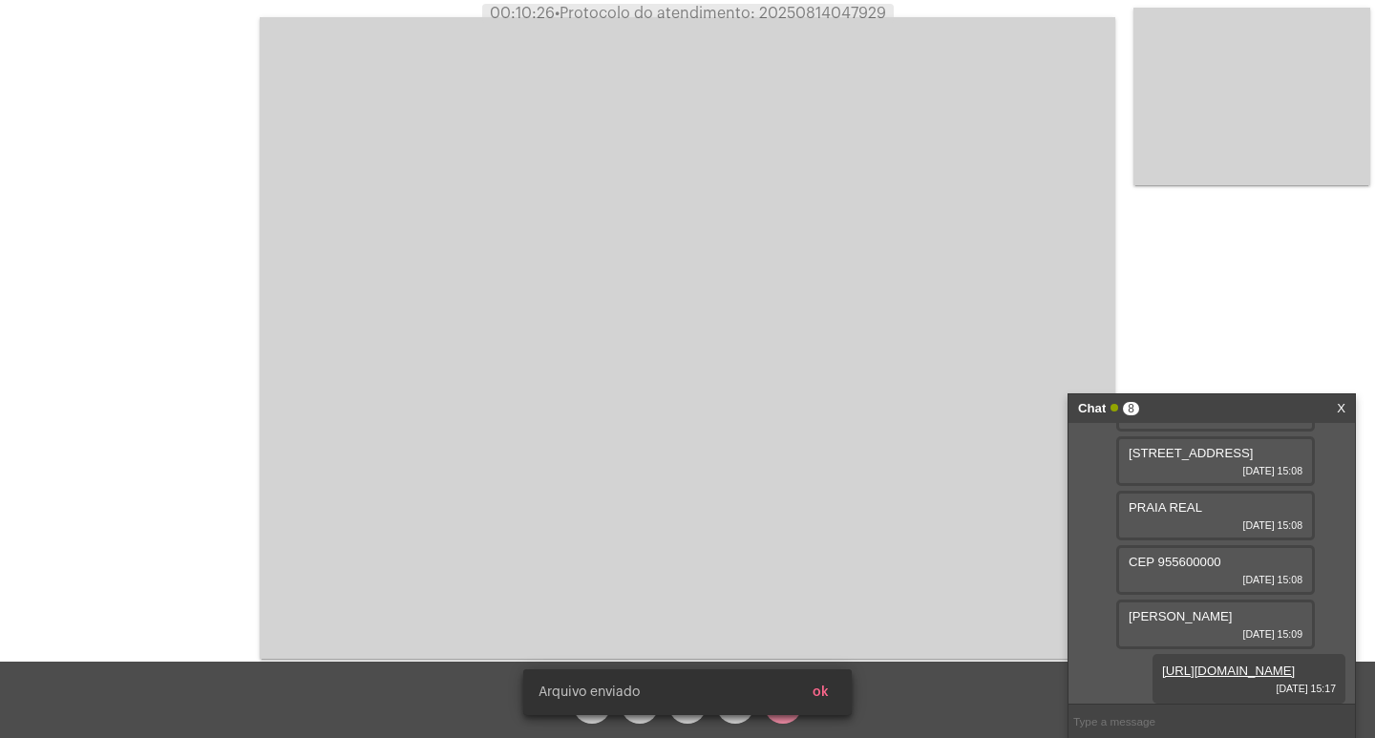
scroll to position [429, 0]
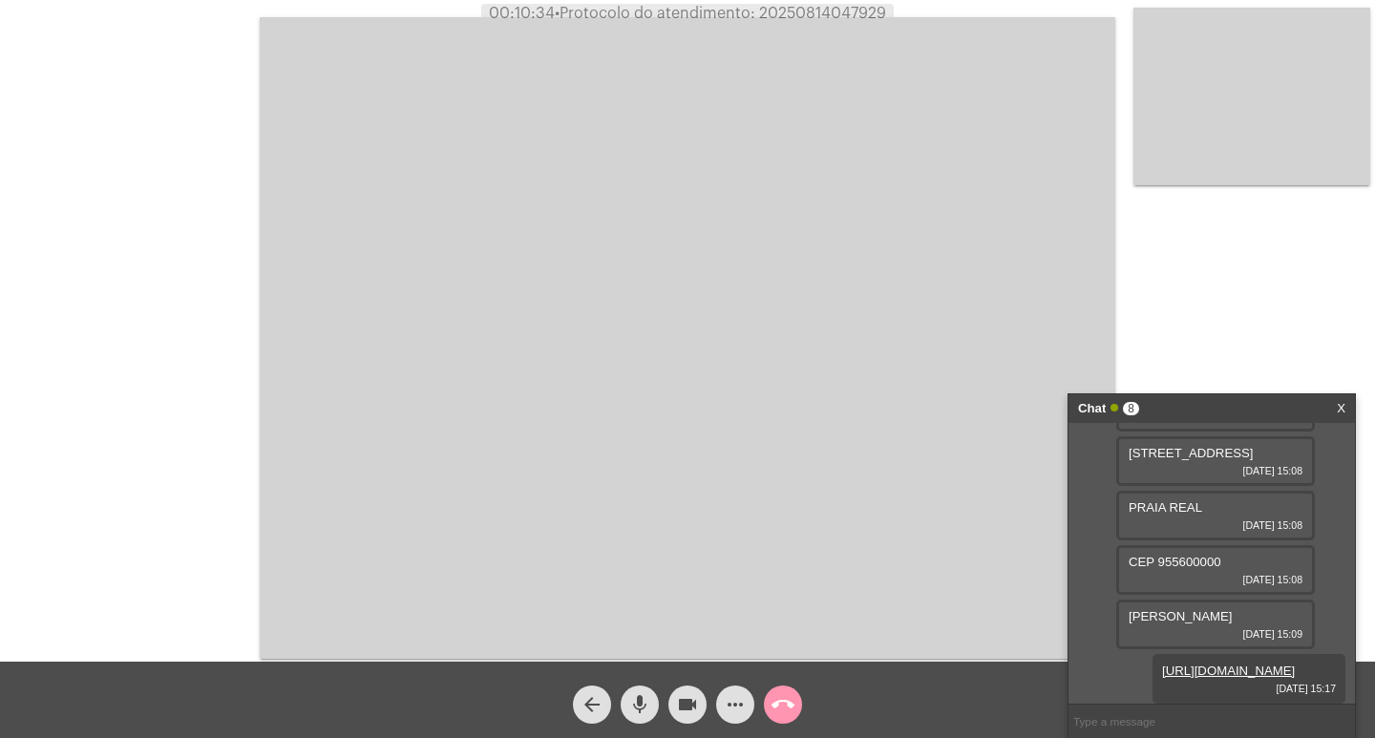
click at [837, 12] on span "• Protocolo do atendimento: 20250814047929" at bounding box center [720, 13] width 331 height 15
copy span "20250814047929"
click at [453, 151] on video at bounding box center [688, 338] width 856 height 642
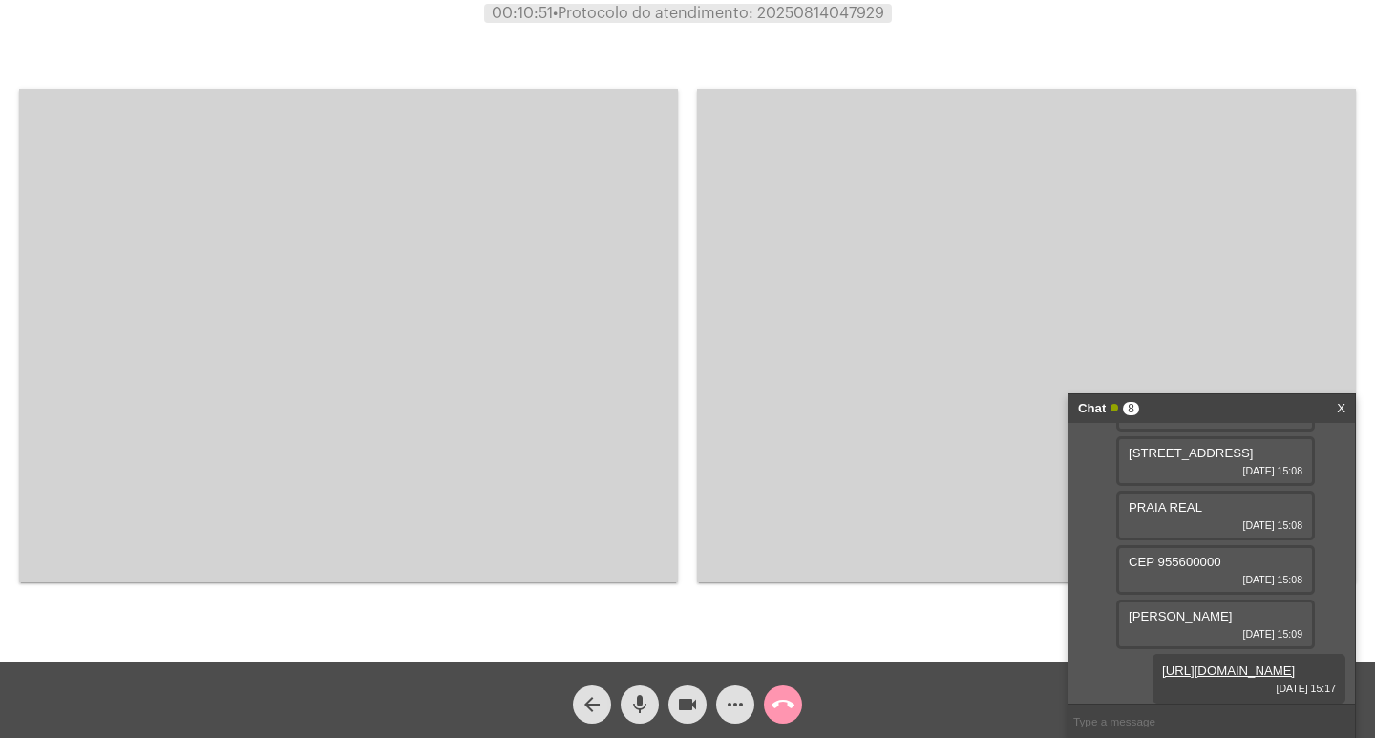
click at [779, 708] on mat-icon "call_end" at bounding box center [783, 704] width 23 height 23
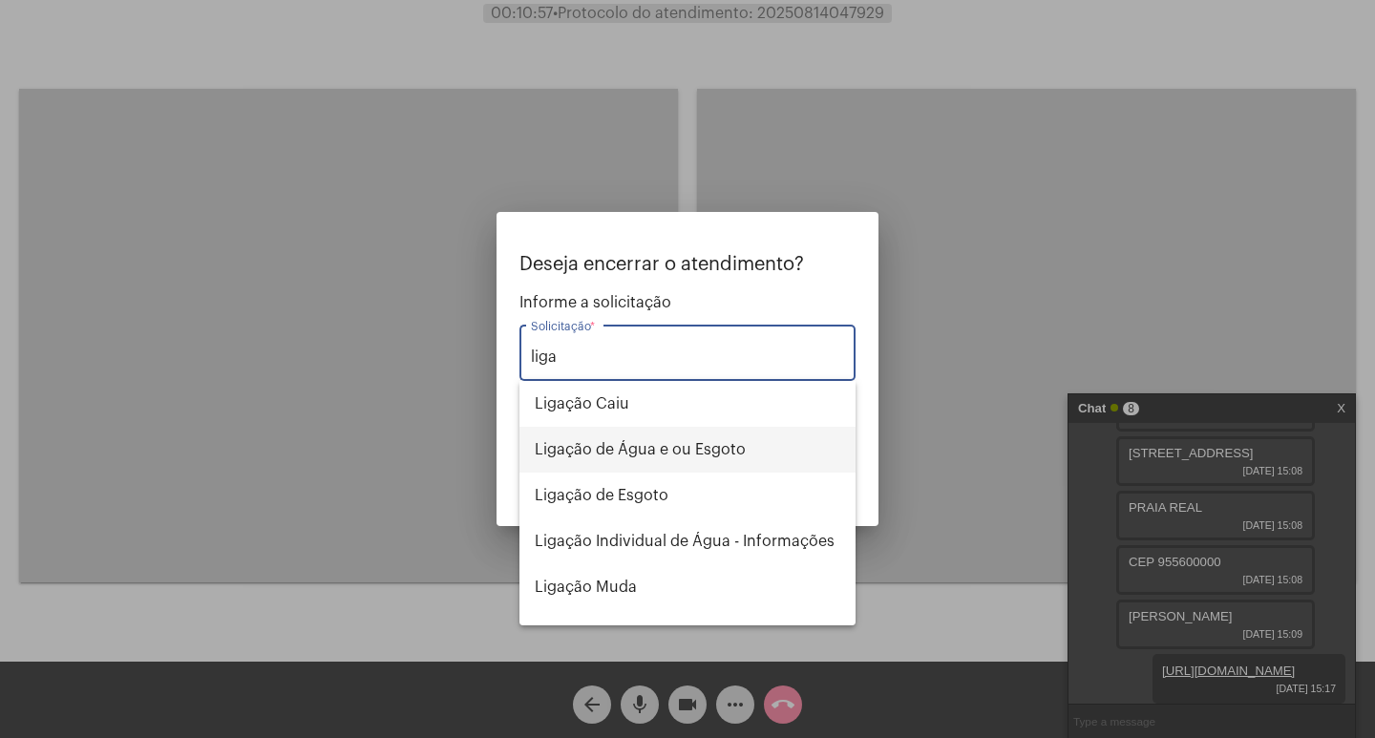
click at [706, 448] on span "Ligação de Água e ou Esgoto" at bounding box center [688, 450] width 306 height 46
type input "Ligação de Água e ou Esgoto"
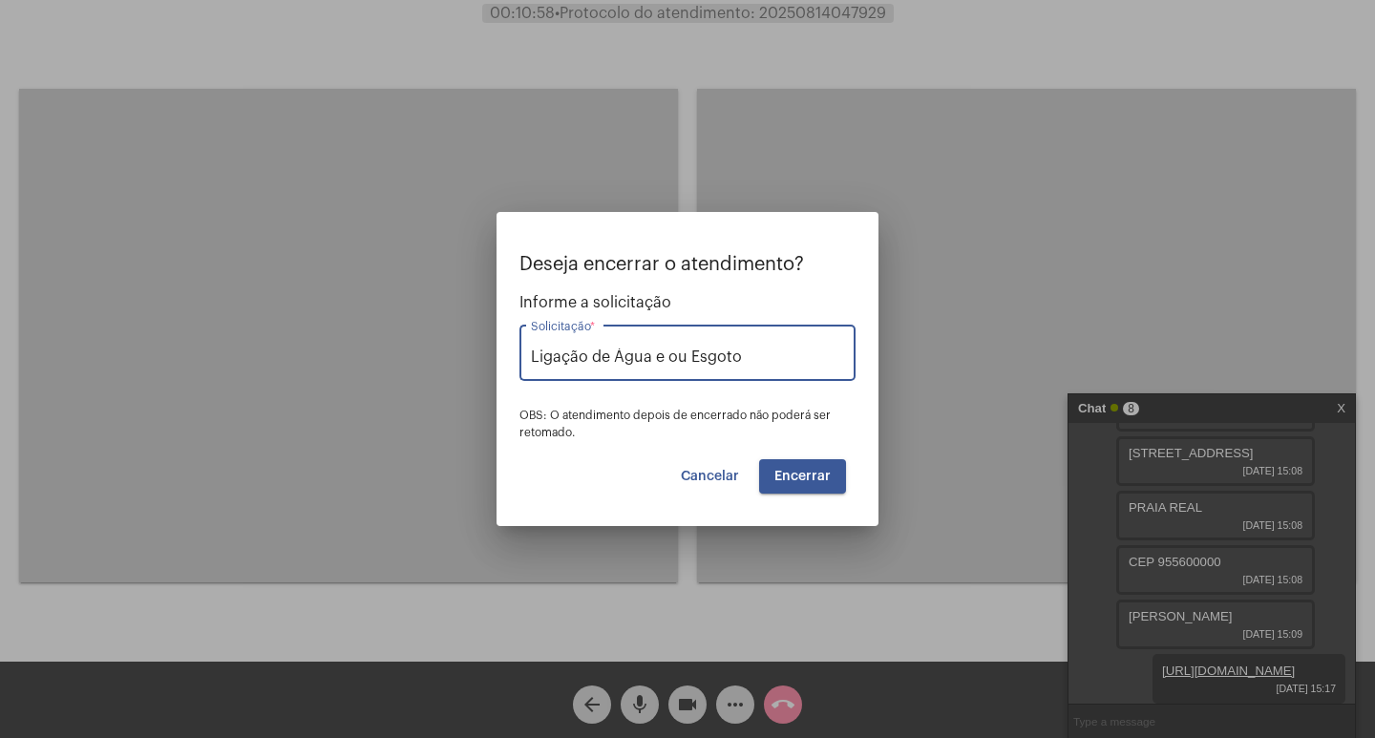
click at [807, 485] on button "Encerrar" at bounding box center [802, 476] width 87 height 34
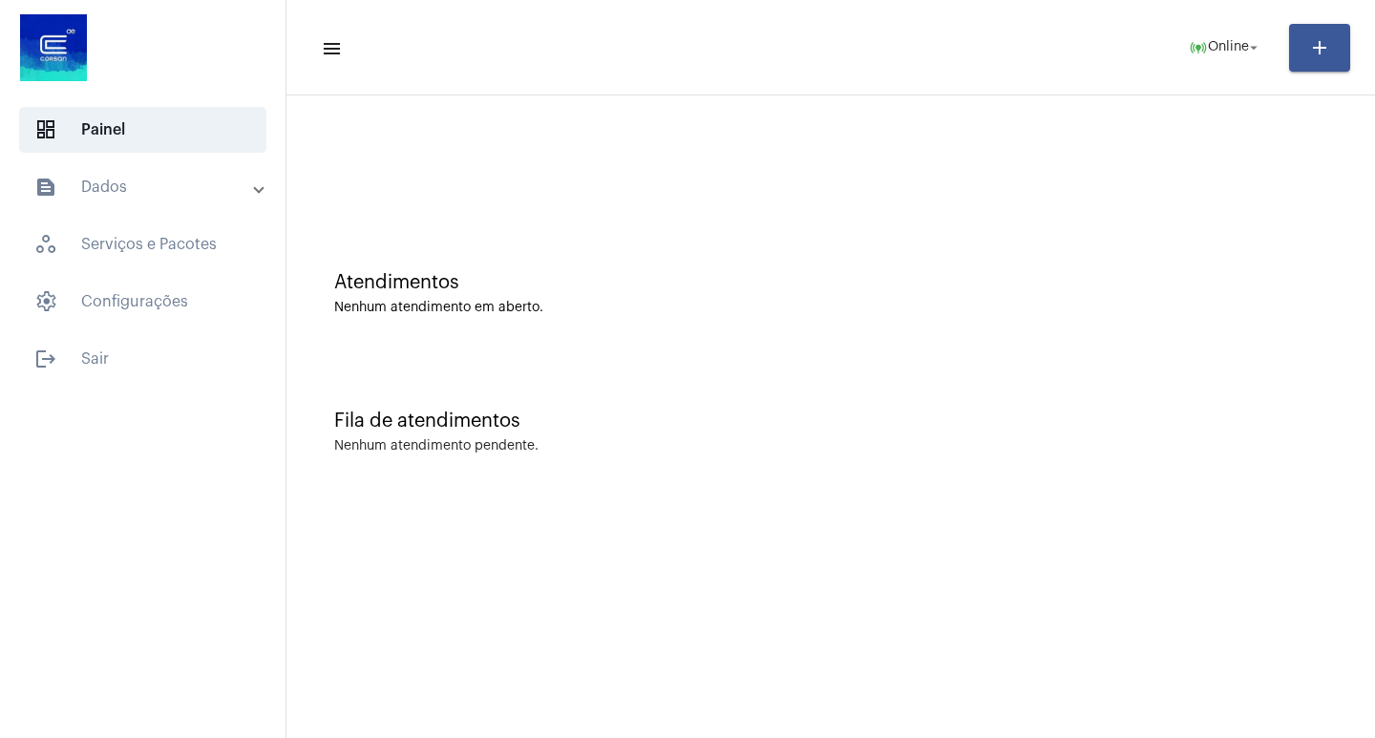
click at [118, 188] on mat-panel-title "text_snippet_outlined Dados" at bounding box center [144, 187] width 221 height 23
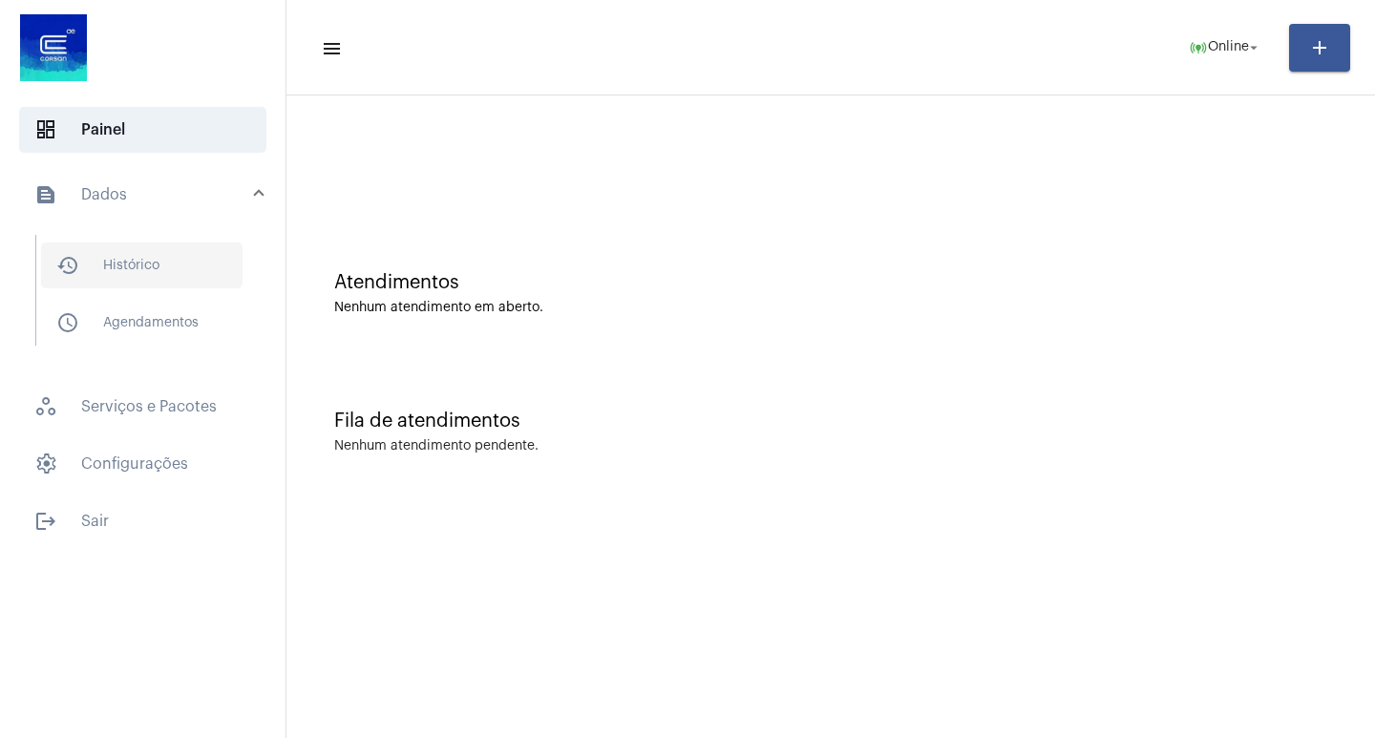
click at [180, 287] on span "history_outlined Histórico" at bounding box center [141, 266] width 201 height 46
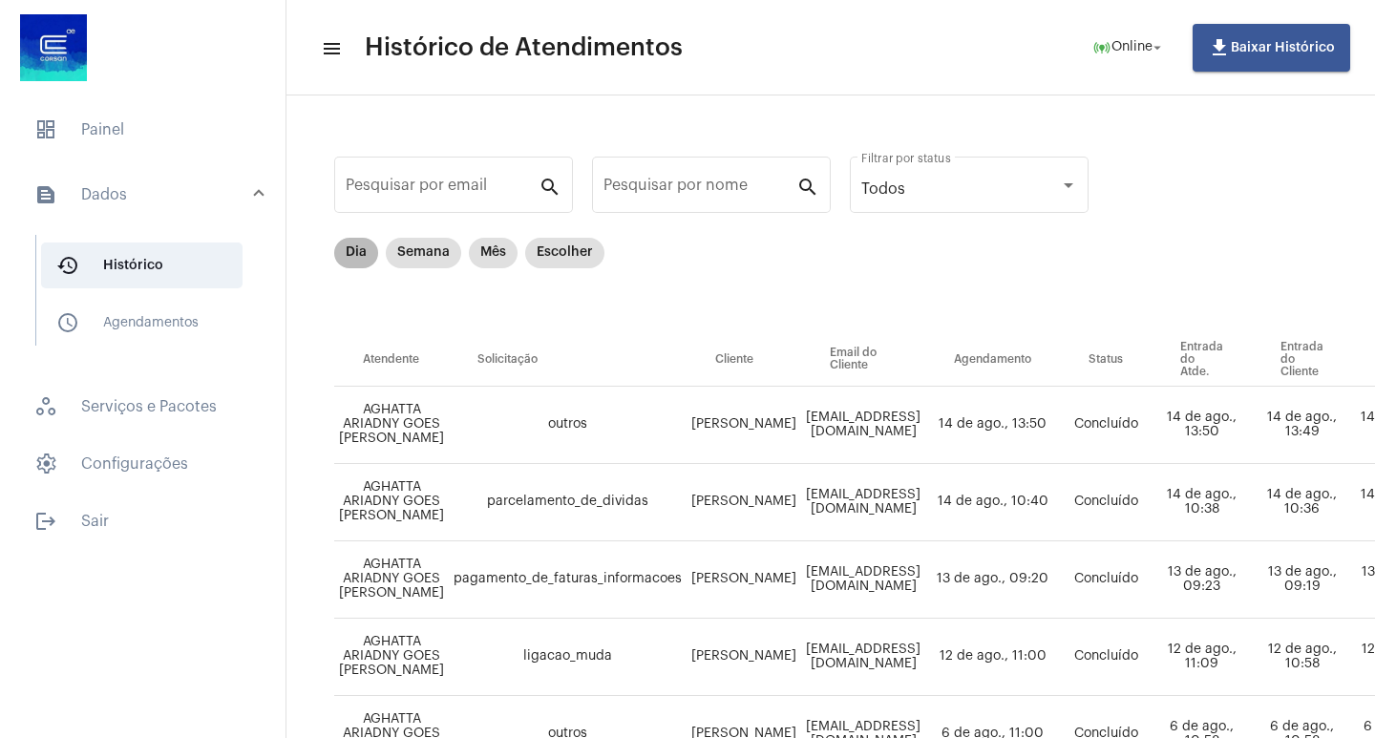
click at [364, 254] on mat-chip "Dia" at bounding box center [356, 253] width 44 height 31
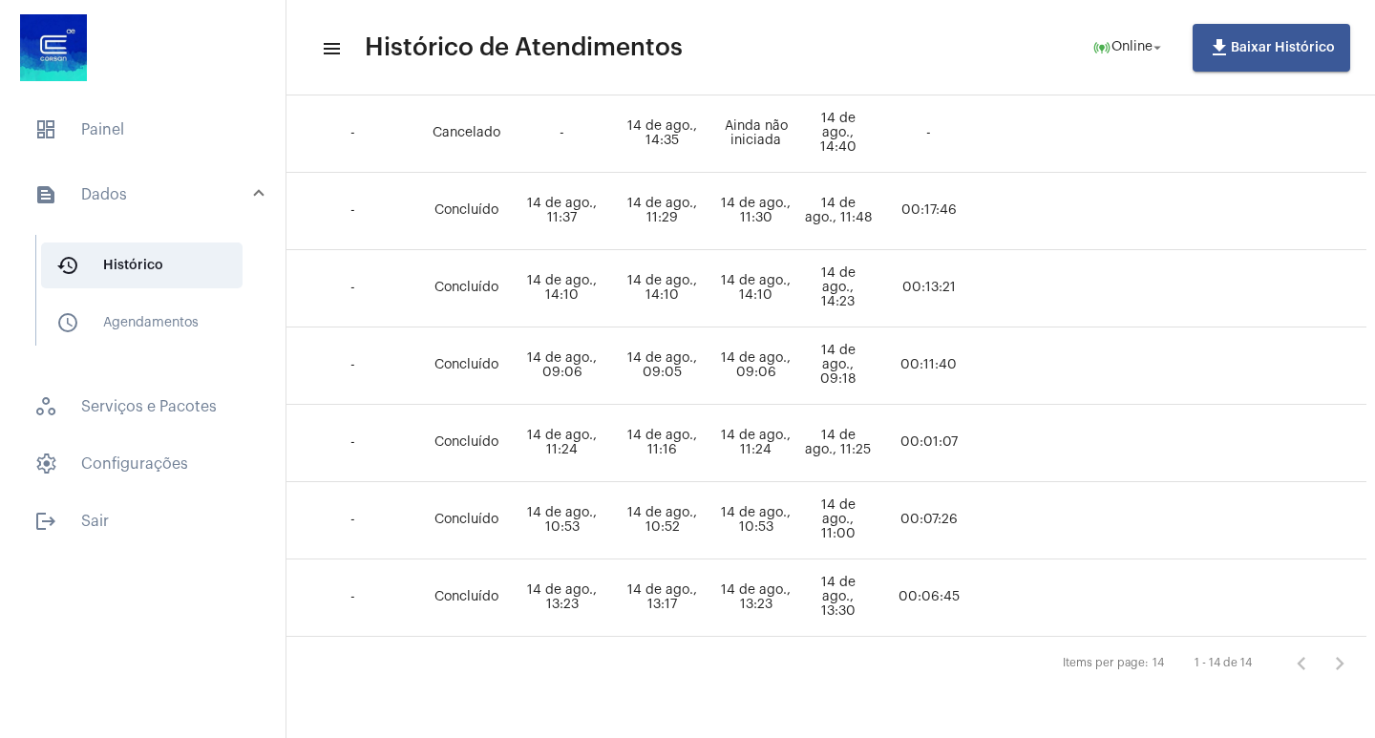
scroll to position [847, 627]
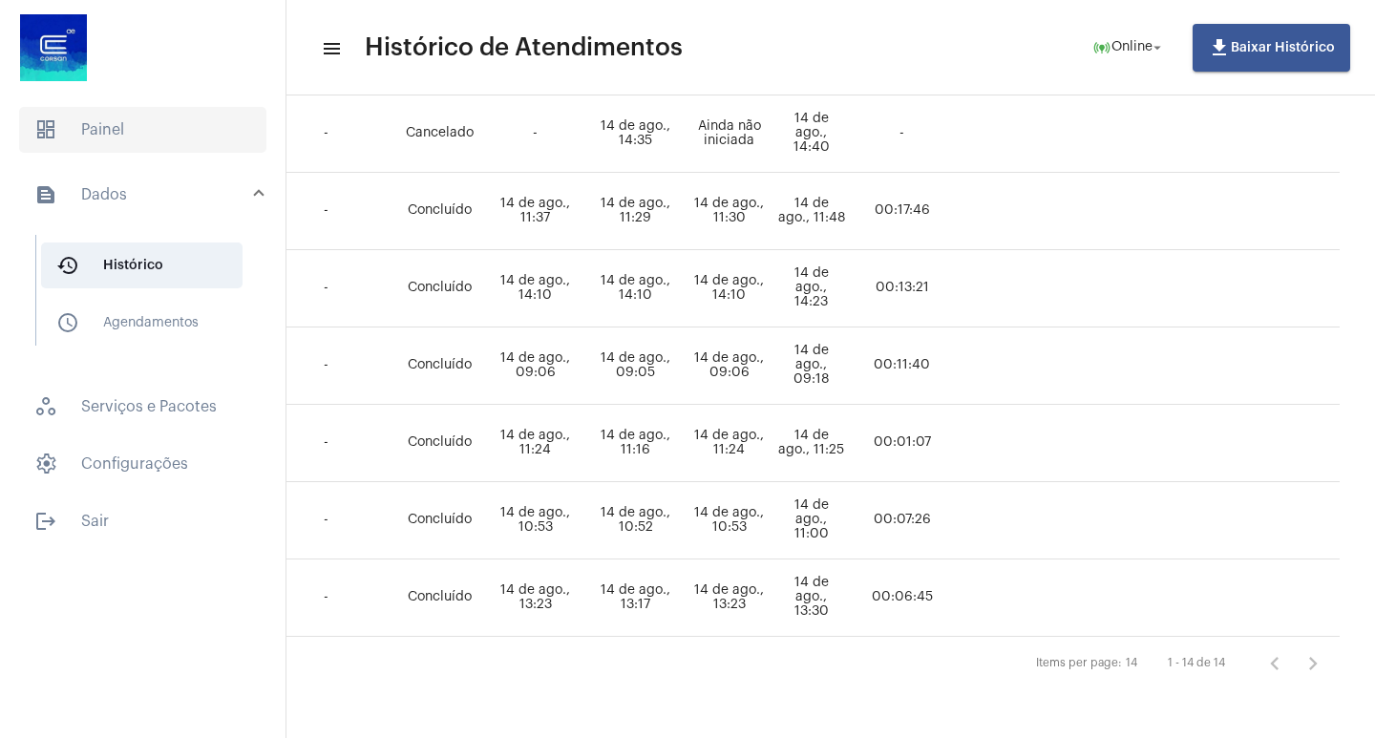
click at [134, 110] on span "dashboard Painel" at bounding box center [142, 130] width 247 height 46
